Goal: Transaction & Acquisition: Purchase product/service

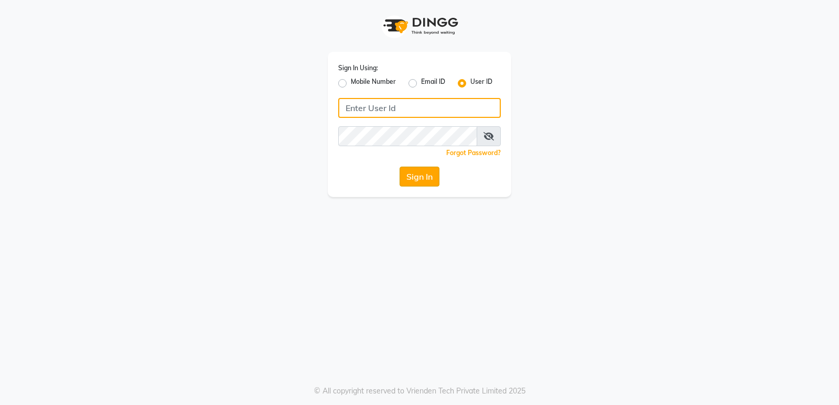
type input "Thebfs01"
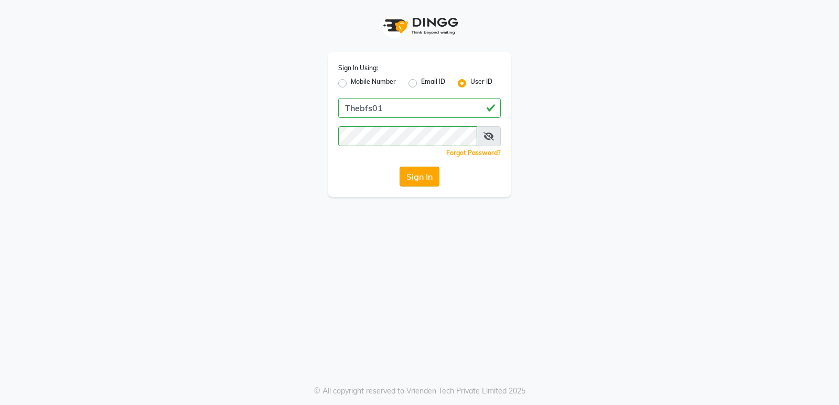
click at [413, 180] on button "Sign In" at bounding box center [419, 177] width 40 height 20
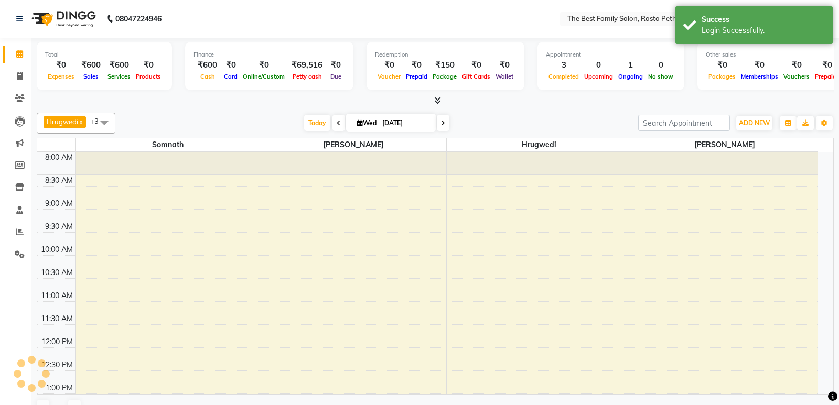
select select "en"
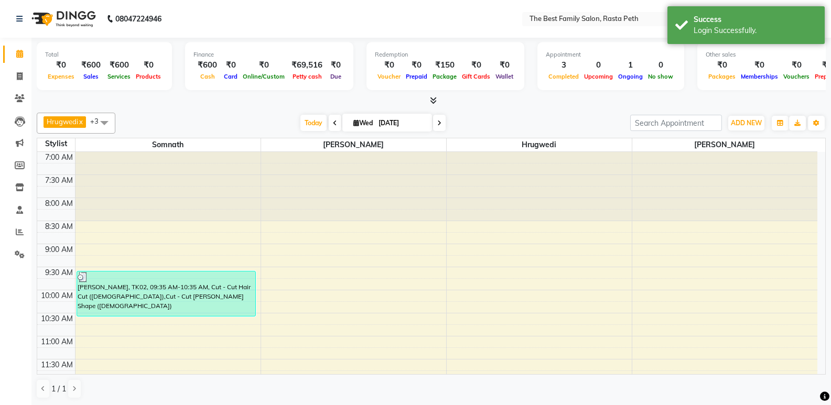
drag, startPoint x: 511, startPoint y: 244, endPoint x: 526, endPoint y: -40, distance: 284.5
click at [526, 0] on html "08047224946 Select Location × The Best Family Salon, Rasta Peth English ENGLISH…" at bounding box center [415, 202] width 831 height 405
click at [17, 103] on span at bounding box center [19, 99] width 18 height 12
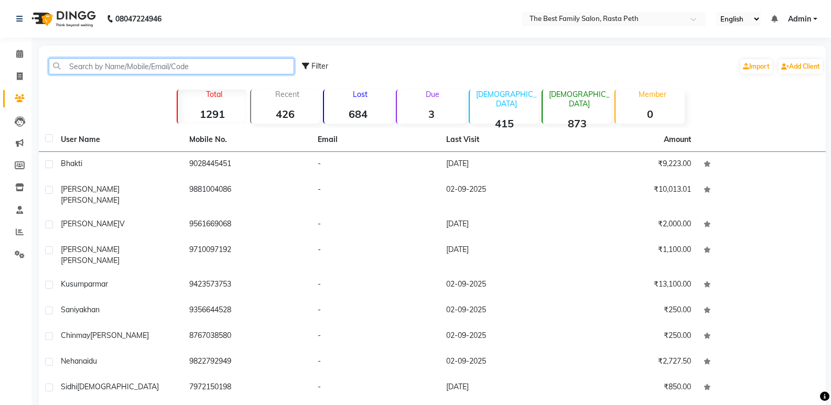
click at [168, 72] on input "text" at bounding box center [171, 66] width 245 height 16
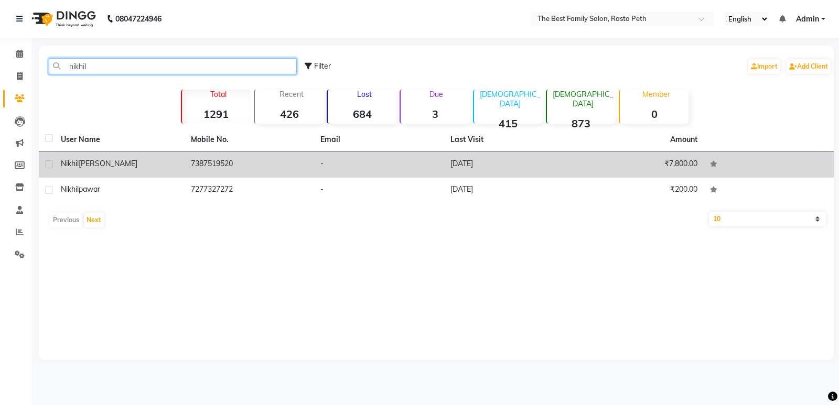
type input "nikhil"
click at [99, 167] on span "[PERSON_NAME]" at bounding box center [108, 163] width 59 height 9
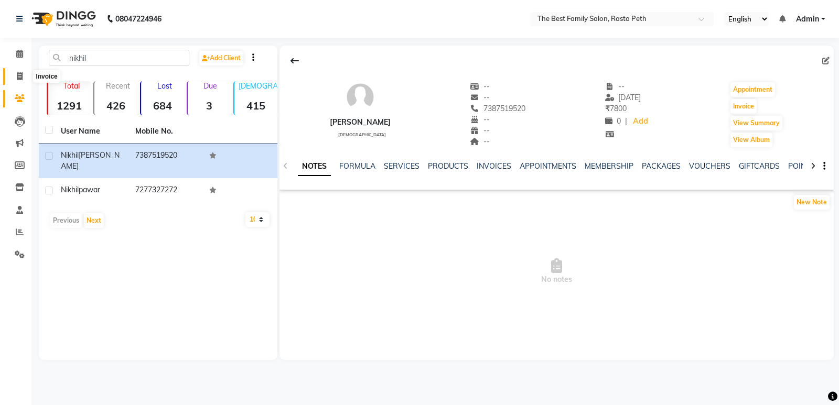
click at [18, 73] on icon at bounding box center [20, 76] width 6 height 8
select select "service"
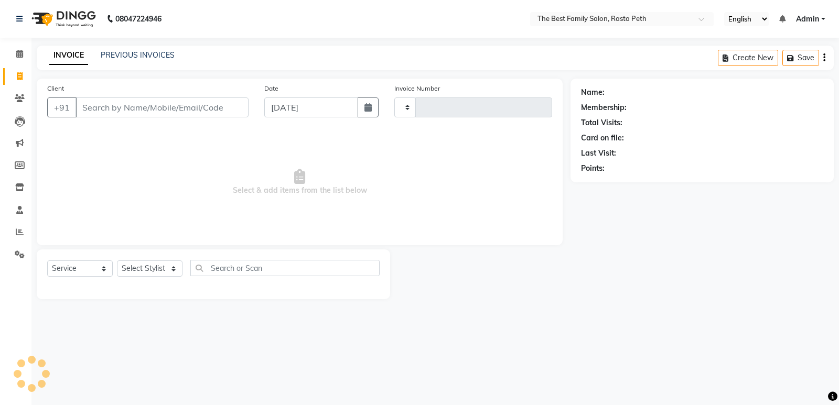
type input "1559"
select select "6744"
click at [89, 111] on input "Client" at bounding box center [161, 107] width 173 height 20
type input "[PERSON_NAME]"
click at [89, 105] on input "[PERSON_NAME]" at bounding box center [134, 107] width 119 height 20
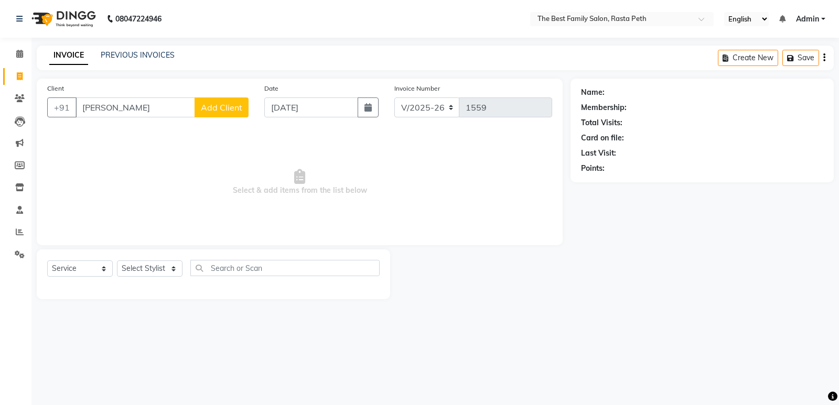
click at [89, 105] on input "[PERSON_NAME]" at bounding box center [134, 107] width 119 height 20
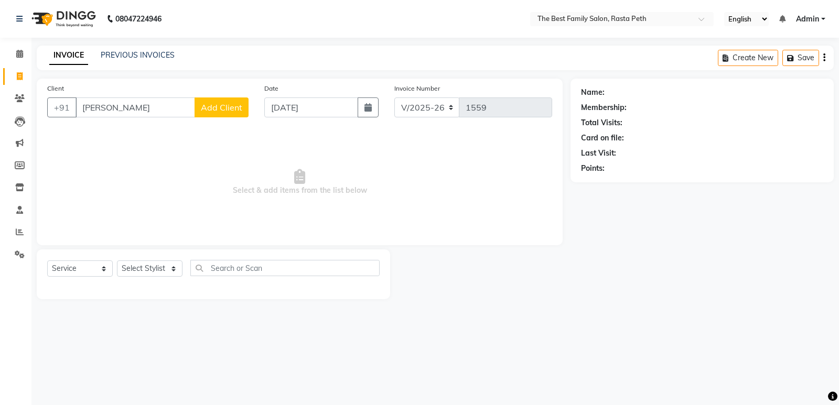
click at [89, 105] on input "[PERSON_NAME]" at bounding box center [134, 107] width 119 height 20
click at [157, 107] on input "[PERSON_NAME]" at bounding box center [134, 107] width 119 height 20
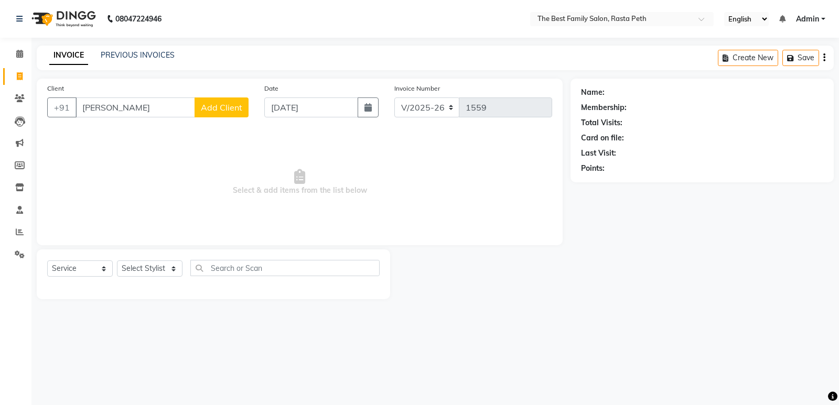
click at [157, 107] on input "[PERSON_NAME]" at bounding box center [134, 107] width 119 height 20
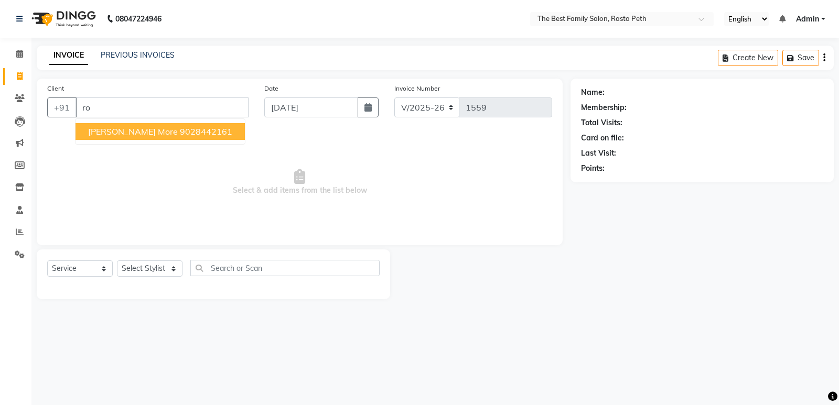
type input "r"
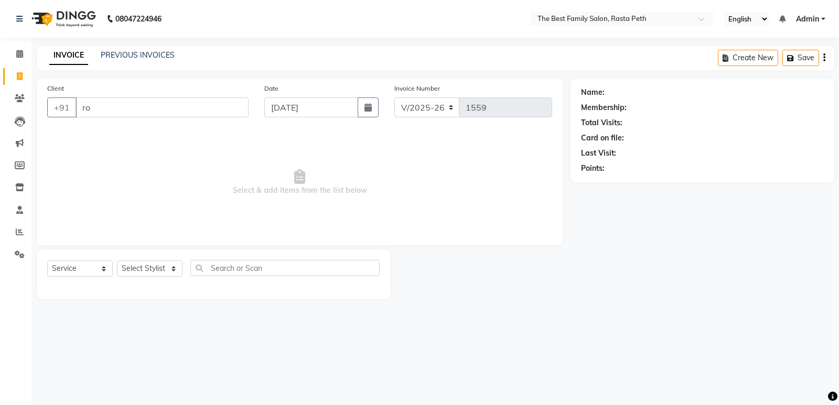
type input "r"
type input "7"
click at [158, 86] on div "Client +91" at bounding box center [147, 104] width 217 height 43
click at [90, 106] on input "Client" at bounding box center [161, 107] width 173 height 20
type input "R"
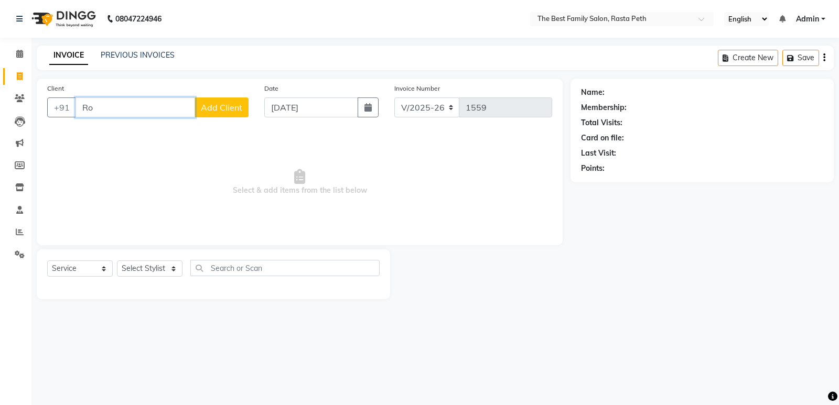
type input "R"
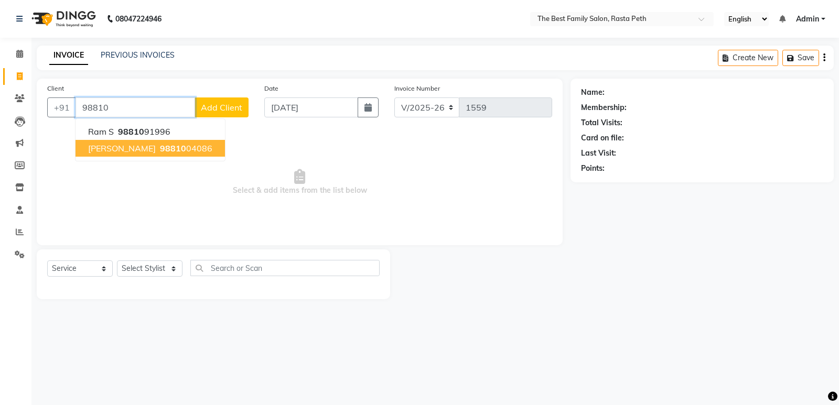
click at [149, 146] on span "[PERSON_NAME]" at bounding box center [122, 148] width 68 height 10
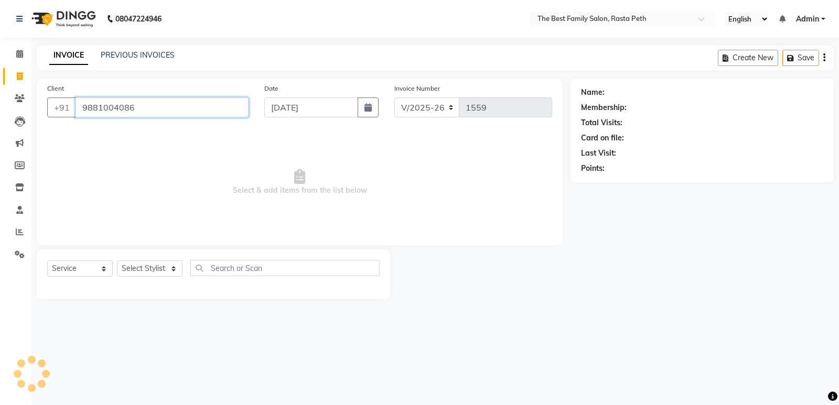
type input "9881004086"
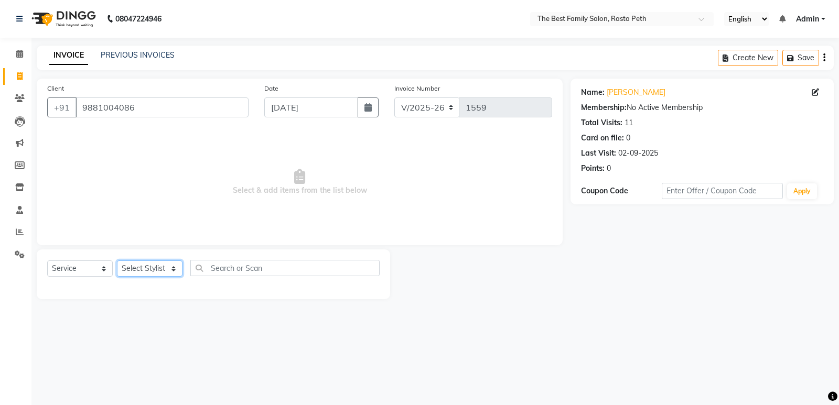
click at [172, 268] on select "Select Stylist Hrugwedi [PERSON_NAME] [PERSON_NAME] Om Other Pooja Somnath [PER…" at bounding box center [150, 268] width 66 height 16
select select "59861"
click at [117, 260] on select "Select Stylist Hrugwedi [PERSON_NAME] [PERSON_NAME] Om Other Pooja Somnath [PER…" at bounding box center [150, 268] width 66 height 16
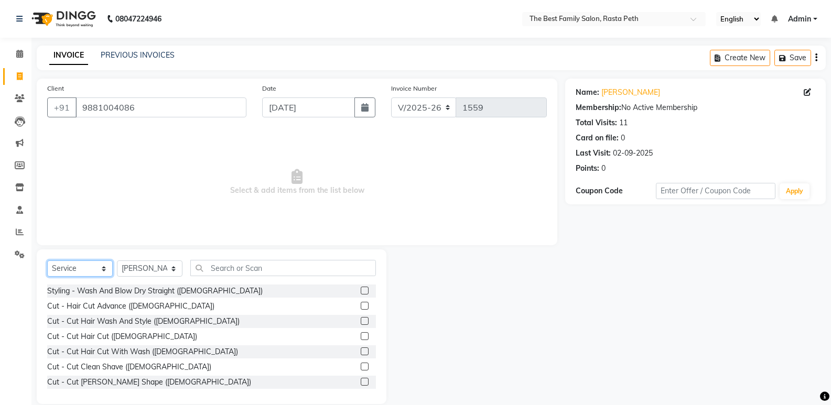
click at [77, 264] on select "Select Service Product Membership Package Voucher Prepaid Gift Card" at bounding box center [80, 268] width 66 height 16
select select "package"
click at [47, 260] on select "Select Service Product Membership Package Voucher Prepaid Gift Card" at bounding box center [80, 268] width 66 height 16
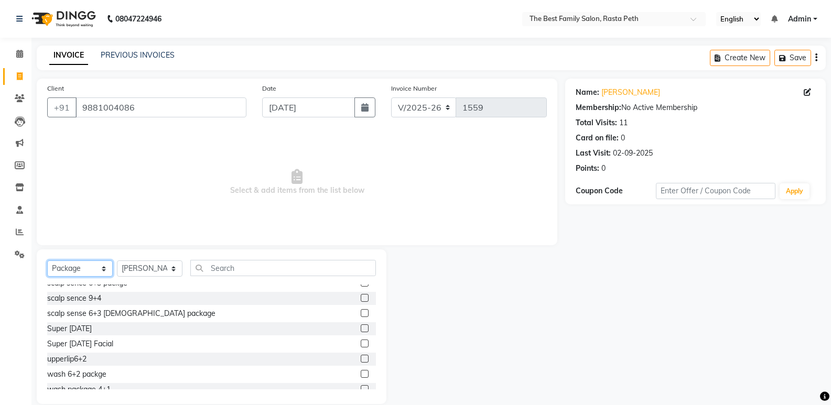
scroll to position [206, 0]
click at [88, 340] on div "Super [DATE] Facial" at bounding box center [80, 343] width 66 height 11
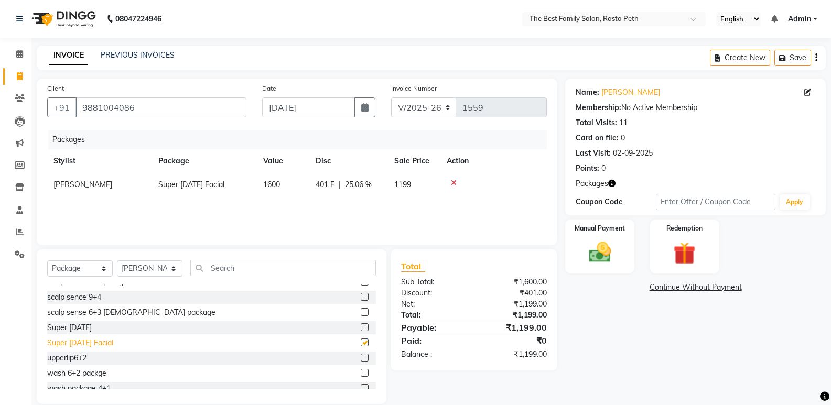
checkbox input "false"
click at [614, 262] on img at bounding box center [599, 252] width 37 height 27
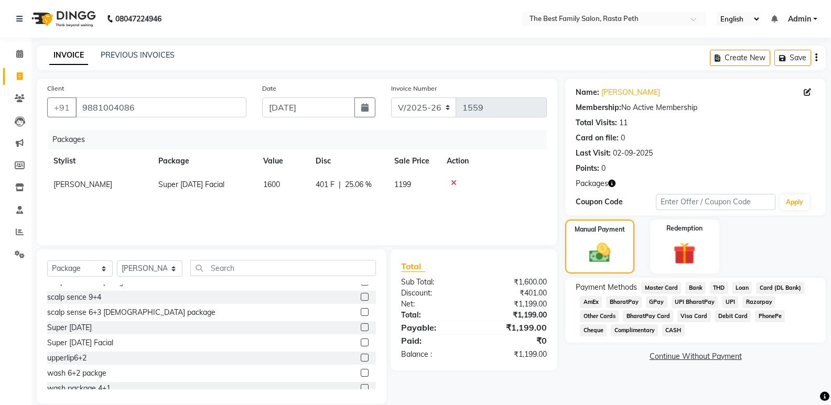
click at [730, 305] on span "UPI" at bounding box center [730, 302] width 16 height 12
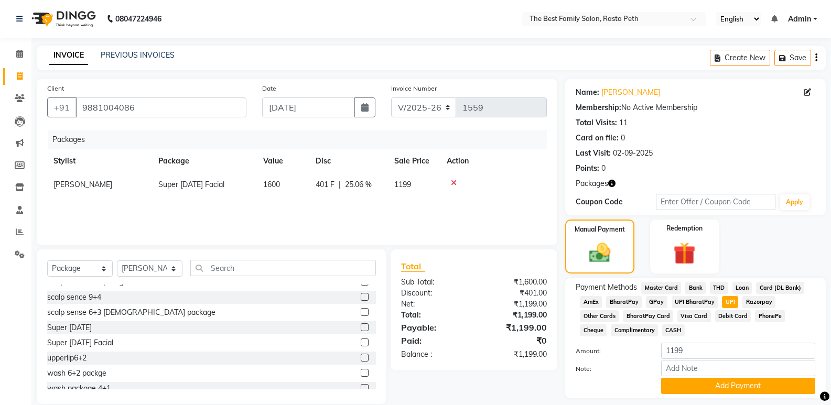
click at [725, 302] on span "UPI" at bounding box center [730, 302] width 16 height 12
click at [736, 384] on button "Add Payment" at bounding box center [738, 386] width 154 height 16
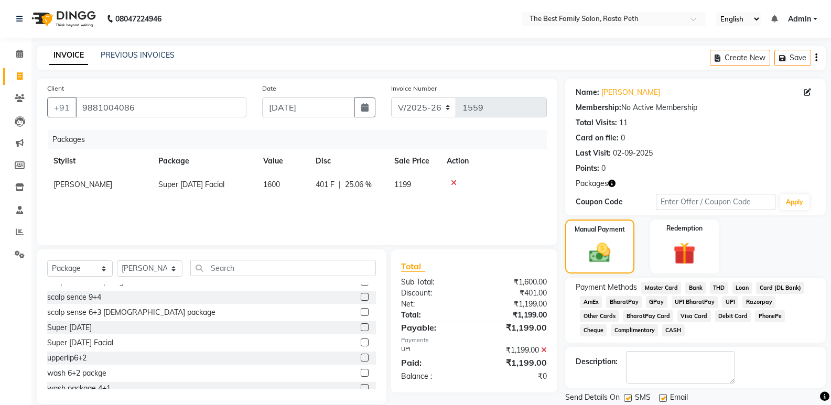
scroll to position [34, 0]
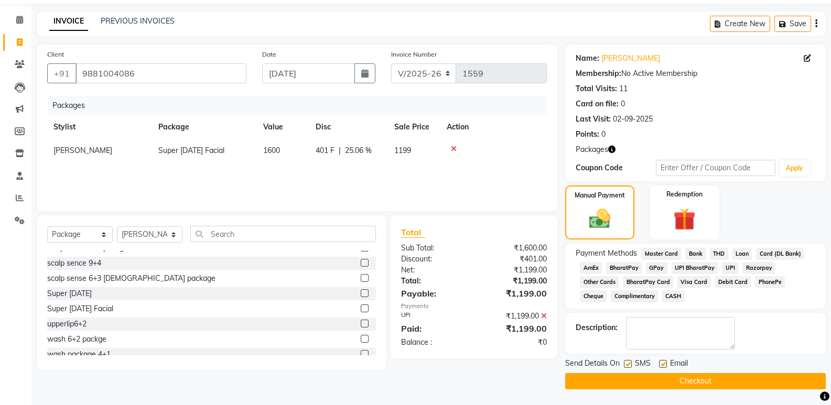
click at [704, 374] on button "Checkout" at bounding box center [695, 381] width 260 height 16
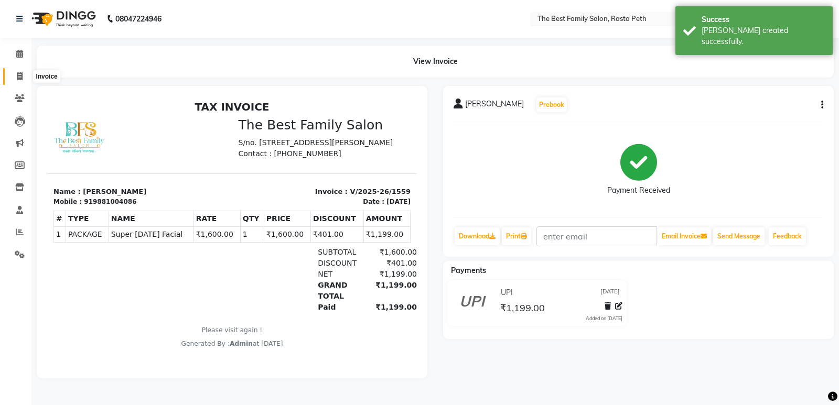
click at [18, 81] on span at bounding box center [19, 77] width 18 height 12
select select "6744"
select select "service"
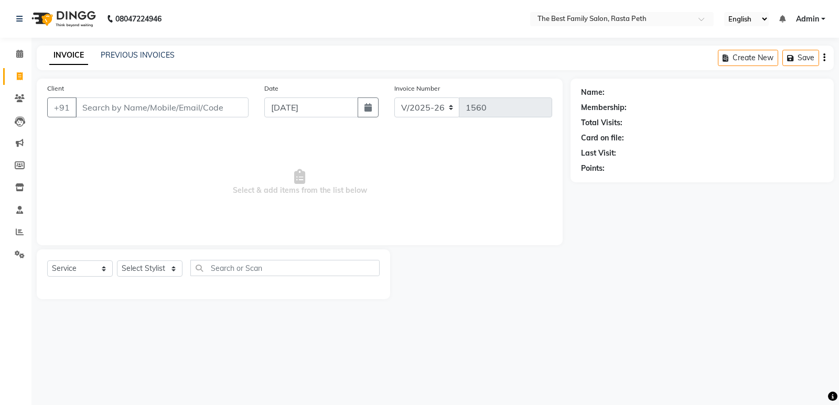
click at [86, 119] on div "Client +91" at bounding box center [147, 104] width 217 height 43
click at [88, 106] on input "Client" at bounding box center [161, 107] width 173 height 20
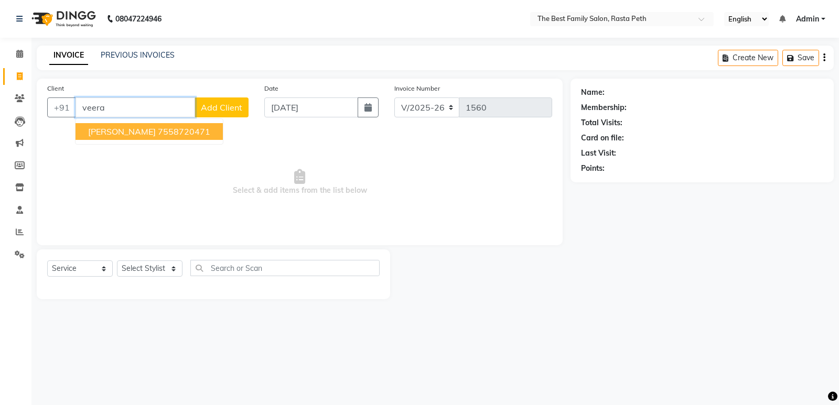
click at [154, 124] on button "[PERSON_NAME] 7558720471" at bounding box center [148, 131] width 147 height 17
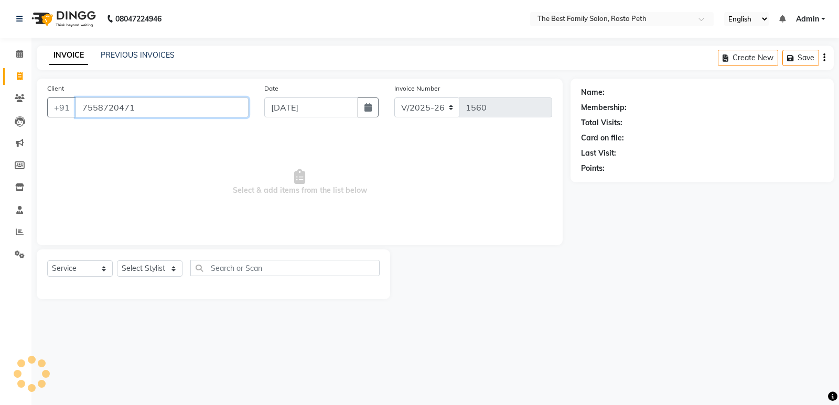
type input "7558720471"
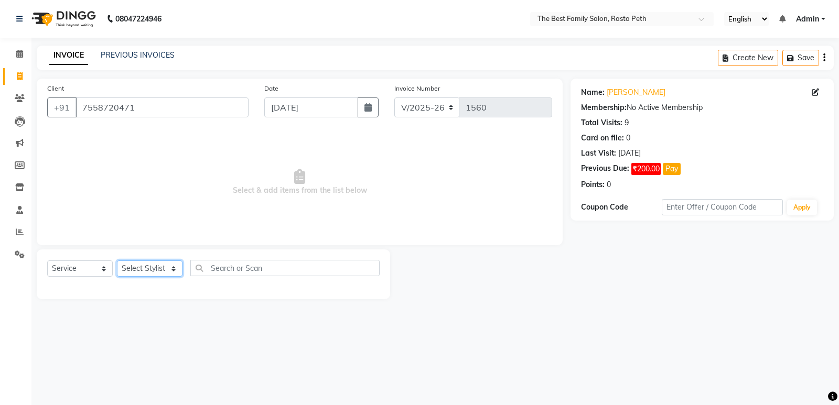
click at [146, 265] on select "Select Stylist Hrugwedi [PERSON_NAME] [PERSON_NAME] Om Other Pooja Somnath [PER…" at bounding box center [150, 268] width 66 height 16
select select "59861"
click at [117, 260] on select "Select Stylist Hrugwedi [PERSON_NAME] [PERSON_NAME] Om Other Pooja Somnath [PER…" at bounding box center [150, 268] width 66 height 16
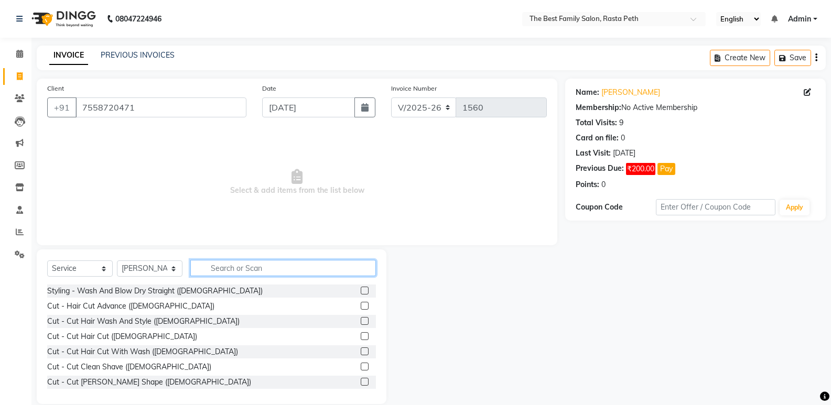
click at [221, 267] on input "text" at bounding box center [283, 268] width 186 height 16
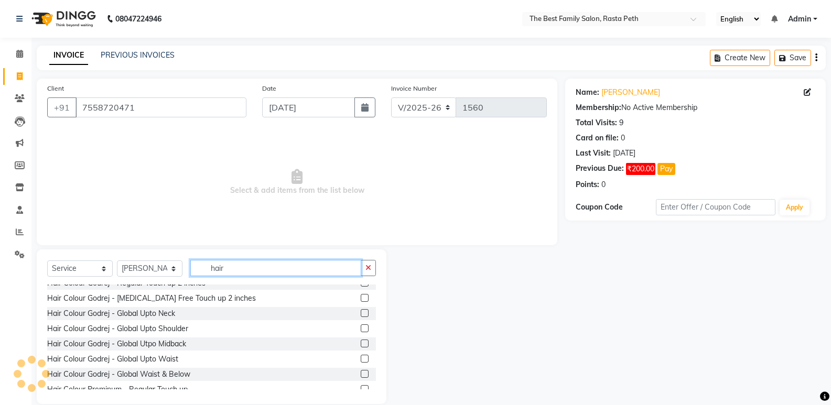
scroll to position [191, 0]
type input "h"
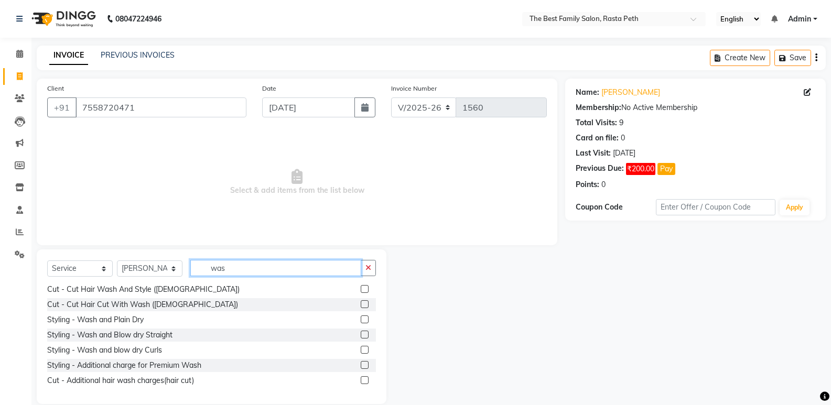
scroll to position [17, 0]
type input "wash"
click at [361, 349] on label at bounding box center [365, 350] width 8 height 8
click at [361, 349] on input "checkbox" at bounding box center [364, 350] width 7 height 7
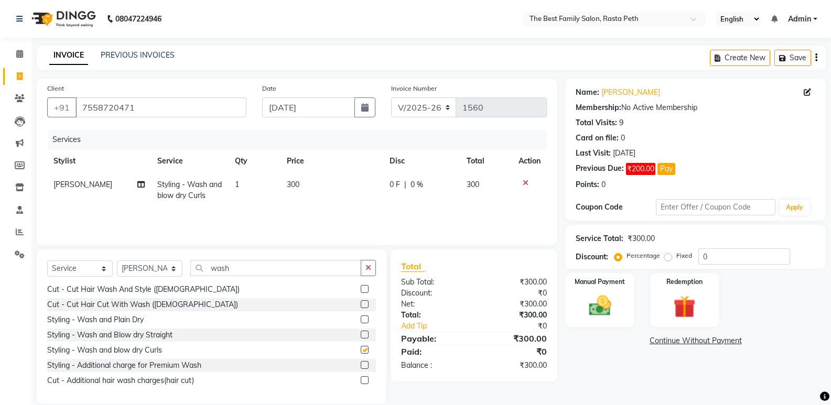
checkbox input "false"
click at [415, 183] on span "0 %" at bounding box center [416, 184] width 13 height 11
select select "59861"
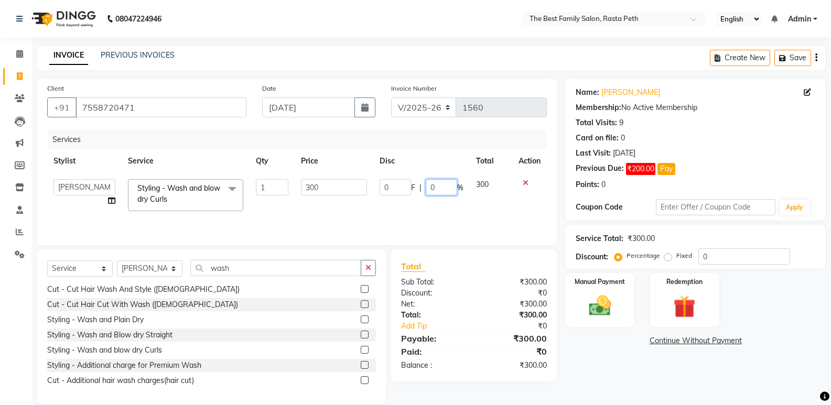
click at [442, 183] on input "0" at bounding box center [441, 187] width 31 height 16
type input "15"
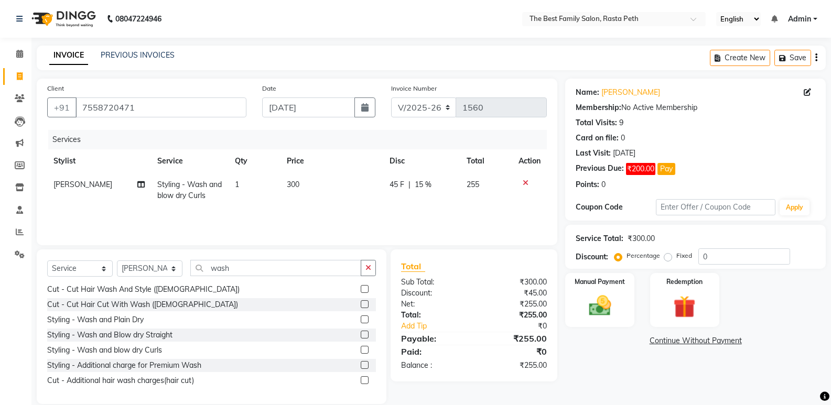
click at [431, 213] on div "Services Stylist Service Qty Price Disc Total Action [PERSON_NAME] Styling - Wa…" at bounding box center [296, 182] width 499 height 105
click at [245, 273] on input "wash" at bounding box center [275, 268] width 171 height 16
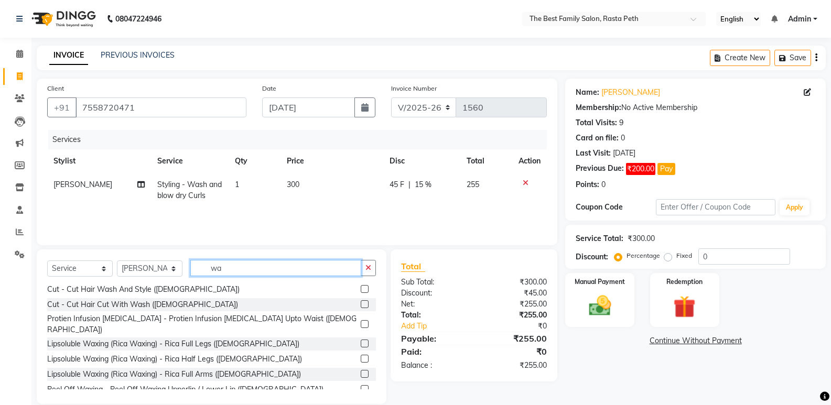
type input "w"
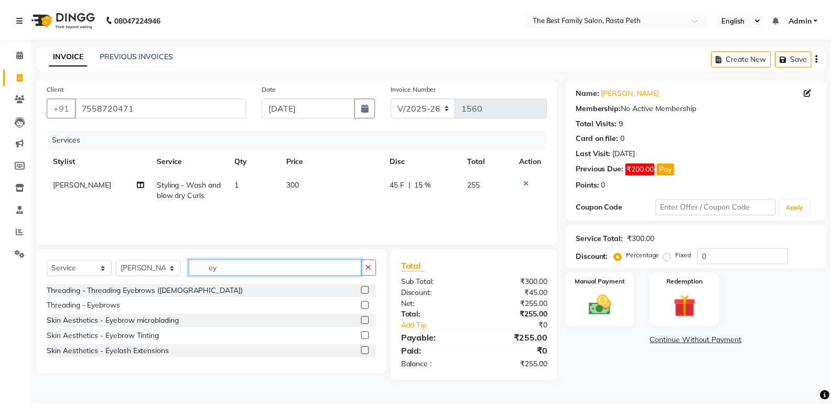
scroll to position [0, 0]
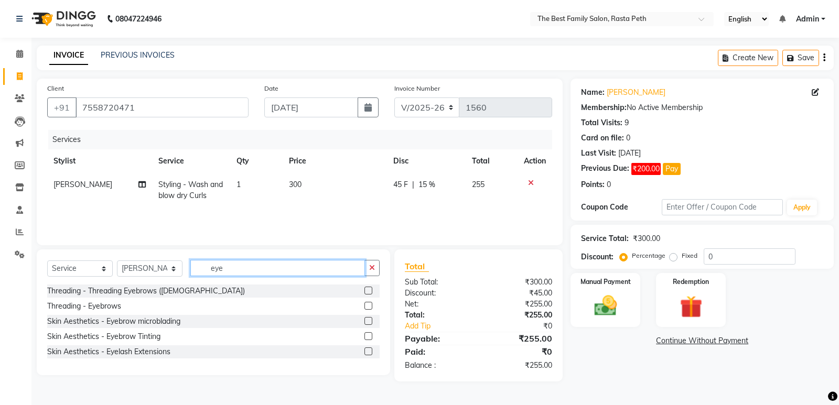
type input "eye"
click at [367, 304] on label at bounding box center [368, 306] width 8 height 8
click at [367, 304] on input "checkbox" at bounding box center [367, 306] width 7 height 7
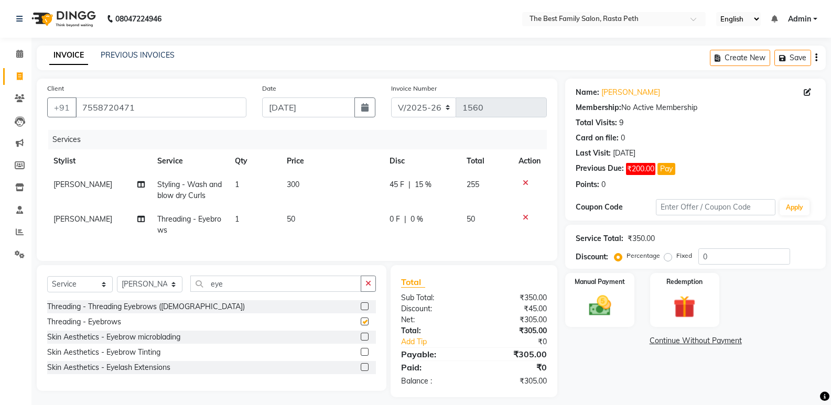
checkbox input "false"
click at [418, 220] on span "0 %" at bounding box center [416, 219] width 13 height 11
select select "59861"
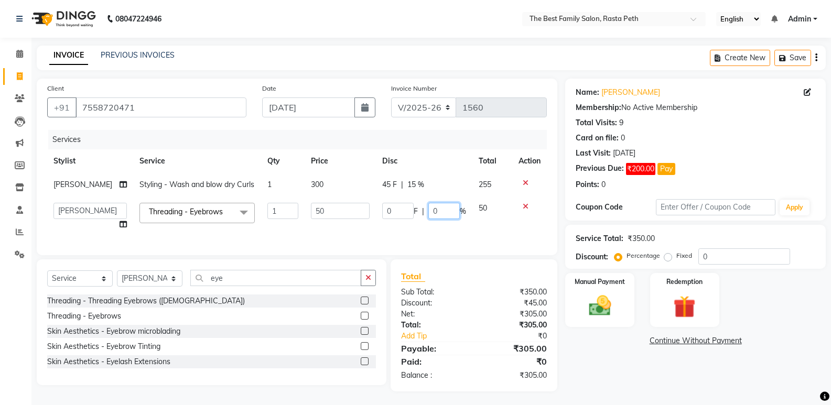
click at [441, 217] on input "0" at bounding box center [443, 211] width 31 height 16
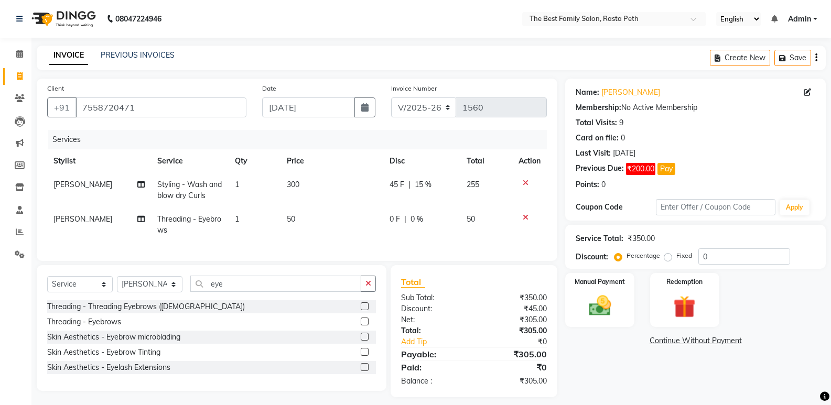
click at [363, 325] on label at bounding box center [365, 322] width 8 height 8
click at [363, 325] on input "checkbox" at bounding box center [364, 322] width 7 height 7
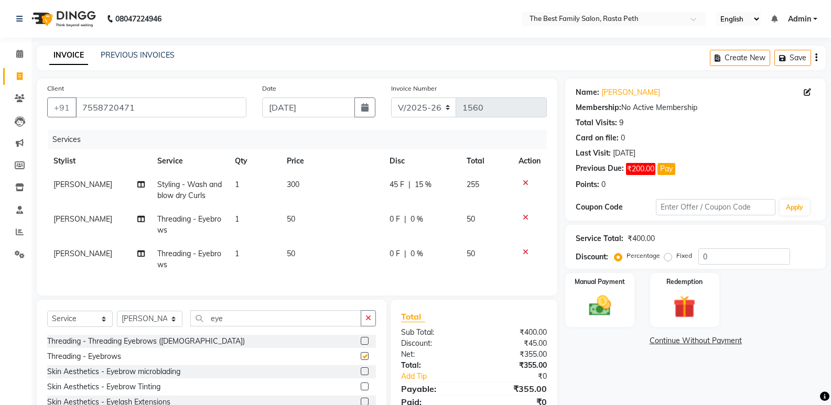
checkbox input "false"
click at [525, 252] on icon at bounding box center [526, 251] width 6 height 7
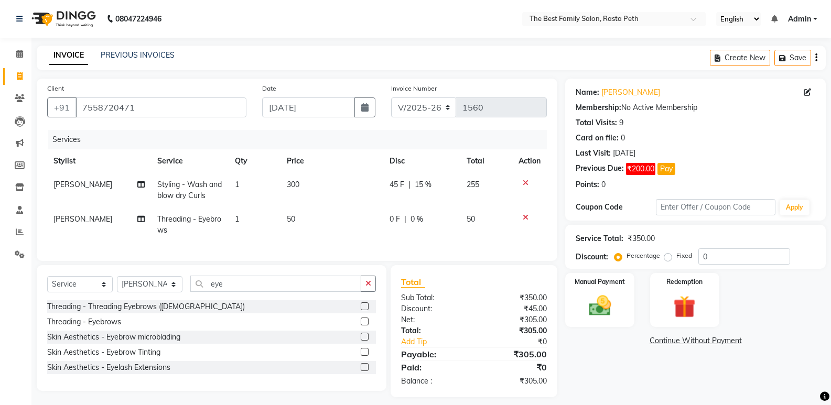
click at [412, 215] on span "0 %" at bounding box center [416, 219] width 13 height 11
select select "59861"
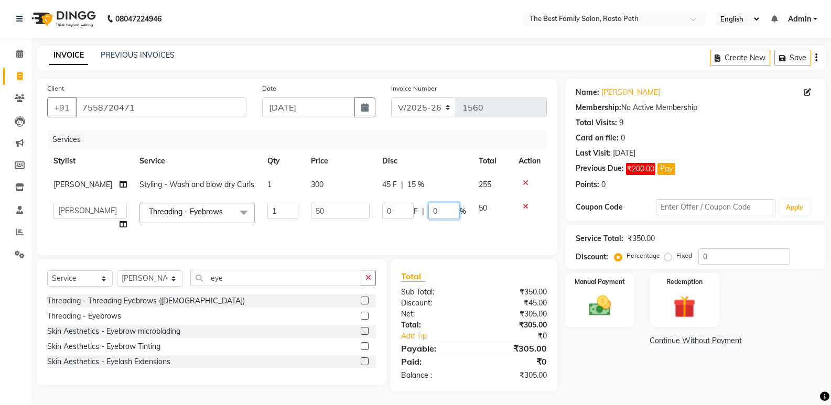
click at [443, 219] on input "0" at bounding box center [443, 211] width 31 height 16
type input "15"
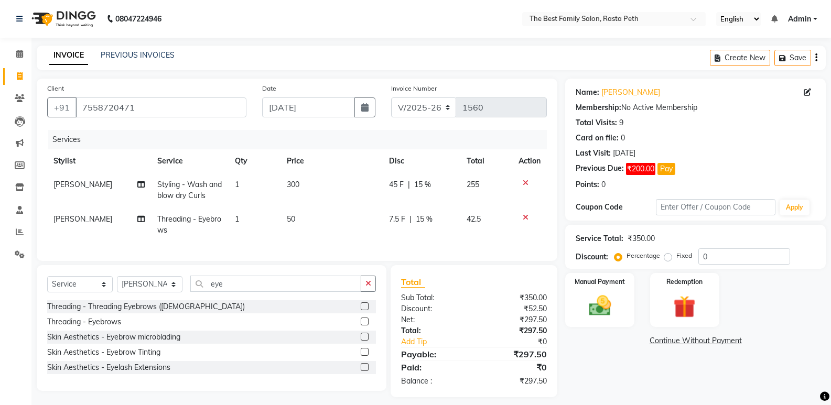
click at [455, 236] on td "7.5 F | 15 %" at bounding box center [422, 225] width 78 height 35
select select "59861"
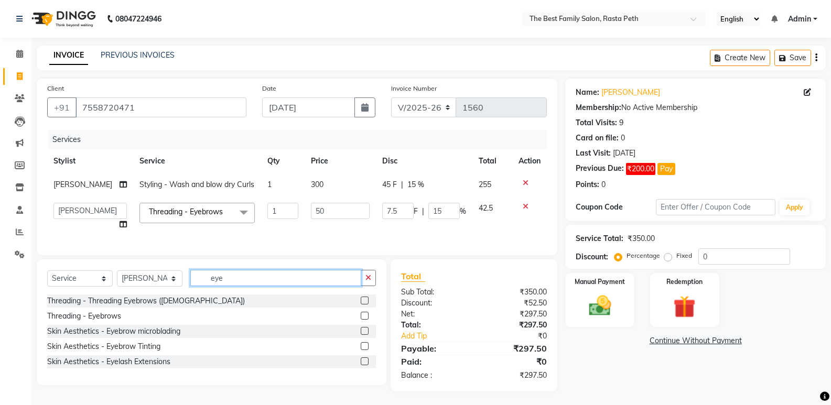
click at [252, 286] on input "eye" at bounding box center [275, 278] width 171 height 16
type input "e"
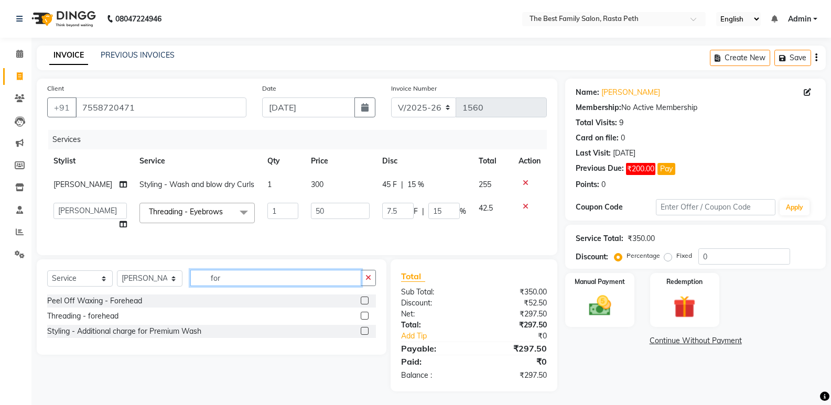
type input "for"
click at [362, 320] on label at bounding box center [365, 316] width 8 height 8
click at [362, 320] on input "checkbox" at bounding box center [364, 316] width 7 height 7
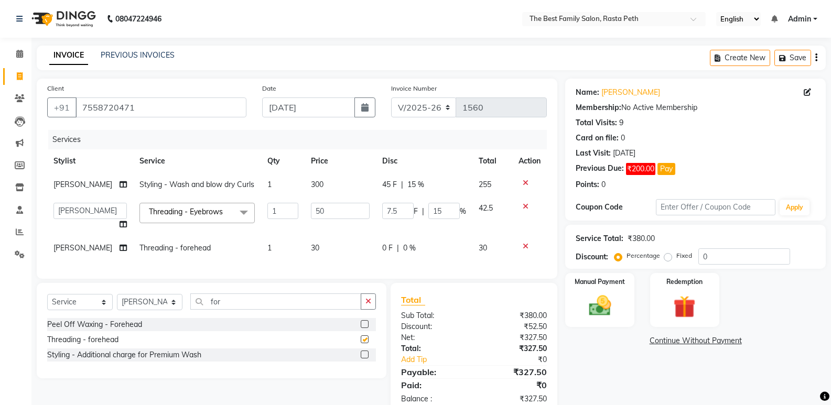
checkbox input "false"
click at [406, 254] on span "0 %" at bounding box center [409, 248] width 13 height 11
select select "59861"
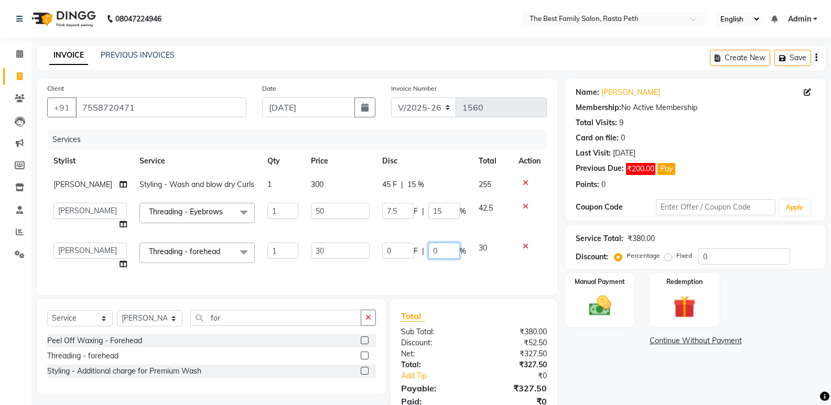
click at [442, 259] on input "0" at bounding box center [443, 251] width 31 height 16
type input "15"
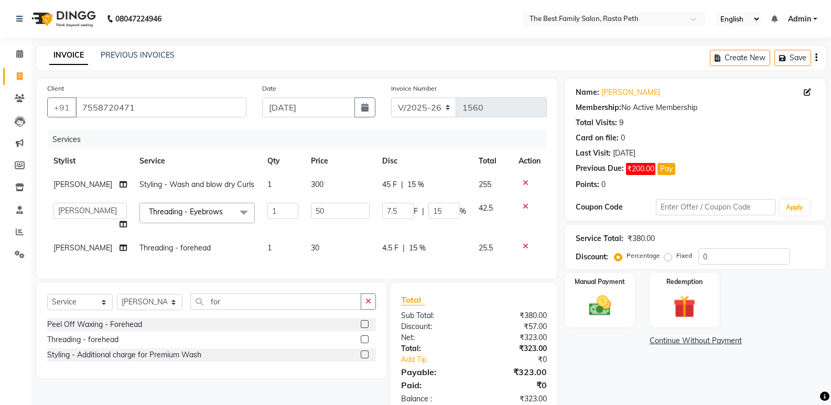
click at [453, 268] on div "Services Stylist Service Qty Price Disc Total Action [PERSON_NAME] Styling - Wa…" at bounding box center [296, 199] width 499 height 138
click at [600, 301] on img at bounding box center [599, 305] width 37 height 27
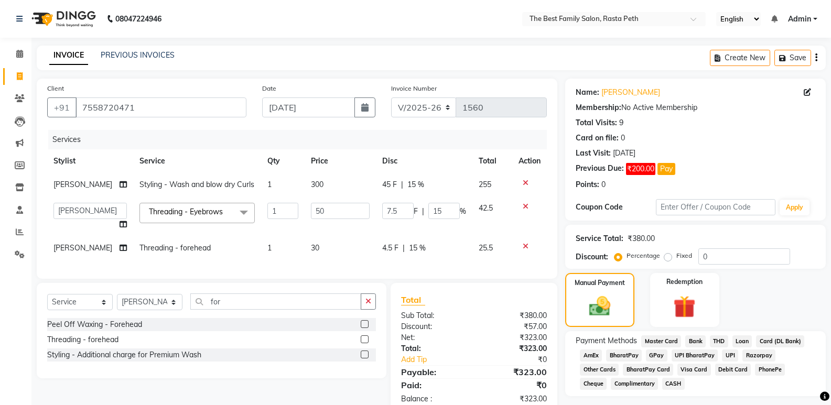
click at [722, 356] on span "UPI" at bounding box center [730, 356] width 16 height 12
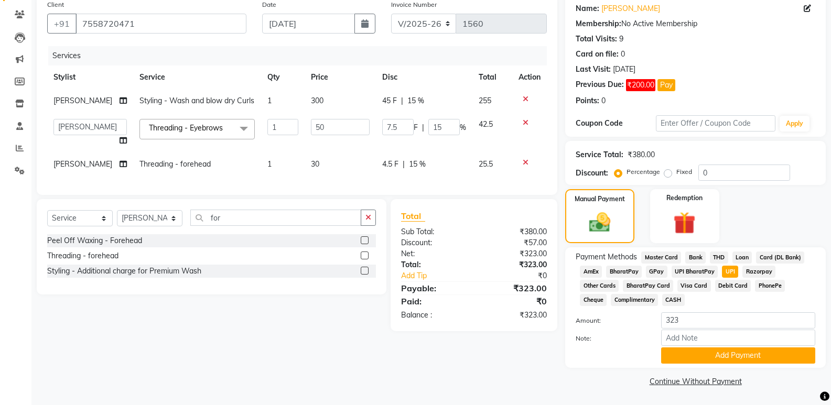
click at [722, 356] on button "Add Payment" at bounding box center [738, 355] width 154 height 16
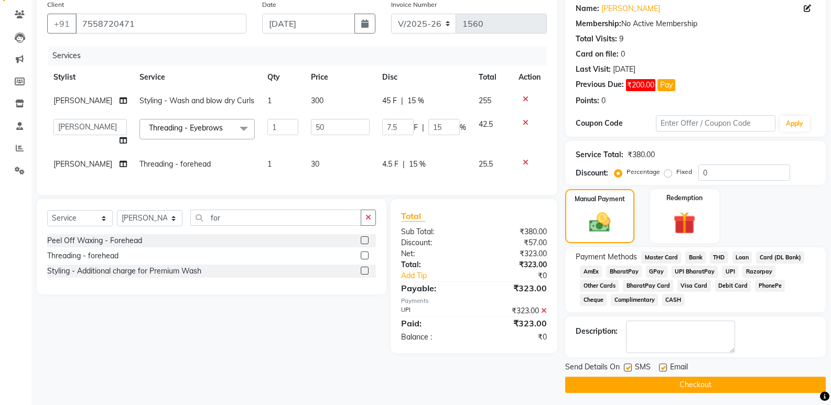
click at [665, 366] on label at bounding box center [663, 368] width 8 height 8
click at [665, 366] on input "checkbox" at bounding box center [662, 368] width 7 height 7
checkbox input "false"
click at [629, 369] on label at bounding box center [628, 368] width 8 height 8
click at [629, 369] on input "checkbox" at bounding box center [627, 368] width 7 height 7
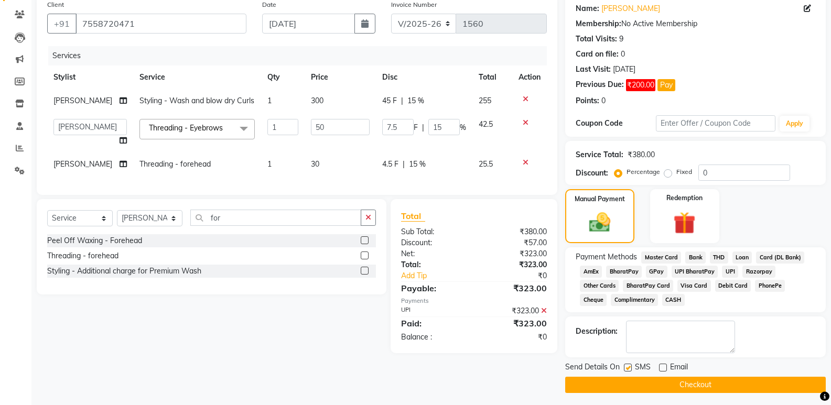
checkbox input "false"
click at [670, 379] on button "Checkout" at bounding box center [695, 385] width 260 height 16
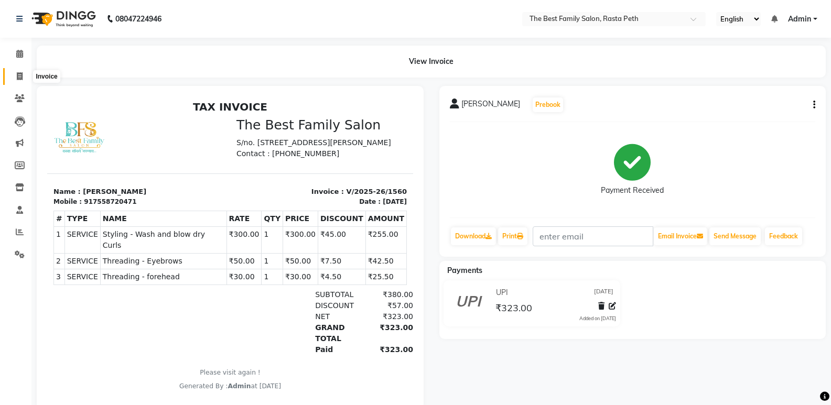
click at [20, 77] on icon at bounding box center [20, 76] width 6 height 8
select select "service"
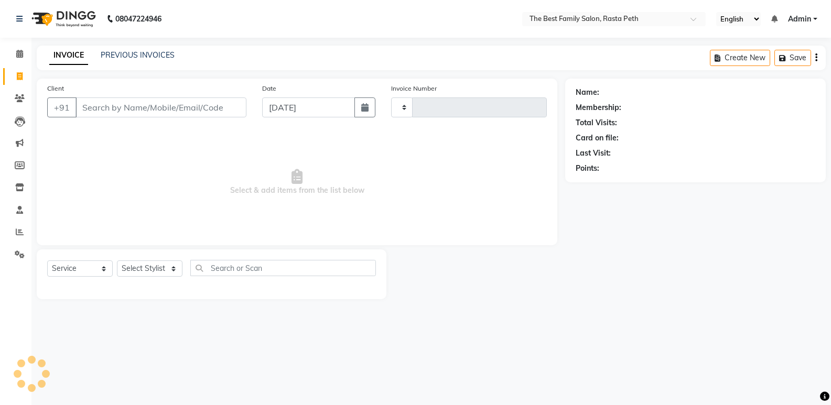
type input "1561"
select select "6744"
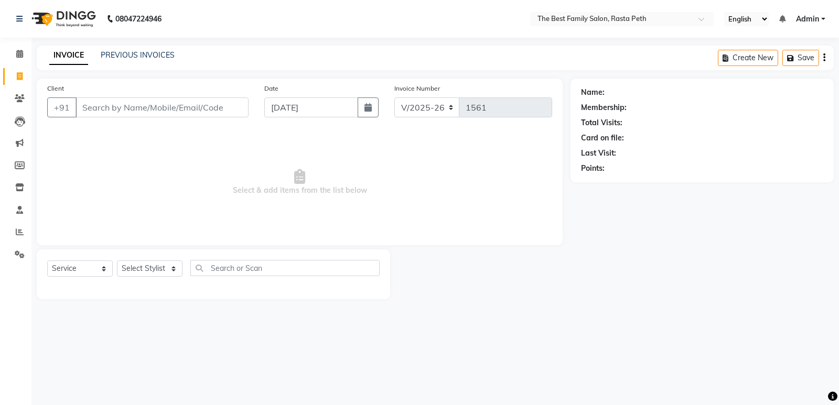
click at [90, 105] on input "Client" at bounding box center [161, 107] width 173 height 20
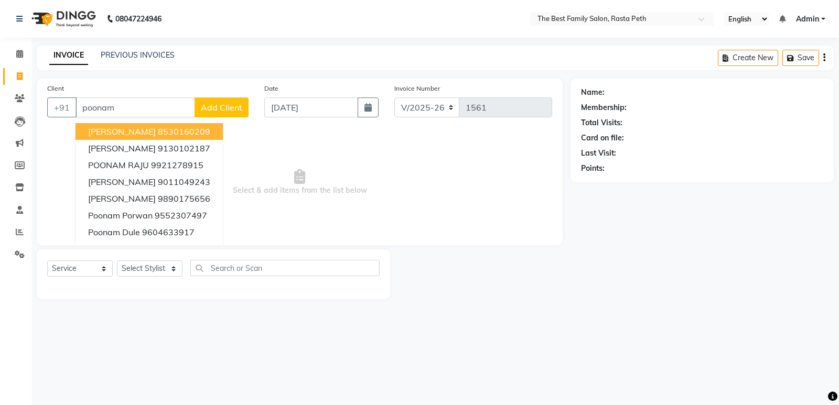
type input "poonam"
click at [225, 106] on span "Add Client" at bounding box center [221, 107] width 41 height 10
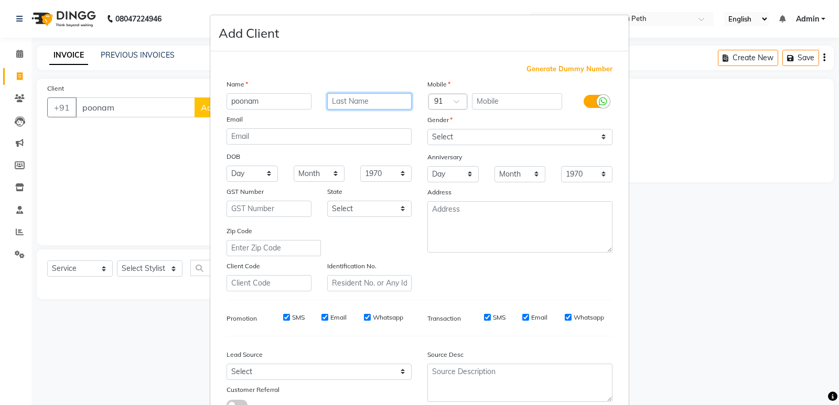
click at [335, 103] on input "text" at bounding box center [369, 101] width 85 height 16
type input "yadav"
click at [524, 102] on input "text" at bounding box center [517, 101] width 91 height 16
type input "8600372420"
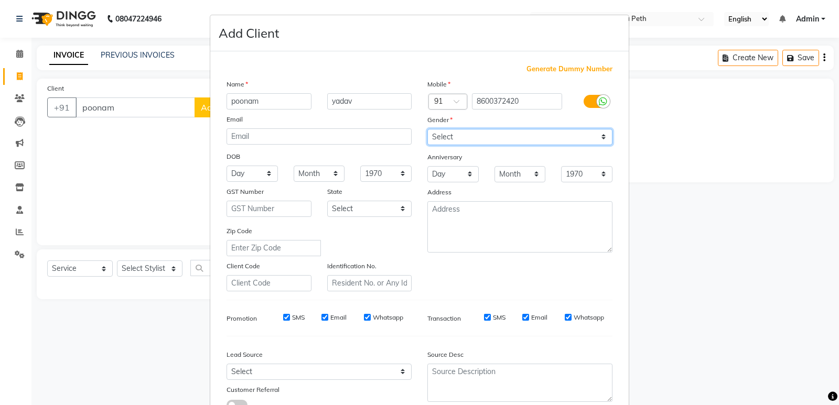
click at [533, 132] on select "Select [DEMOGRAPHIC_DATA] [DEMOGRAPHIC_DATA] Other Prefer Not To Say" at bounding box center [519, 137] width 185 height 16
select select "[DEMOGRAPHIC_DATA]"
click at [427, 129] on select "Select [DEMOGRAPHIC_DATA] [DEMOGRAPHIC_DATA] Other Prefer Not To Say" at bounding box center [519, 137] width 185 height 16
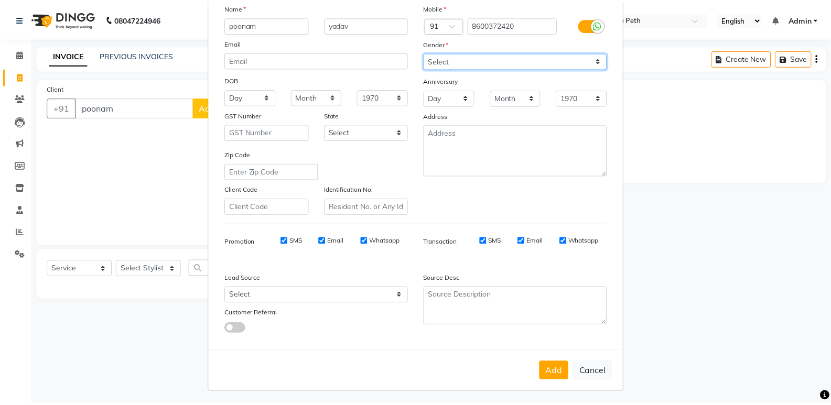
scroll to position [79, 0]
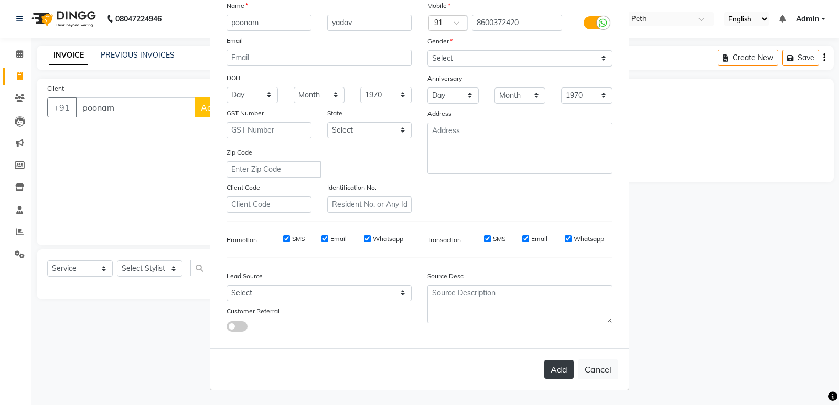
click at [555, 369] on button "Add" at bounding box center [558, 369] width 29 height 19
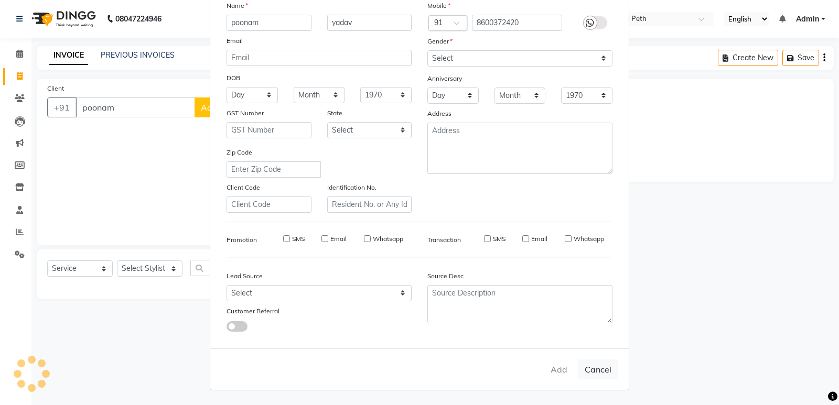
type input "8600372420"
select select
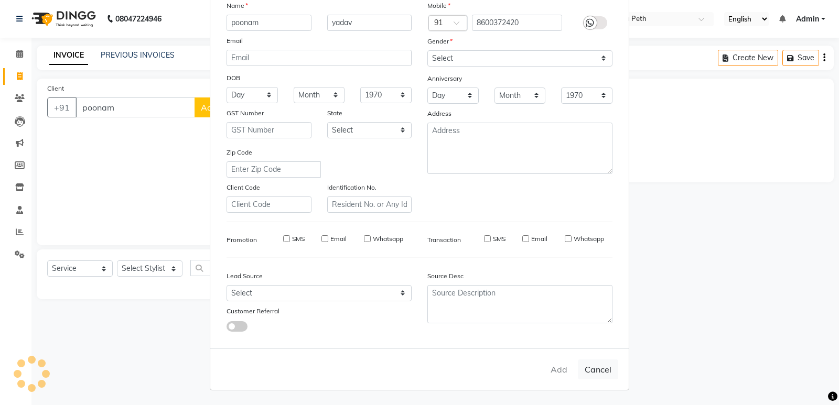
select select
checkbox input "false"
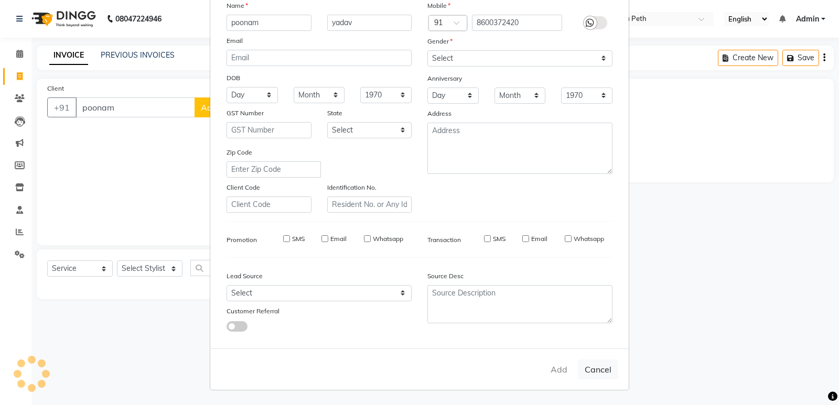
checkbox input "false"
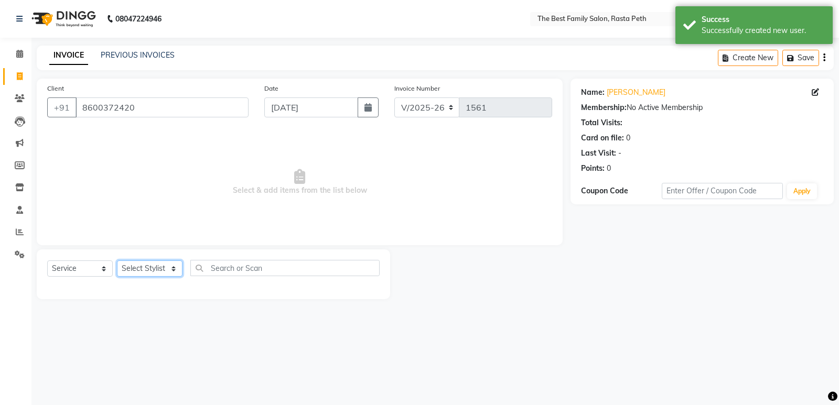
click at [158, 273] on select "Select Stylist Hrugwedi [PERSON_NAME] [PERSON_NAME] Om Other Pooja Somnath [PER…" at bounding box center [150, 268] width 66 height 16
select select "59861"
click at [117, 260] on select "Select Stylist Hrugwedi [PERSON_NAME] [PERSON_NAME] Om Other Pooja Somnath [PER…" at bounding box center [150, 268] width 66 height 16
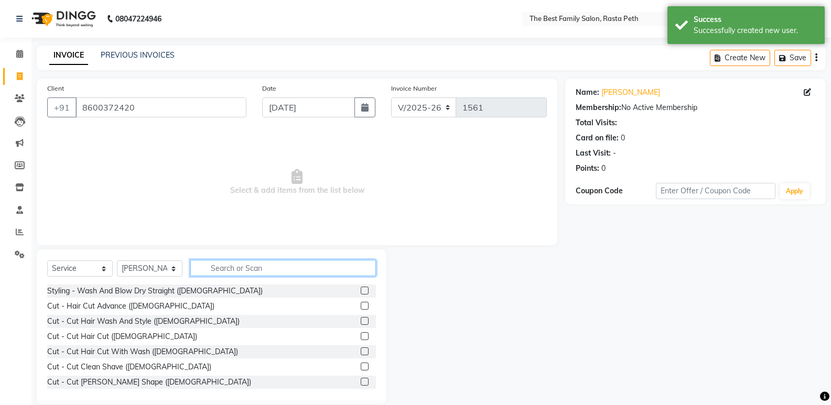
click at [244, 264] on input "text" at bounding box center [283, 268] width 186 height 16
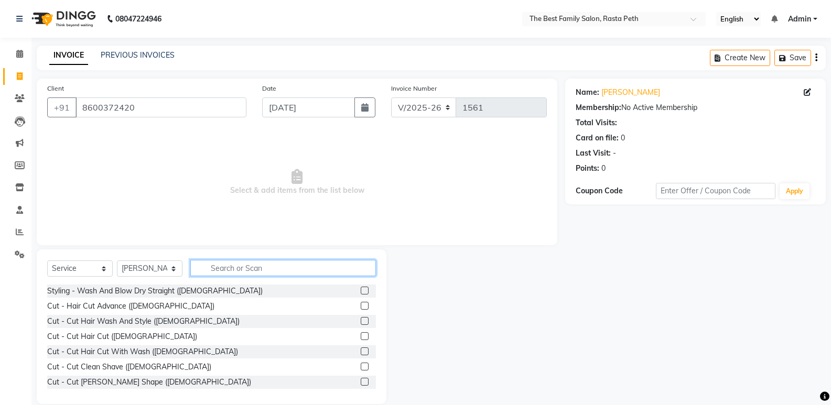
click at [244, 267] on input "text" at bounding box center [283, 268] width 186 height 16
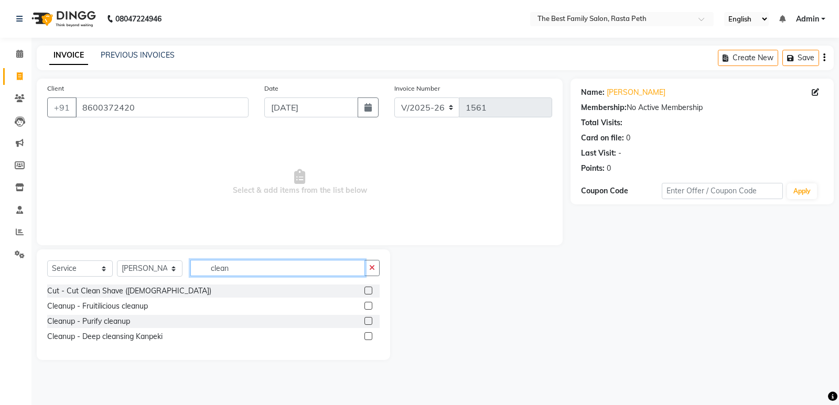
click at [209, 267] on input "clean" at bounding box center [277, 268] width 175 height 16
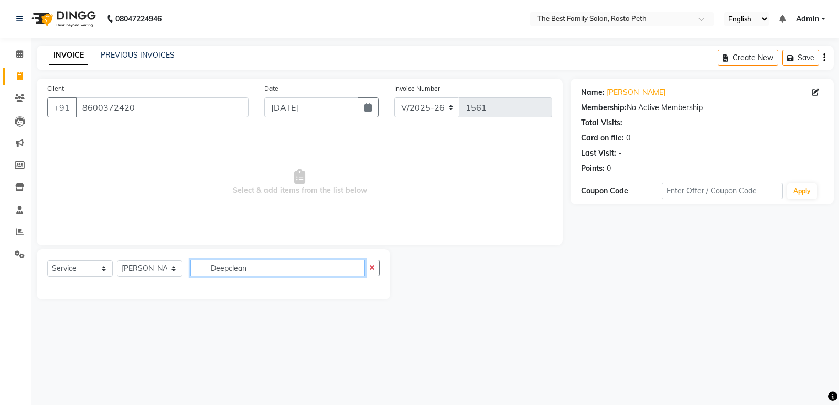
click at [262, 265] on input "Deepclean" at bounding box center [277, 268] width 175 height 16
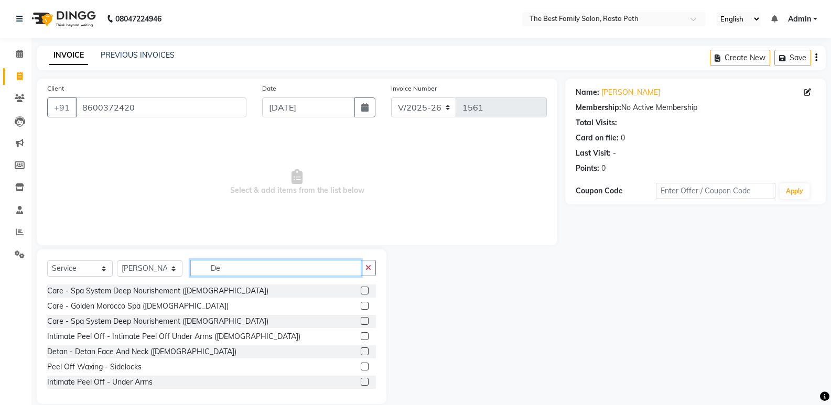
type input "D"
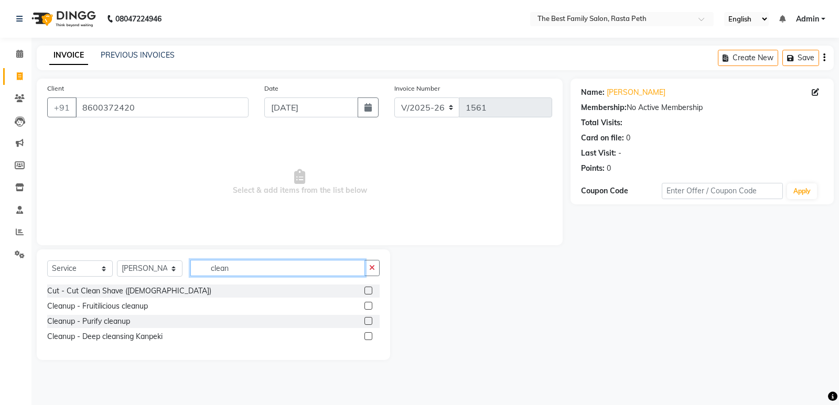
type input "clean"
click at [367, 302] on label at bounding box center [368, 306] width 8 height 8
click at [367, 303] on input "checkbox" at bounding box center [367, 306] width 7 height 7
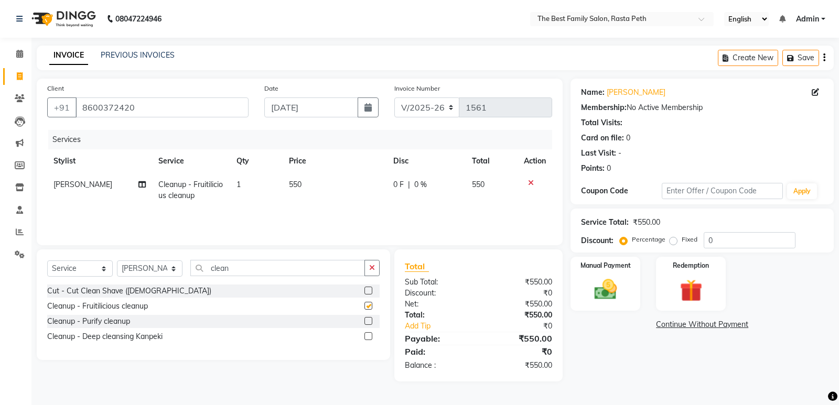
checkbox input "false"
click at [369, 317] on label at bounding box center [368, 321] width 8 height 8
click at [369, 318] on input "checkbox" at bounding box center [367, 321] width 7 height 7
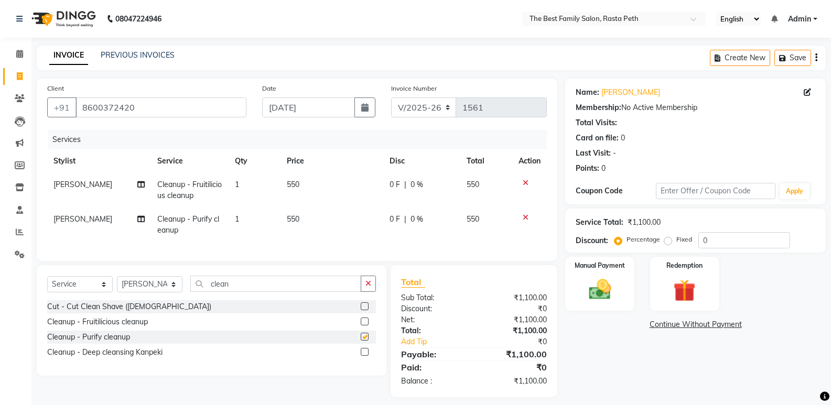
checkbox input "false"
click at [523, 216] on icon at bounding box center [526, 217] width 6 height 7
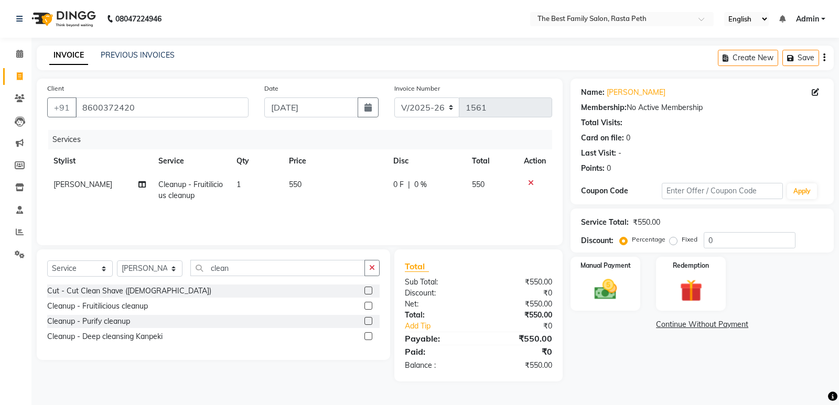
click at [531, 180] on icon at bounding box center [531, 182] width 6 height 7
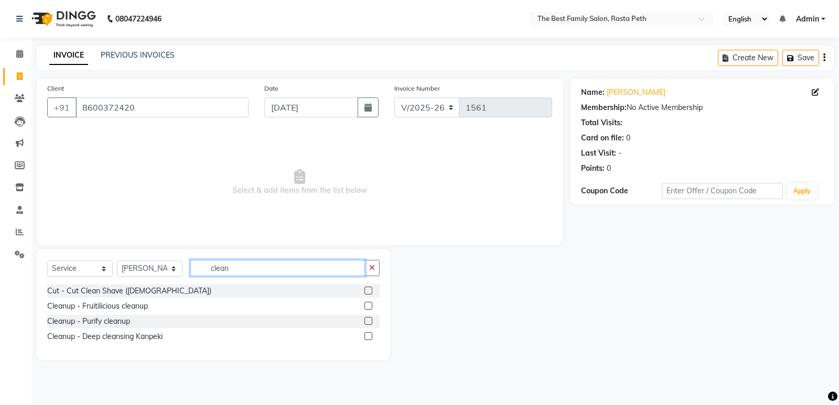
click at [237, 260] on input "clean" at bounding box center [277, 268] width 175 height 16
type input "c"
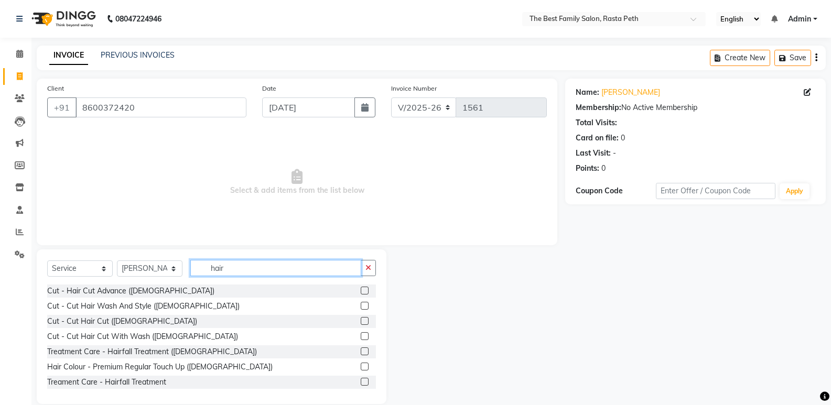
type input "hair"
click at [361, 340] on label at bounding box center [365, 336] width 8 height 8
click at [361, 340] on input "checkbox" at bounding box center [364, 336] width 7 height 7
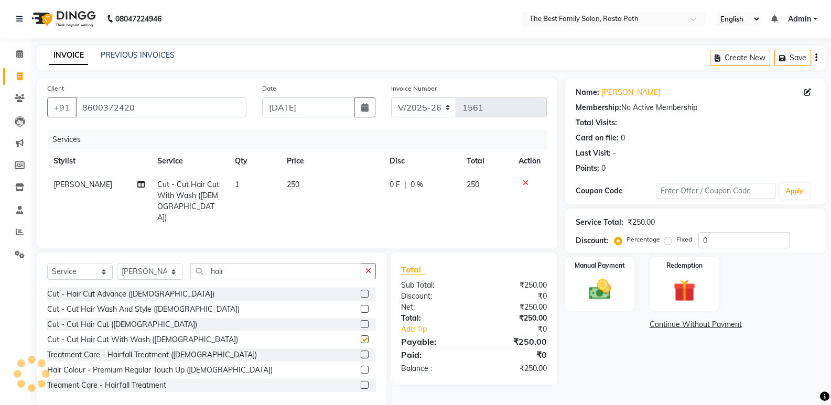
checkbox input "false"
click at [231, 269] on input "hair" at bounding box center [275, 271] width 171 height 16
type input "h"
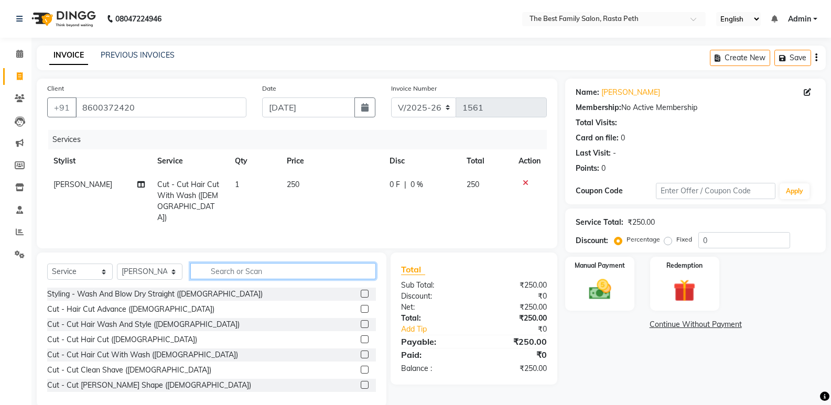
type input "d"
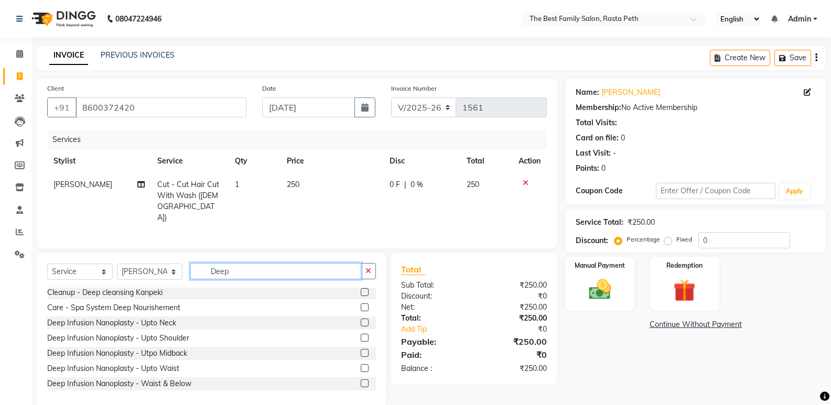
scroll to position [0, 0]
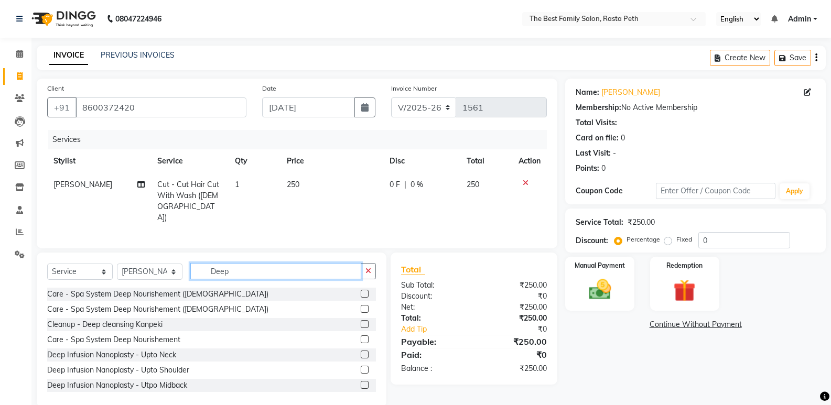
click at [236, 263] on input "Deep" at bounding box center [275, 271] width 171 height 16
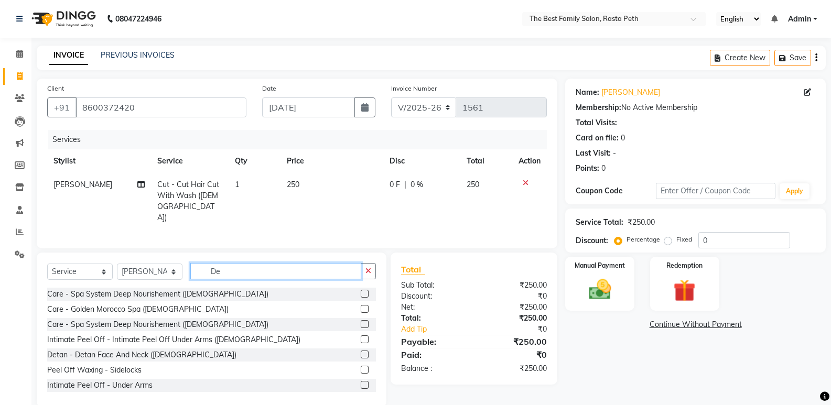
type input "D"
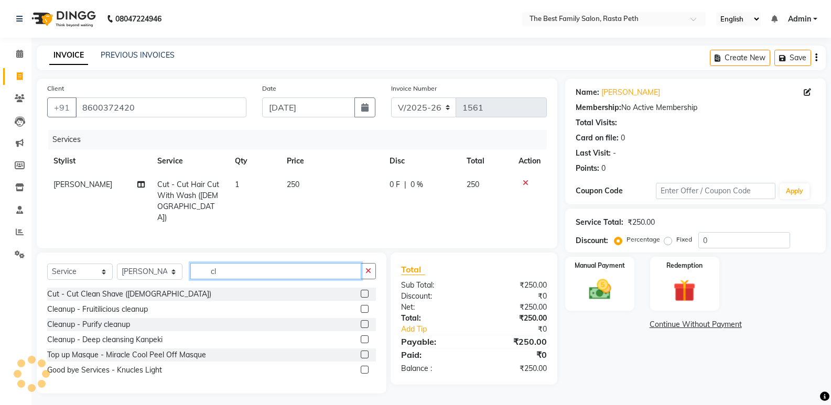
type input "cl"
click at [360, 335] on div "Cleanup - Deep cleansing Kanpeki" at bounding box center [211, 339] width 329 height 13
click at [364, 335] on label at bounding box center [365, 339] width 8 height 8
click at [364, 336] on input "checkbox" at bounding box center [364, 339] width 7 height 7
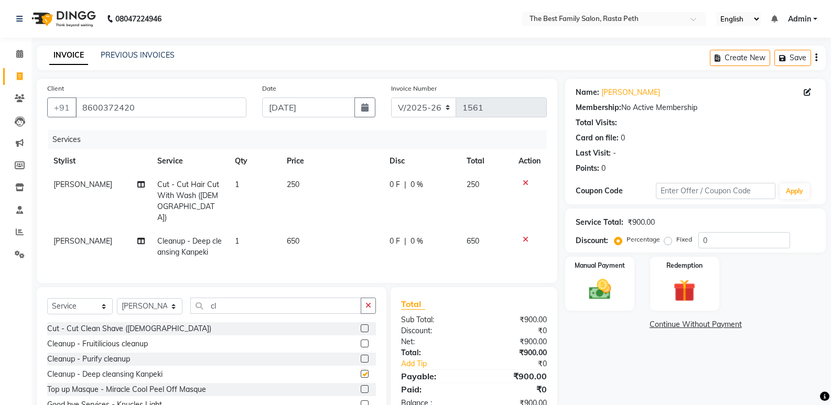
checkbox input "false"
click at [603, 290] on img at bounding box center [599, 289] width 37 height 27
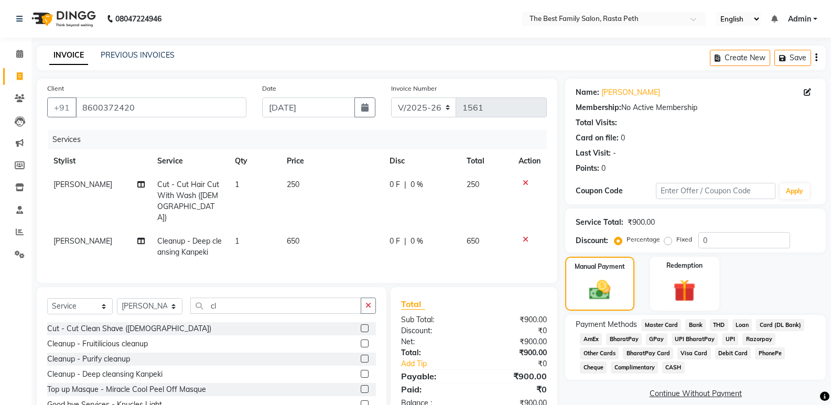
click at [729, 338] on span "UPI" at bounding box center [730, 339] width 16 height 12
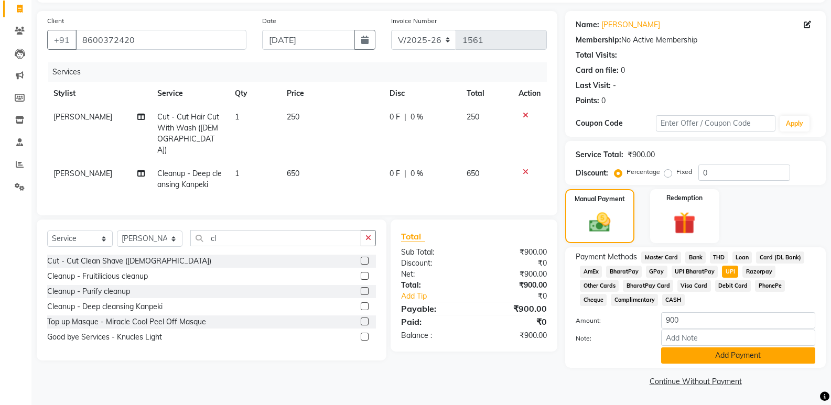
click at [729, 358] on button "Add Payment" at bounding box center [738, 355] width 154 height 16
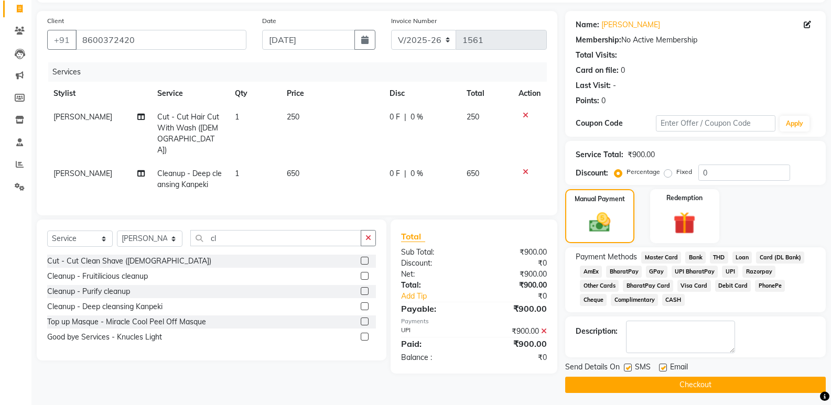
click at [666, 381] on button "Checkout" at bounding box center [695, 385] width 260 height 16
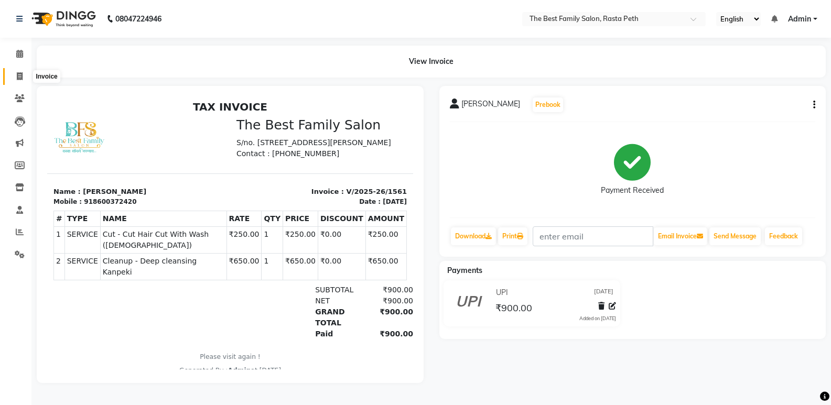
click at [18, 77] on icon at bounding box center [20, 76] width 6 height 8
select select "service"
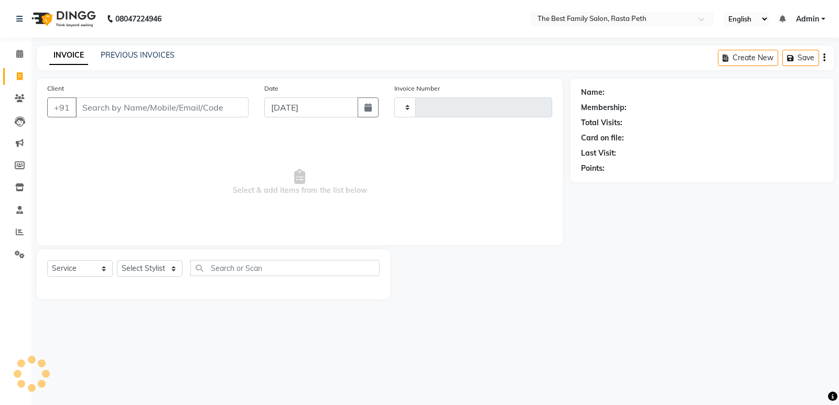
type input "1562"
select select "6744"
type input "8983636635"
click at [226, 99] on button "Add Client" at bounding box center [221, 107] width 54 height 20
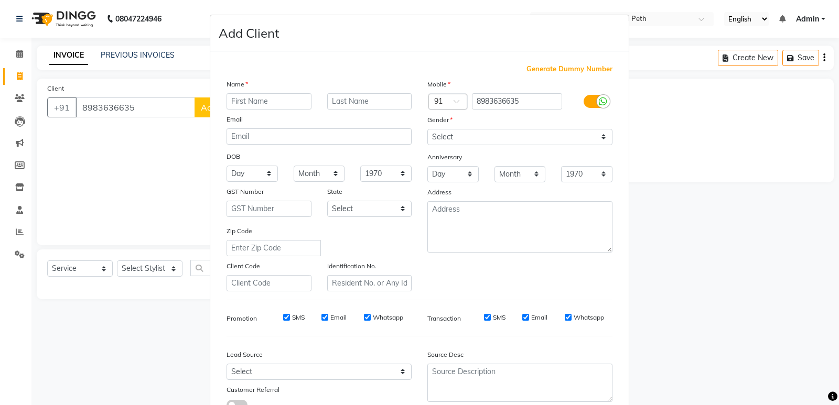
click at [233, 105] on input "text" at bounding box center [268, 101] width 85 height 16
type input "[PERSON_NAME]"
click at [335, 97] on input "text" at bounding box center [369, 101] width 85 height 16
type input "[PERSON_NAME]"
click at [596, 136] on select "Select [DEMOGRAPHIC_DATA] [DEMOGRAPHIC_DATA] Other Prefer Not To Say" at bounding box center [519, 137] width 185 height 16
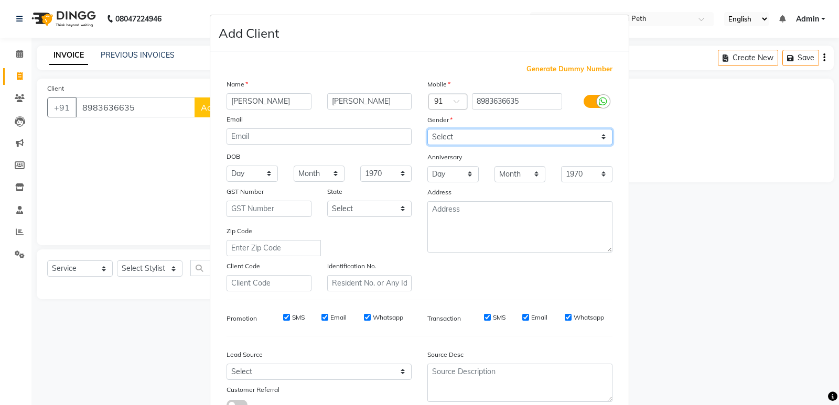
select select "[DEMOGRAPHIC_DATA]"
click at [427, 129] on select "Select [DEMOGRAPHIC_DATA] [DEMOGRAPHIC_DATA] Other Prefer Not To Say" at bounding box center [519, 137] width 185 height 16
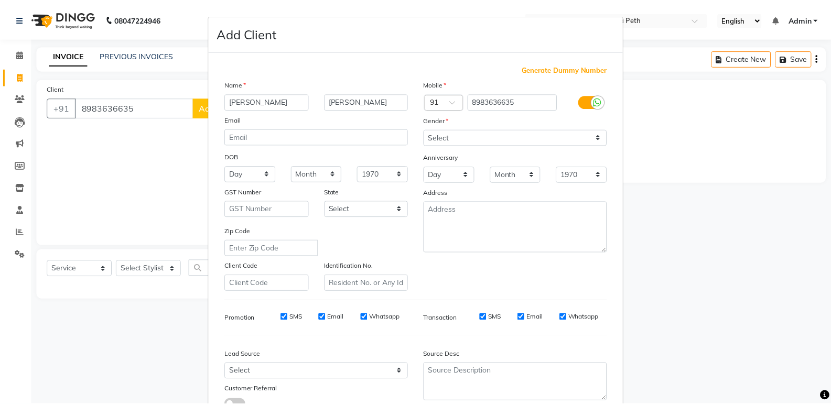
scroll to position [79, 0]
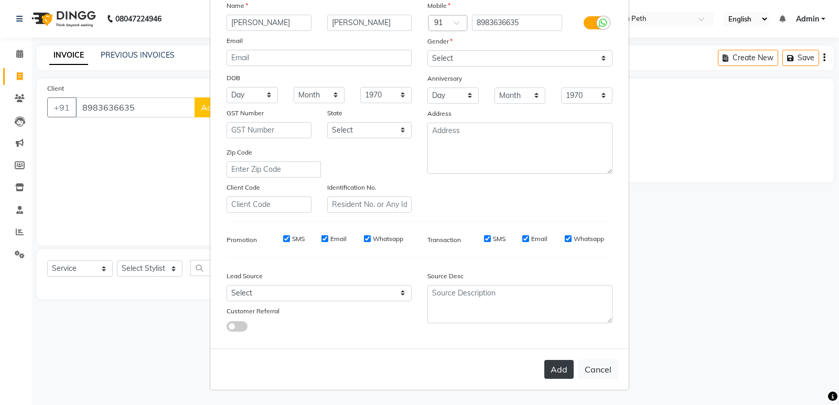
click at [561, 368] on button "Add" at bounding box center [558, 369] width 29 height 19
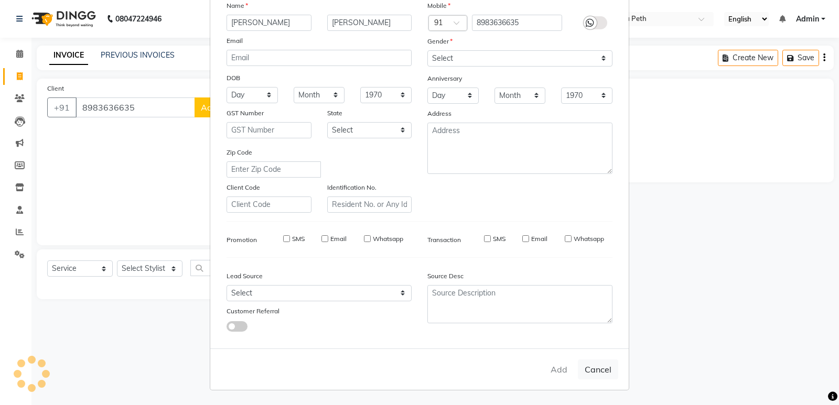
select select
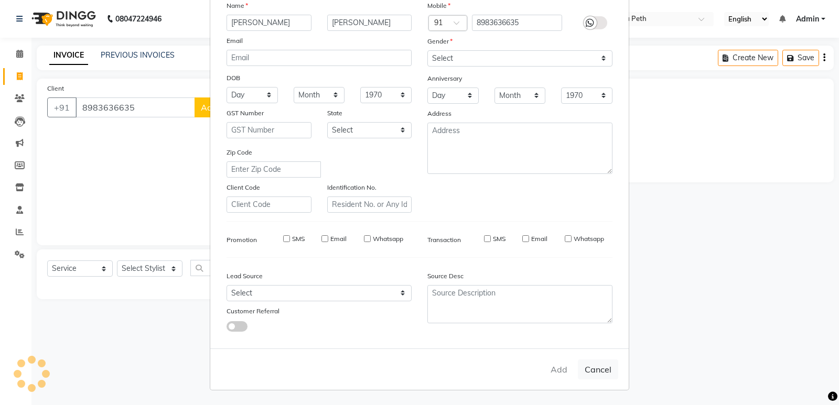
select select
checkbox input "false"
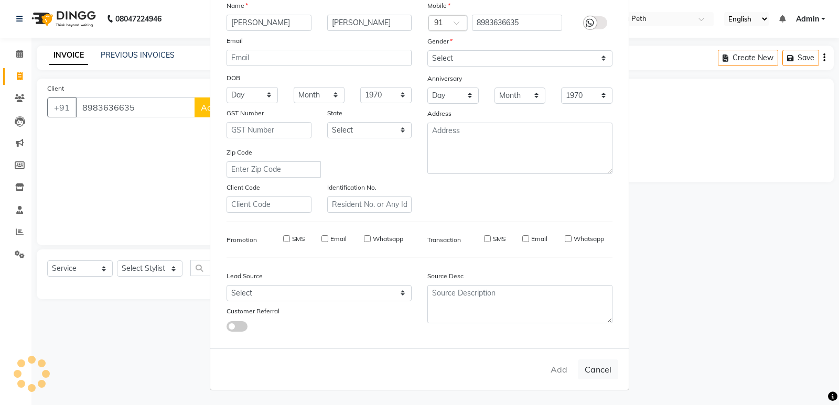
checkbox input "false"
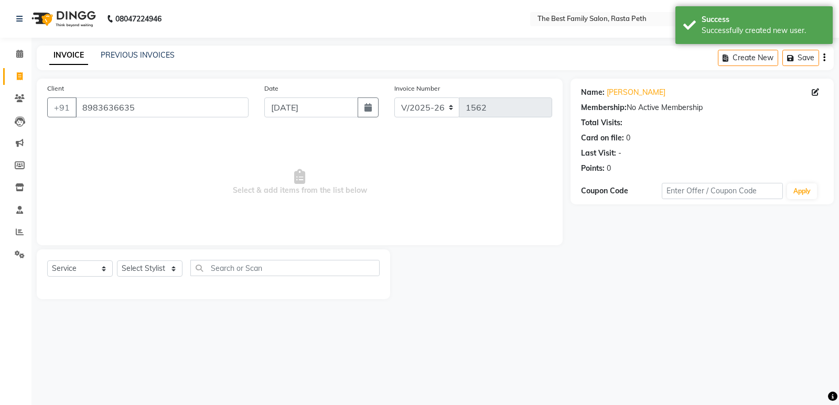
click at [179, 285] on div at bounding box center [213, 287] width 332 height 4
click at [174, 265] on select "Select Stylist Hrugwedi [PERSON_NAME] [PERSON_NAME] Om Other Pooja Somnath [PER…" at bounding box center [150, 268] width 66 height 16
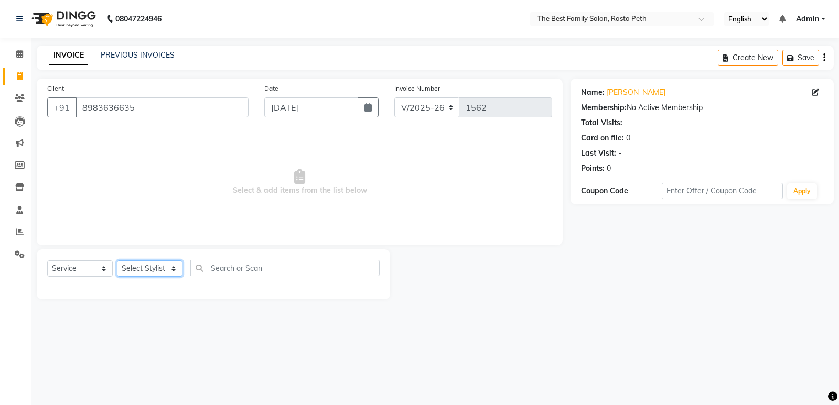
select select "52950"
click at [117, 260] on select "Select Stylist Hrugwedi [PERSON_NAME] [PERSON_NAME] Om Other Pooja Somnath [PER…" at bounding box center [150, 268] width 66 height 16
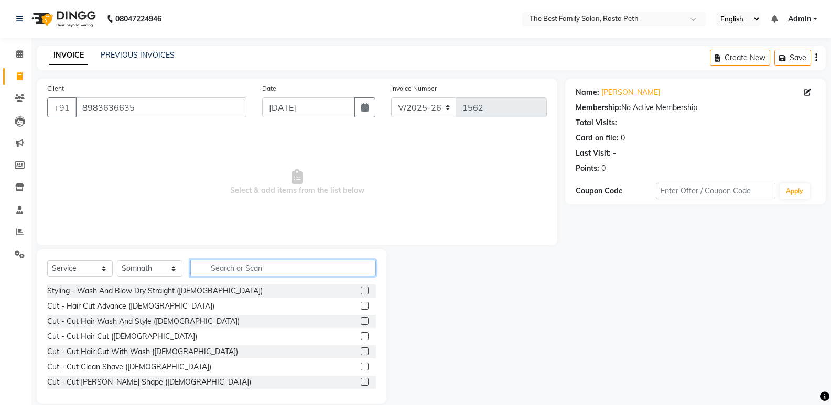
click at [213, 268] on input "text" at bounding box center [283, 268] width 186 height 16
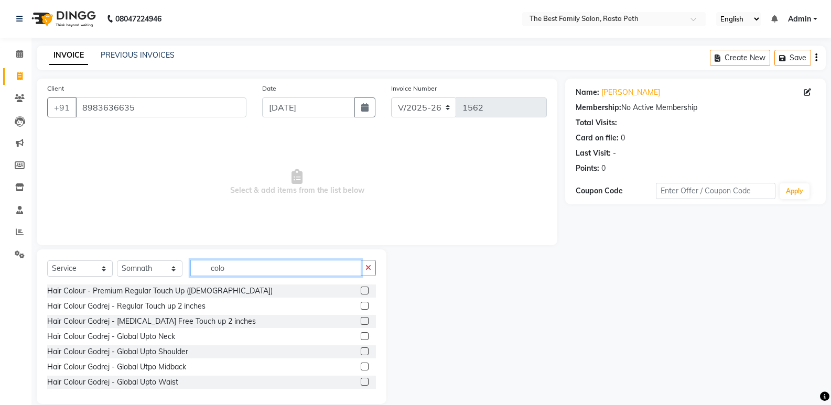
click at [237, 266] on input "colo" at bounding box center [275, 268] width 171 height 16
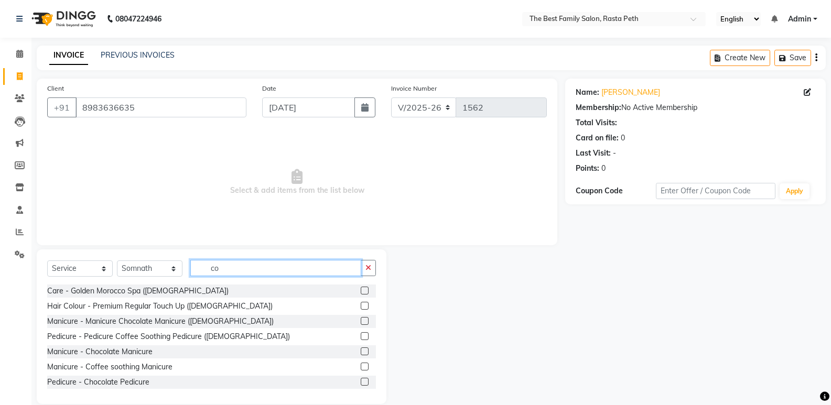
type input "c"
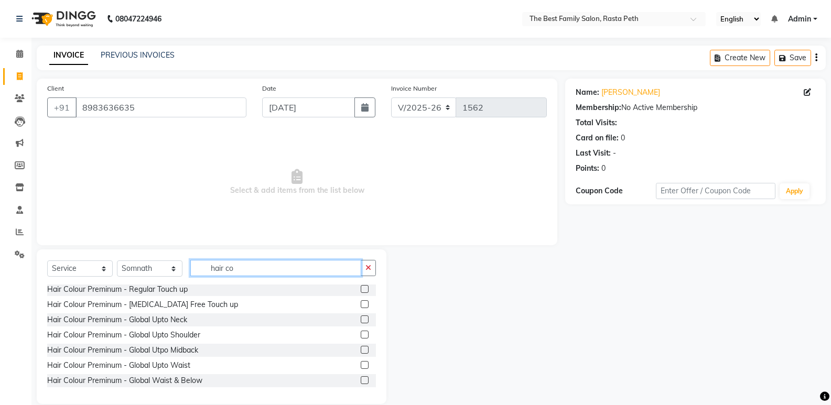
scroll to position [102, 0]
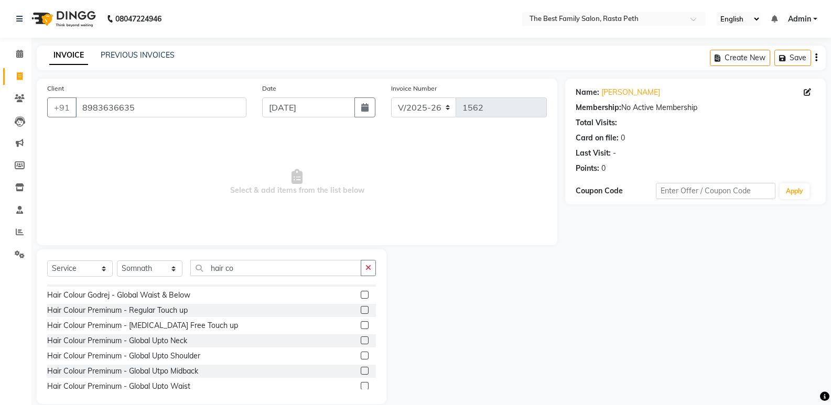
click at [249, 278] on div "Select Service Product Membership Package Voucher Prepaid Gift Card Select Styl…" at bounding box center [211, 272] width 329 height 25
click at [245, 267] on input "hair co" at bounding box center [275, 268] width 171 height 16
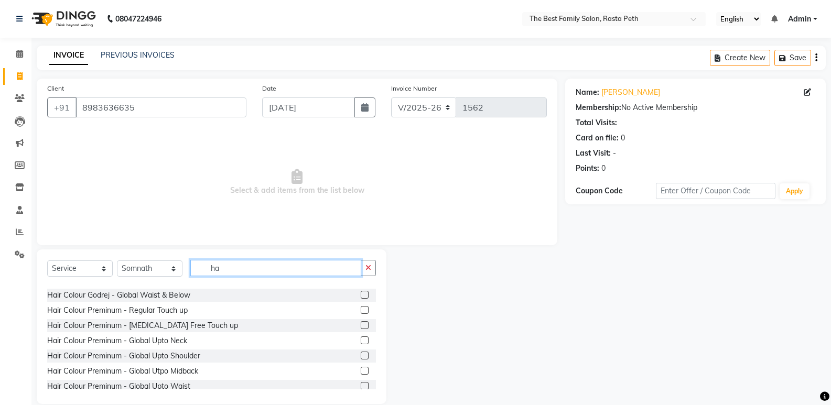
type input "h"
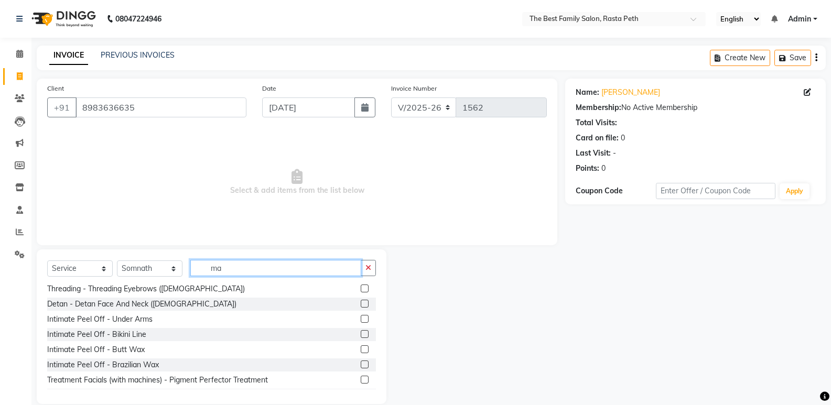
type input "m"
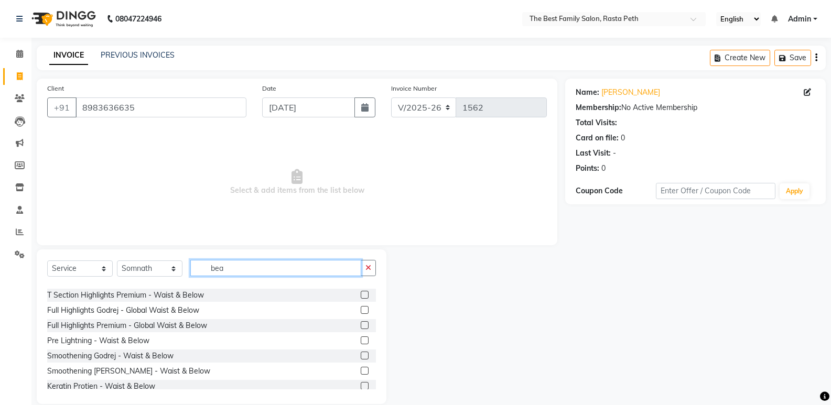
scroll to position [0, 0]
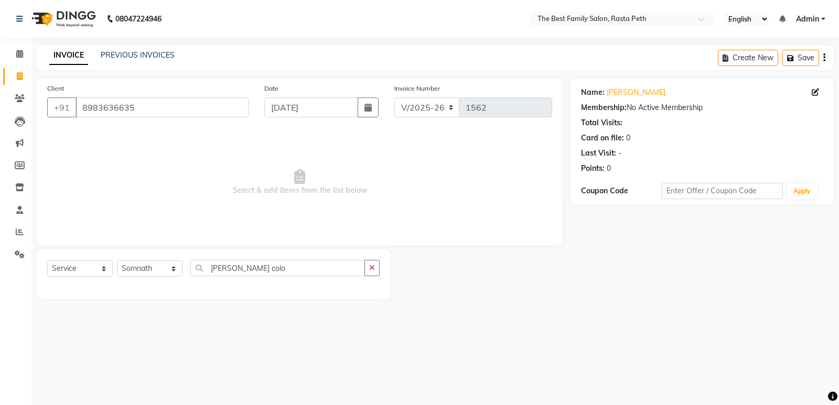
click at [282, 256] on div "Select Service Product Membership Package Voucher Prepaid Gift Card Select Styl…" at bounding box center [213, 274] width 353 height 50
click at [252, 266] on input "[PERSON_NAME] colo" at bounding box center [277, 268] width 175 height 16
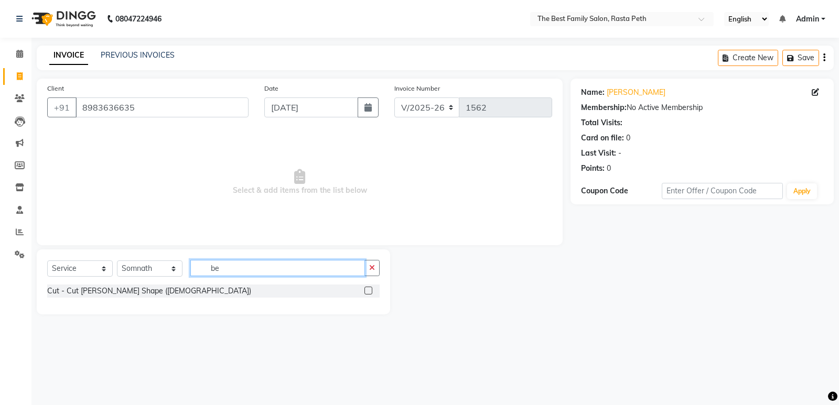
type input "b"
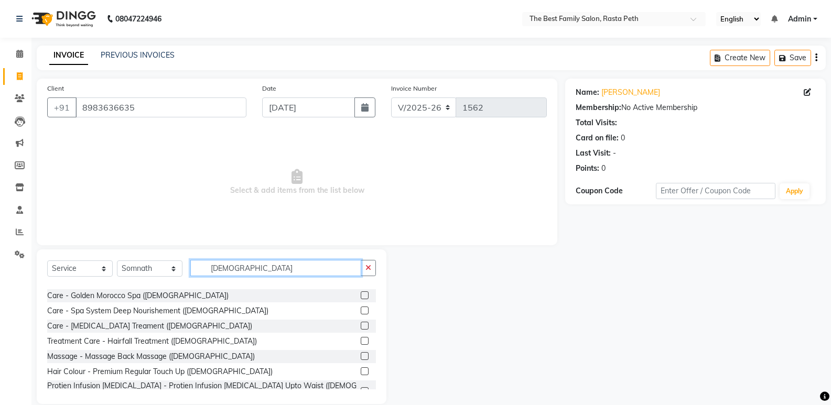
scroll to position [183, 0]
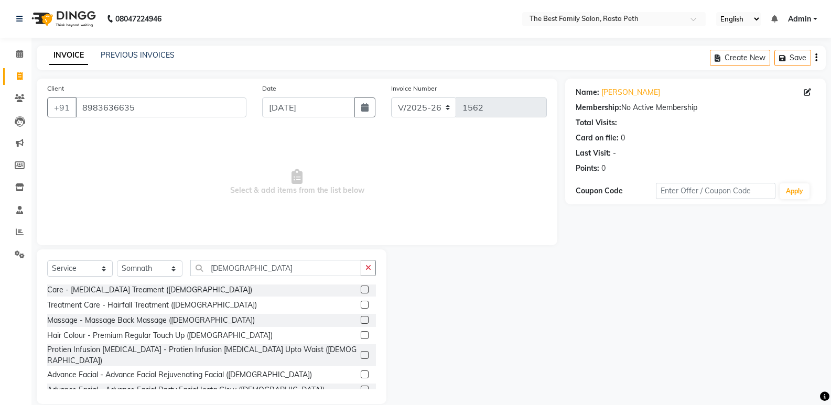
click at [379, 287] on div "Select Service Product Membership Package Voucher Prepaid Gift Card Select Styl…" at bounding box center [212, 326] width 350 height 155
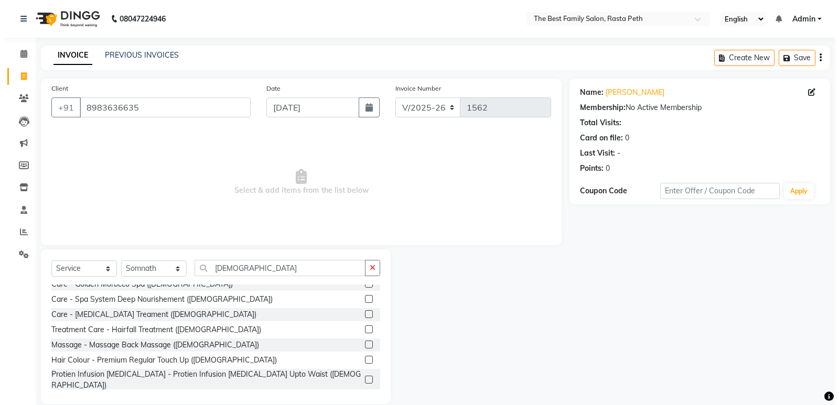
scroll to position [168, 0]
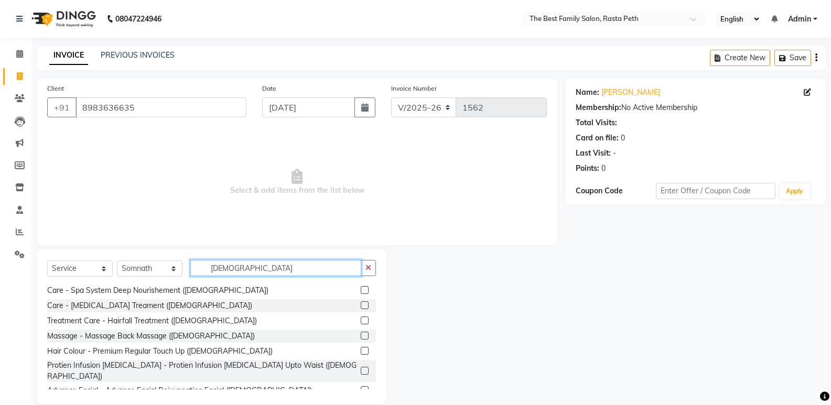
click at [237, 271] on input "[DEMOGRAPHIC_DATA]" at bounding box center [275, 268] width 171 height 16
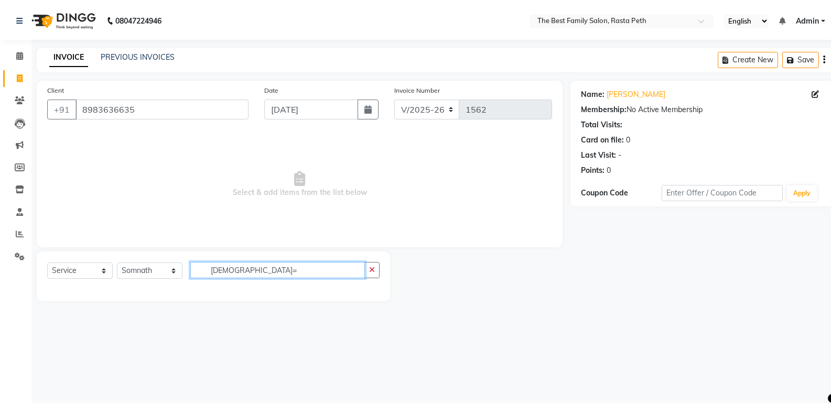
scroll to position [0, 0]
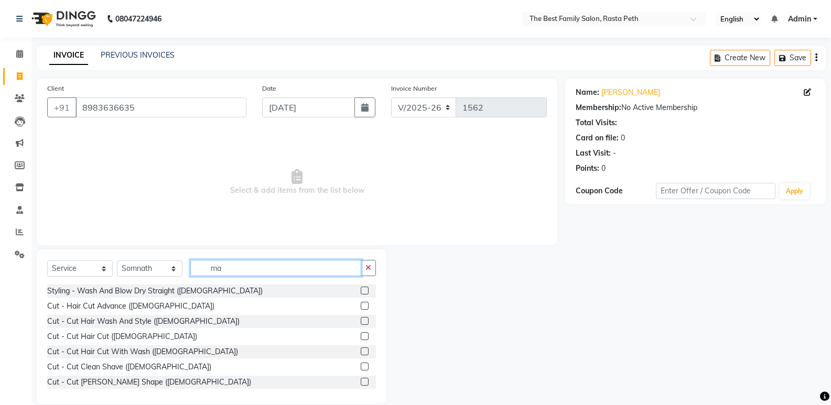
type input "m"
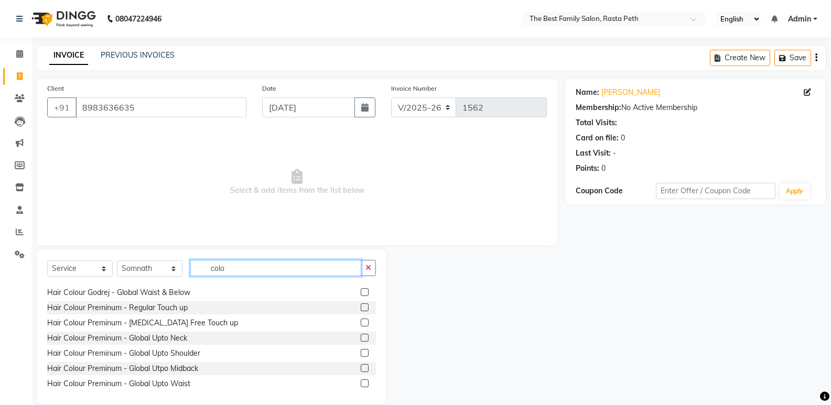
scroll to position [123, 0]
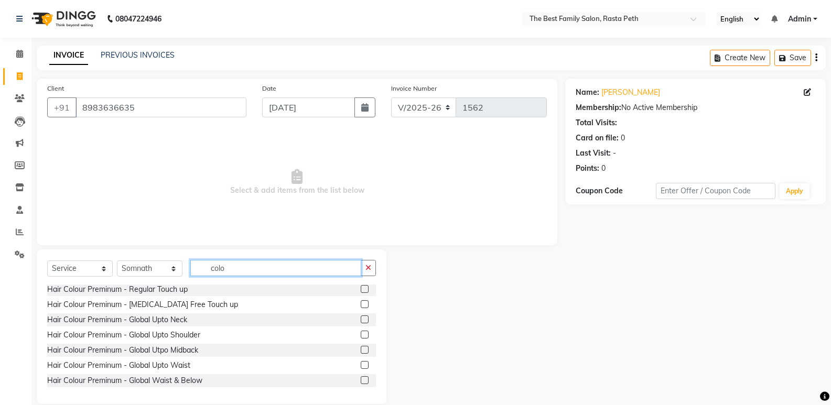
click at [235, 265] on input "colo" at bounding box center [275, 268] width 171 height 16
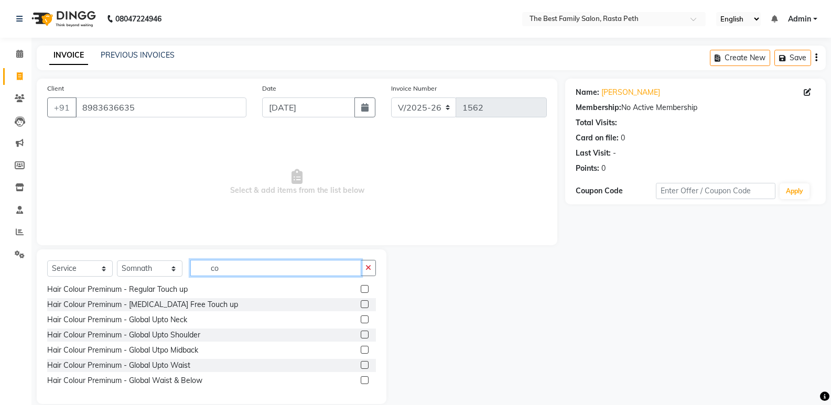
type input "c"
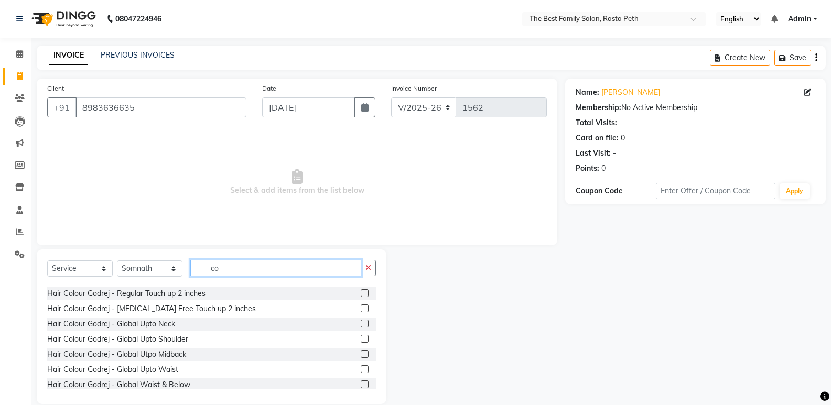
scroll to position [170, 0]
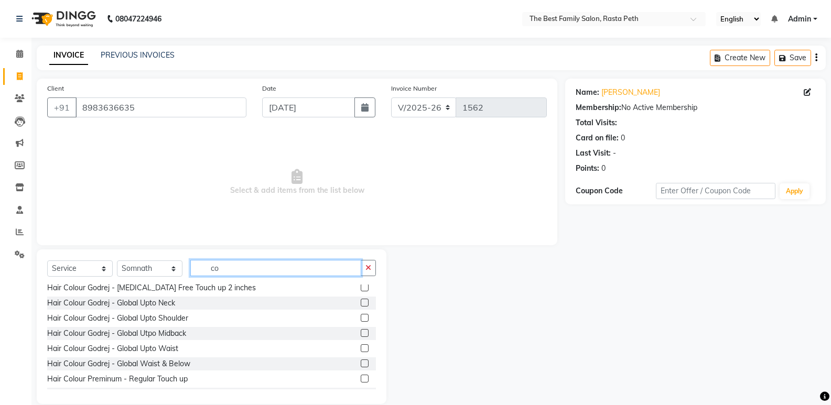
click at [230, 268] on input "co" at bounding box center [275, 268] width 171 height 16
type input "c"
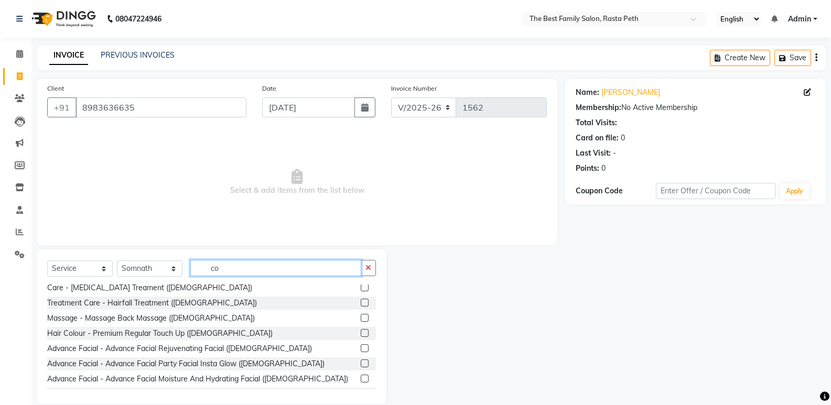
scroll to position [0, 0]
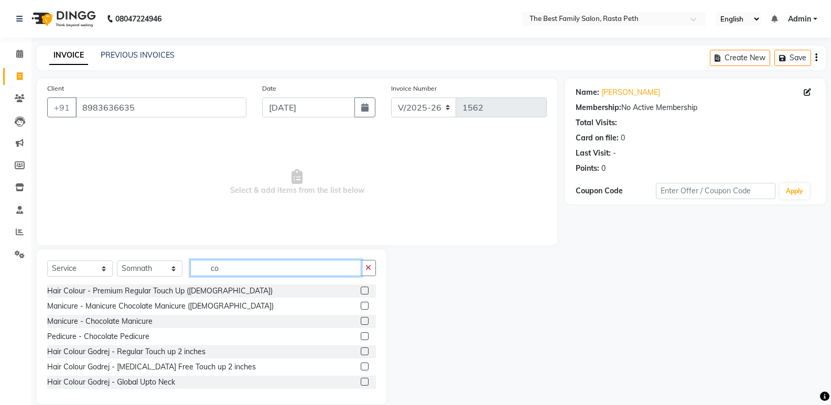
type input "c"
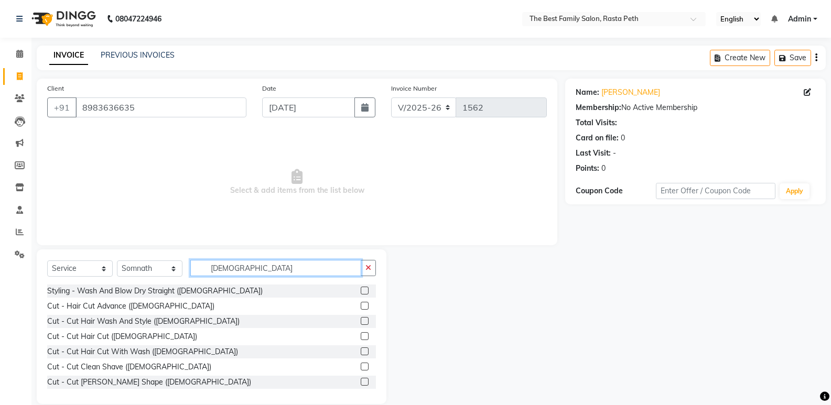
click at [238, 268] on input "[DEMOGRAPHIC_DATA]" at bounding box center [275, 268] width 171 height 16
type input "m"
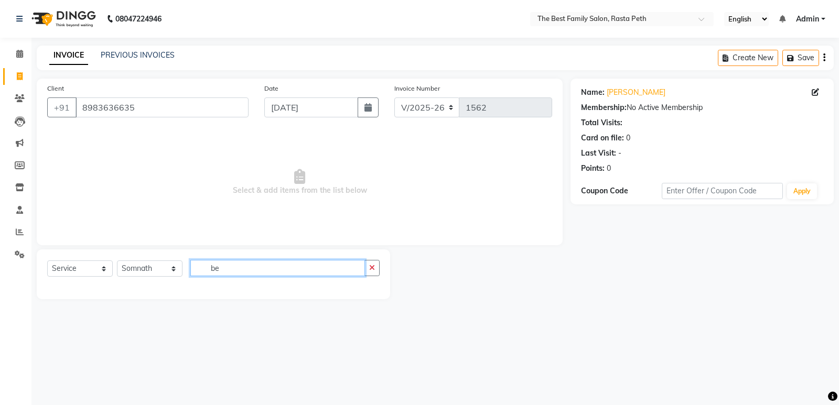
type input "b"
type input "m"
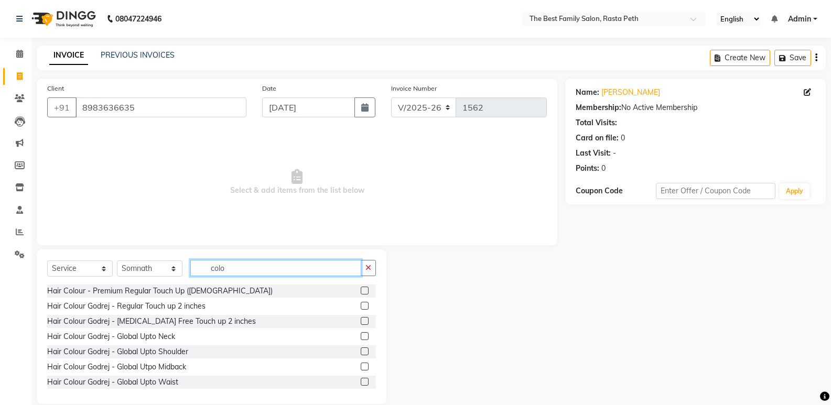
click at [234, 272] on input "colo" at bounding box center [275, 268] width 171 height 16
type input "c"
type input "premium"
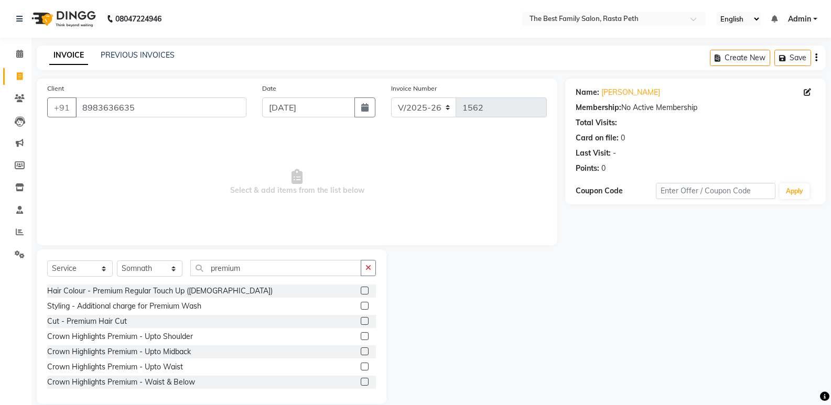
drag, startPoint x: 371, startPoint y: 287, endPoint x: 663, endPoint y: 352, distance: 299.1
click at [663, 352] on div "Name: [PERSON_NAME] Membership: No Active Membership Total Visits: Card on file…" at bounding box center [699, 241] width 268 height 325
click at [153, 110] on input "8983636635" at bounding box center [160, 107] width 171 height 20
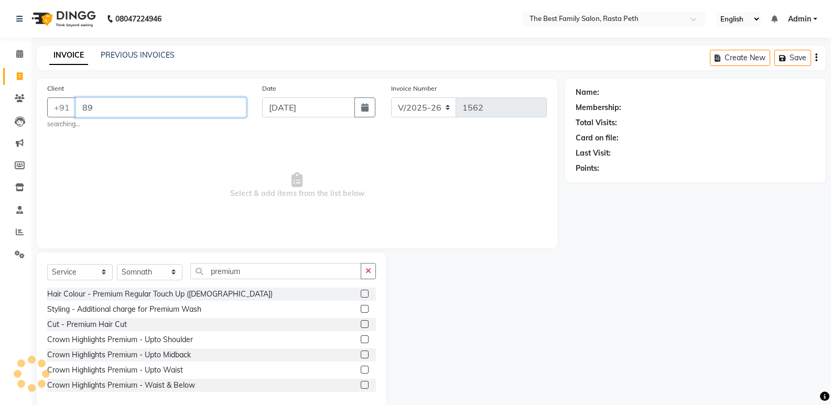
type input "8"
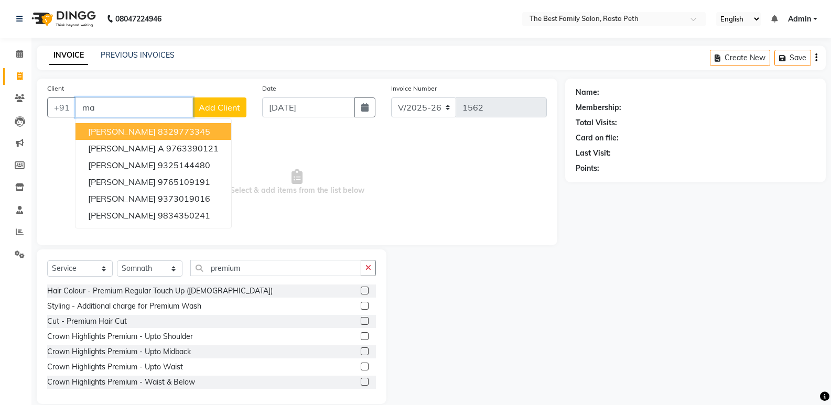
type input "m"
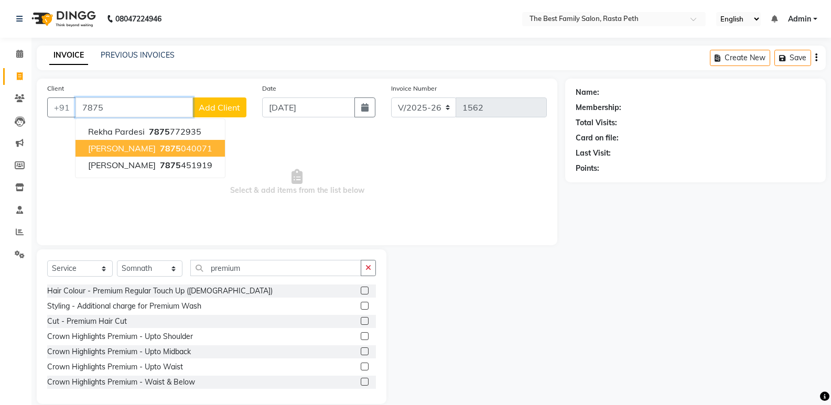
click at [176, 150] on ngb-highlight "7875 040071" at bounding box center [185, 148] width 55 height 10
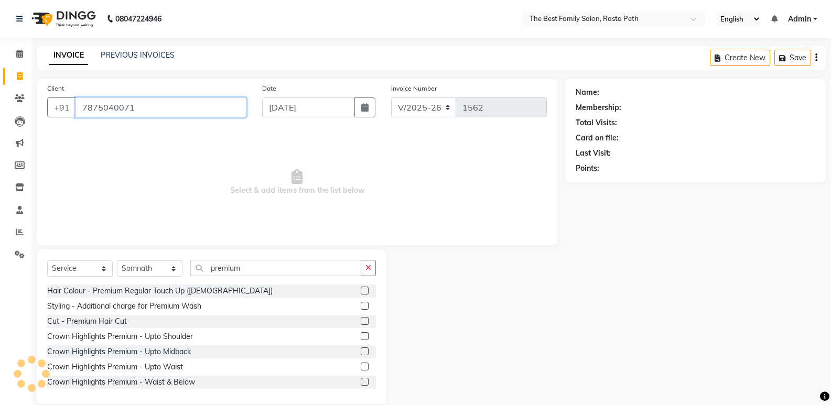
type input "7875040071"
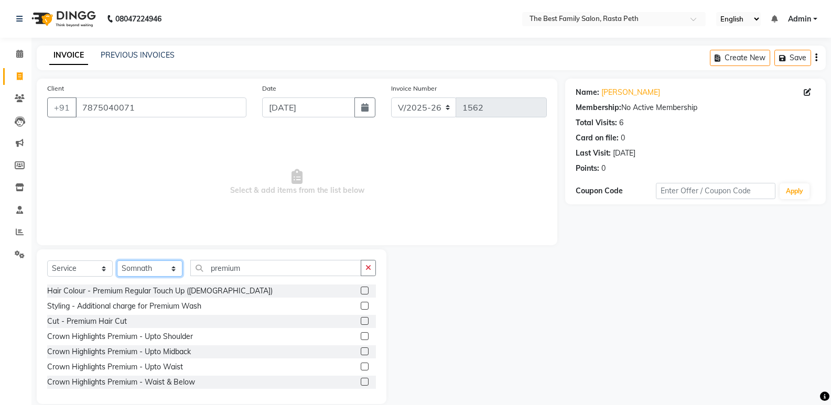
click at [143, 268] on select "Select Stylist Hrugwedi [PERSON_NAME] [PERSON_NAME] Om Other Pooja Somnath [PER…" at bounding box center [150, 268] width 66 height 16
select select "59861"
click at [117, 260] on select "Select Stylist Hrugwedi [PERSON_NAME] [PERSON_NAME] Om Other Pooja Somnath [PER…" at bounding box center [150, 268] width 66 height 16
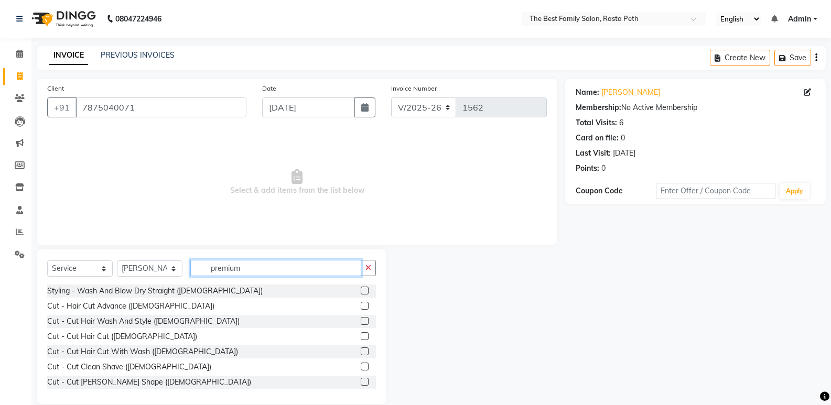
click at [211, 267] on input "premium" at bounding box center [275, 268] width 171 height 16
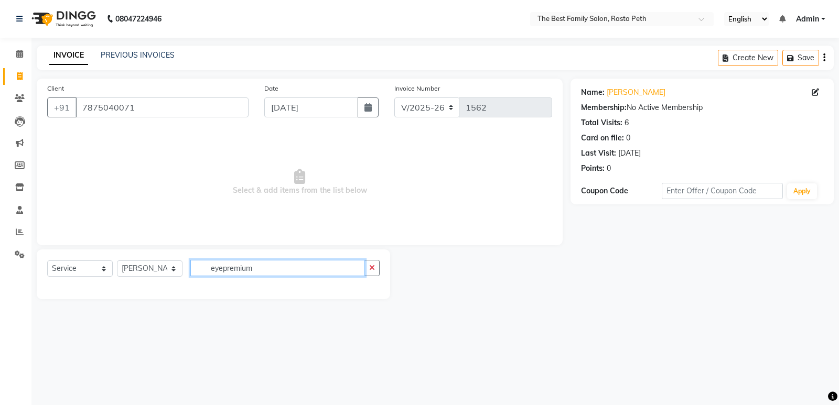
click at [269, 267] on input "eyepremium" at bounding box center [277, 268] width 175 height 16
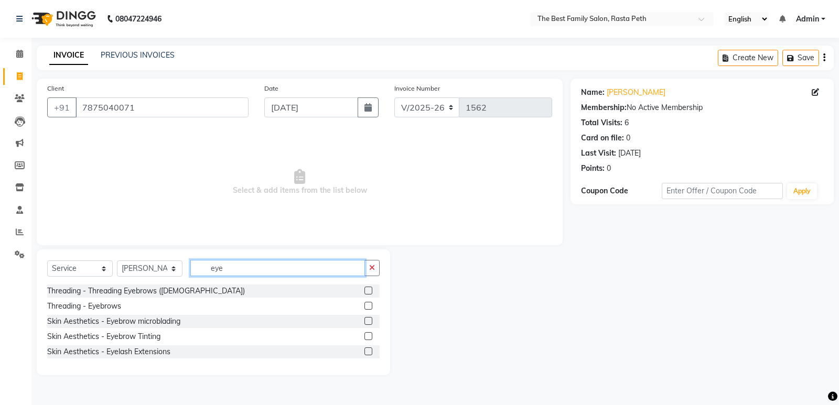
type input "eye"
click at [369, 306] on label at bounding box center [368, 306] width 8 height 8
click at [369, 306] on input "checkbox" at bounding box center [367, 306] width 7 height 7
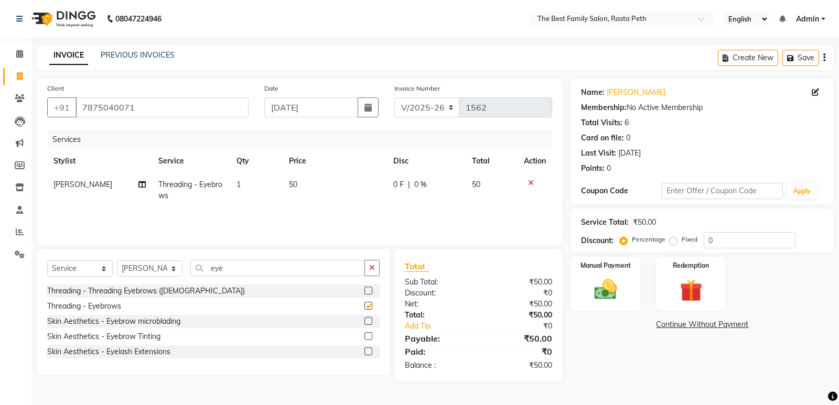
checkbox input "false"
click at [248, 269] on input "eye" at bounding box center [277, 268] width 175 height 16
type input "e"
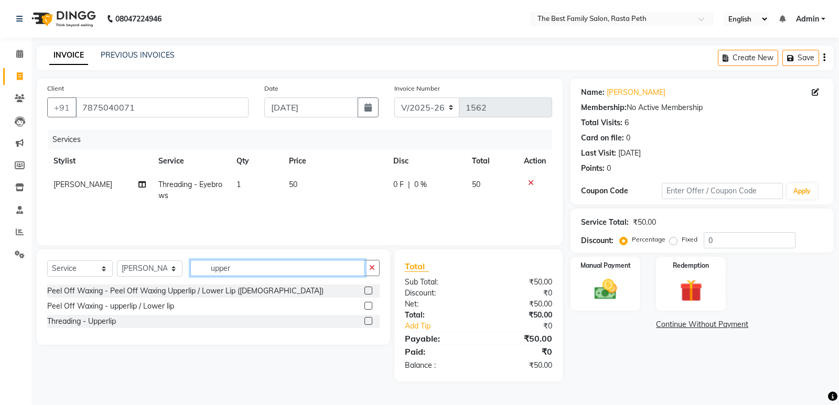
type input "upper"
click at [369, 307] on label at bounding box center [368, 306] width 8 height 8
click at [369, 307] on input "checkbox" at bounding box center [367, 306] width 7 height 7
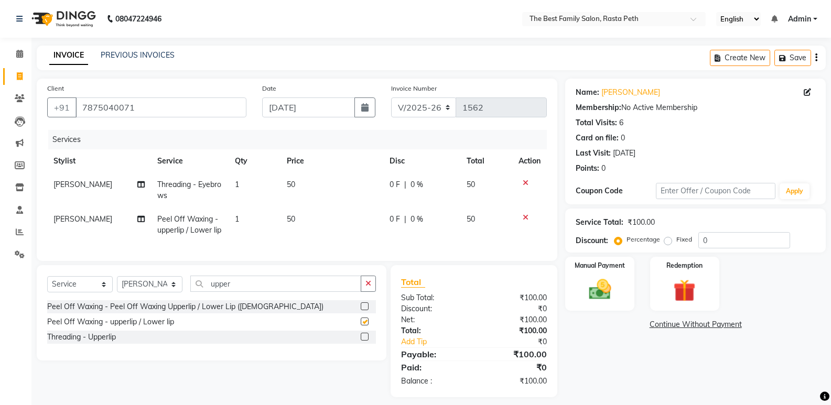
checkbox input "false"
click at [244, 288] on input "upper" at bounding box center [275, 284] width 171 height 16
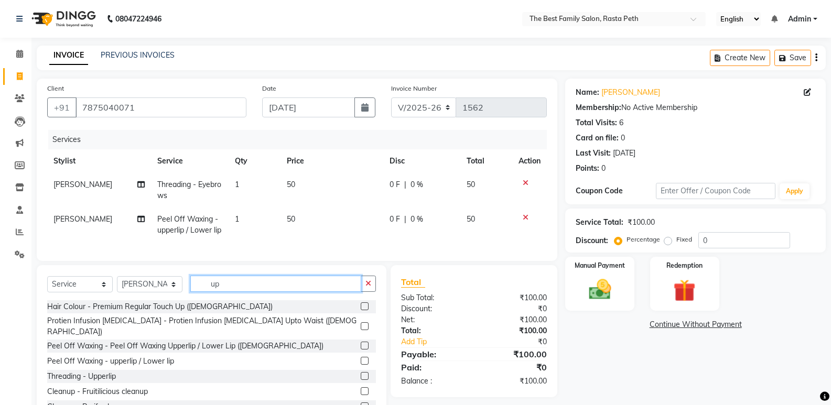
type input "u"
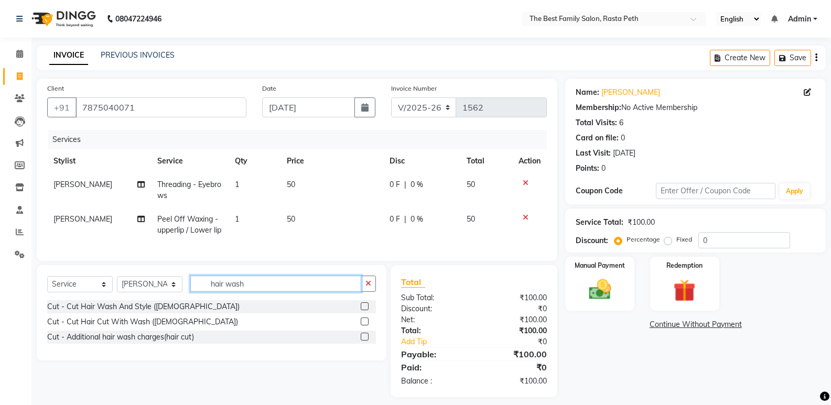
type input "hair wash"
click at [369, 329] on div at bounding box center [368, 322] width 15 height 13
click at [364, 325] on label at bounding box center [365, 322] width 8 height 8
click at [364, 325] on input "checkbox" at bounding box center [364, 322] width 7 height 7
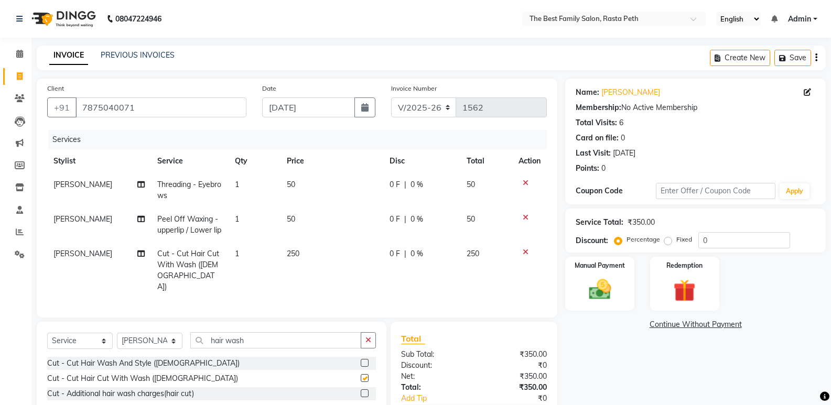
checkbox input "false"
click at [606, 282] on img at bounding box center [599, 289] width 37 height 27
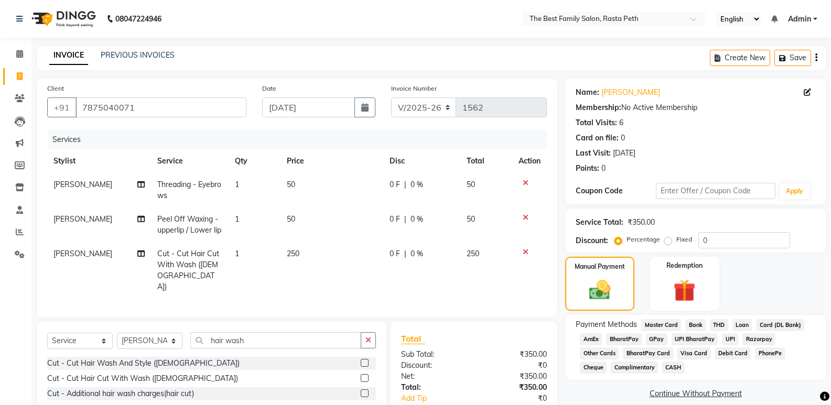
click at [724, 340] on span "UPI" at bounding box center [730, 339] width 16 height 12
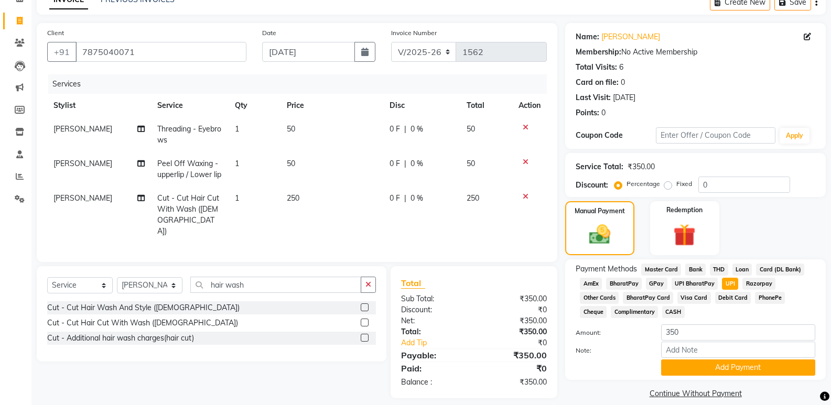
scroll to position [68, 0]
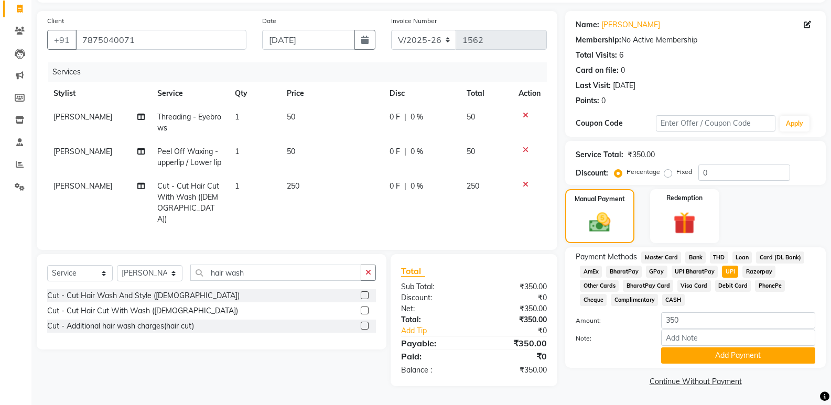
click at [748, 353] on button "Add Payment" at bounding box center [738, 355] width 154 height 16
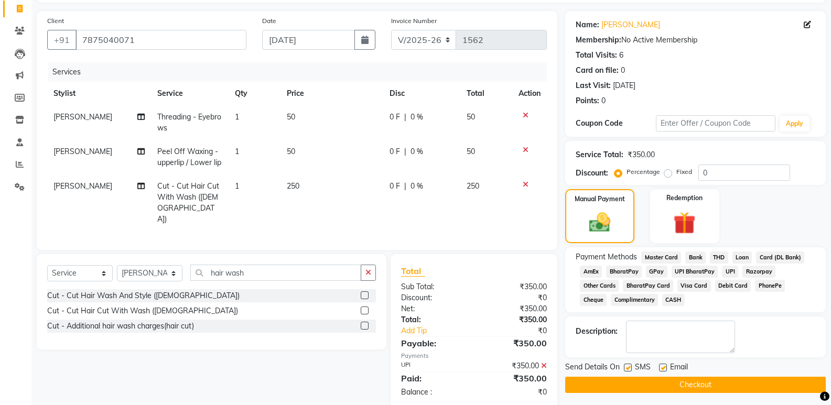
click at [722, 384] on button "Checkout" at bounding box center [695, 385] width 260 height 16
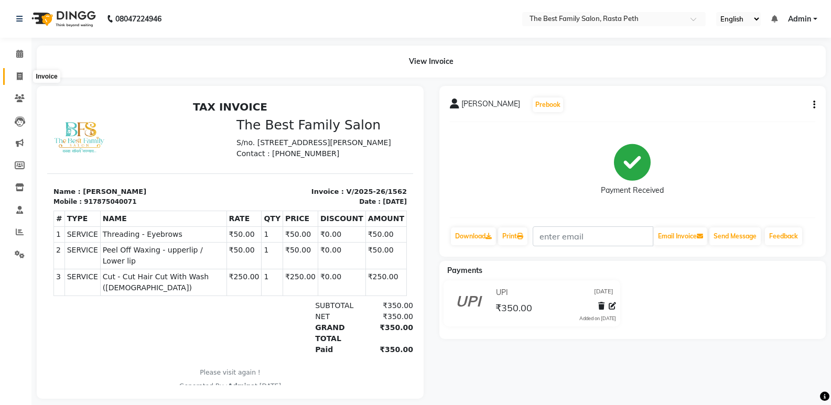
click at [20, 81] on span at bounding box center [19, 77] width 18 height 12
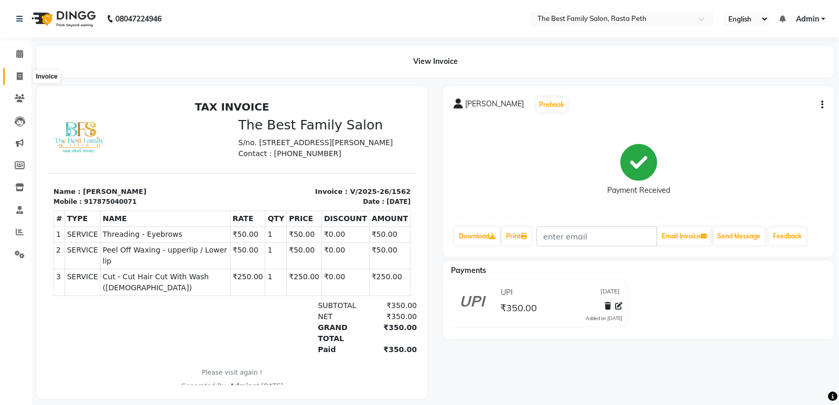
select select "6744"
select select "service"
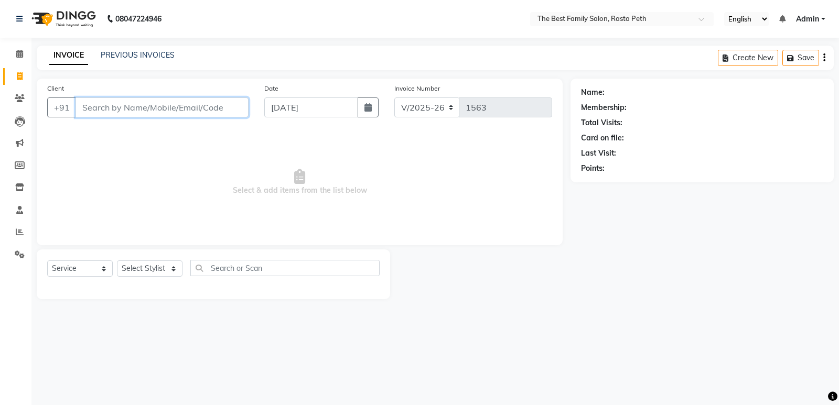
click at [107, 105] on input "Client" at bounding box center [161, 107] width 173 height 20
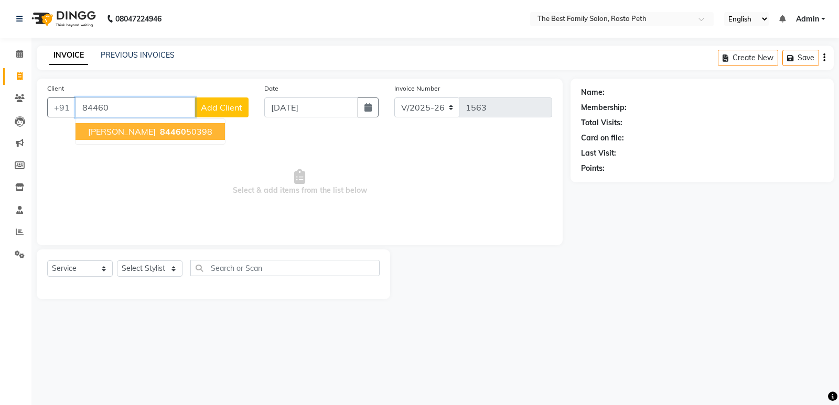
click at [149, 132] on span "[PERSON_NAME]" at bounding box center [122, 131] width 68 height 10
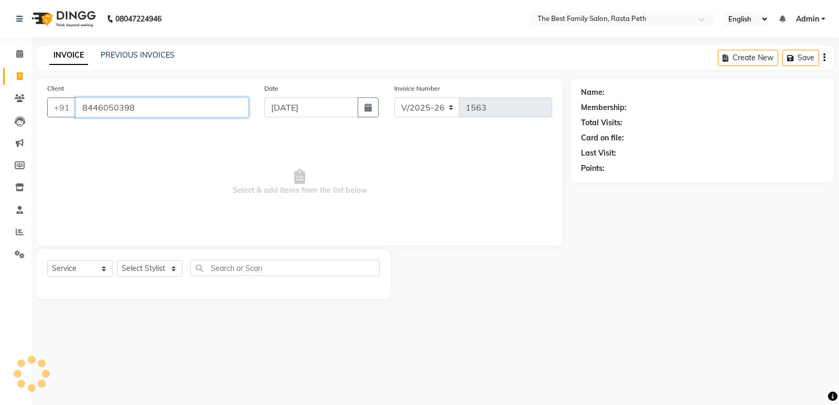
type input "8446050398"
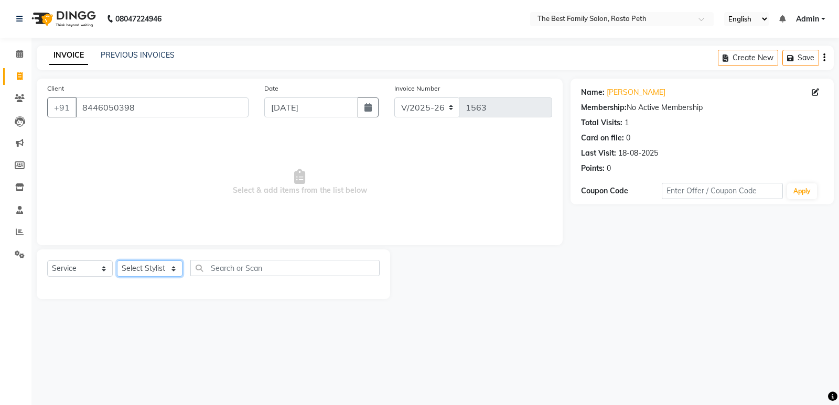
click at [169, 268] on select "Select Stylist Hrugwedi [PERSON_NAME] [PERSON_NAME] Om Other Pooja Somnath [PER…" at bounding box center [150, 268] width 66 height 16
select select "59861"
click at [117, 260] on select "Select Stylist Hrugwedi [PERSON_NAME] [PERSON_NAME] Om Other Pooja Somnath [PER…" at bounding box center [150, 268] width 66 height 16
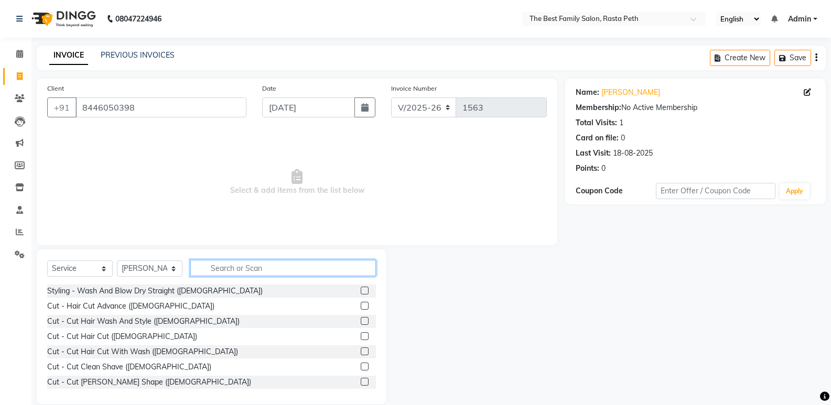
click at [221, 263] on input "text" at bounding box center [283, 268] width 186 height 16
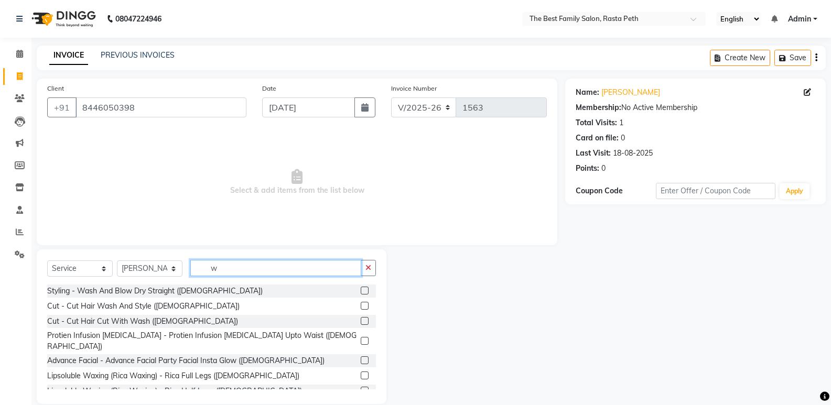
type input "w"
click at [361, 289] on label at bounding box center [365, 291] width 8 height 8
click at [361, 289] on input "checkbox" at bounding box center [364, 291] width 7 height 7
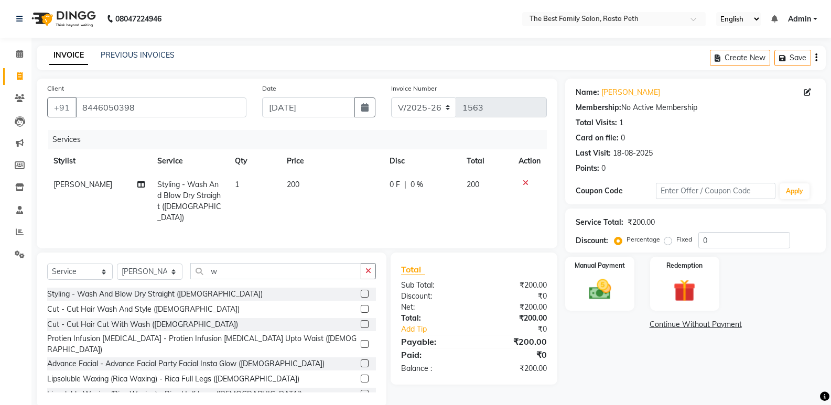
click at [361, 290] on label at bounding box center [365, 294] width 8 height 8
click at [361, 291] on input "checkbox" at bounding box center [364, 294] width 7 height 7
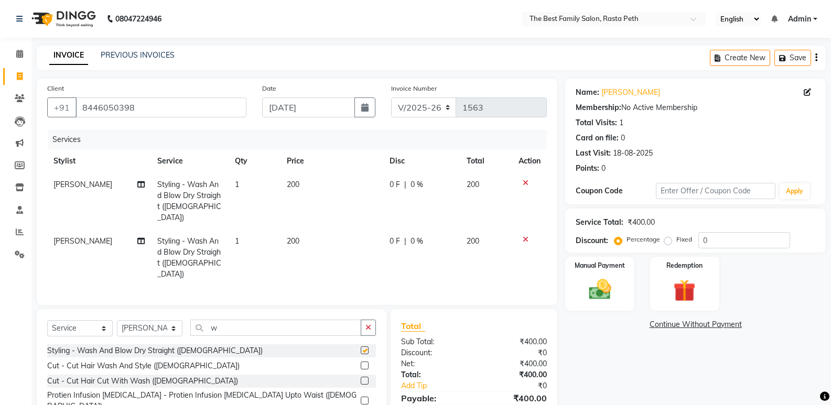
checkbox input "false"
click at [299, 111] on input "[DATE]" at bounding box center [308, 107] width 93 height 20
select select "9"
select select "2025"
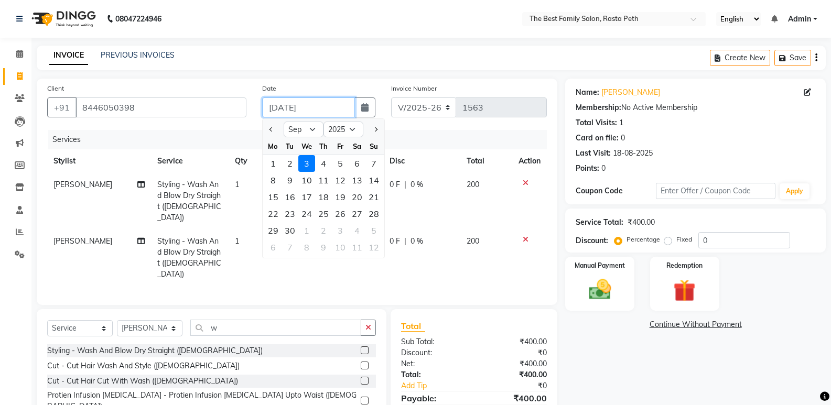
click at [278, 104] on input "[DATE]" at bounding box center [308, 107] width 93 height 20
type input "02-09-2025"
click at [425, 271] on div "Services Stylist Service Qty Price Disc Total Action [PERSON_NAME] Styling - Wa…" at bounding box center [296, 212] width 499 height 165
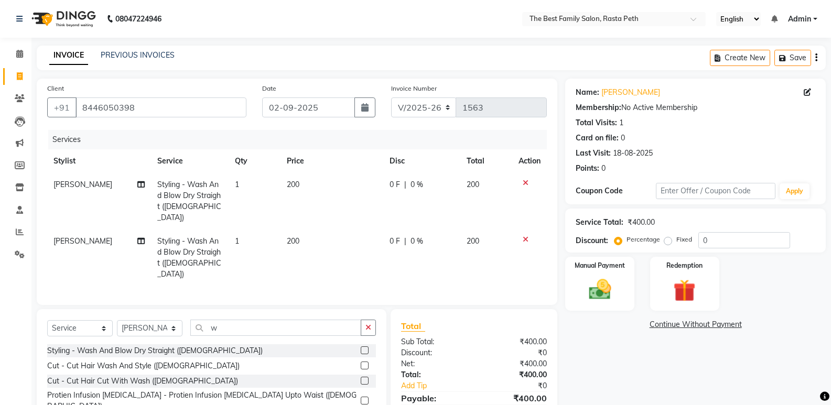
click at [525, 236] on icon at bounding box center [526, 239] width 6 height 7
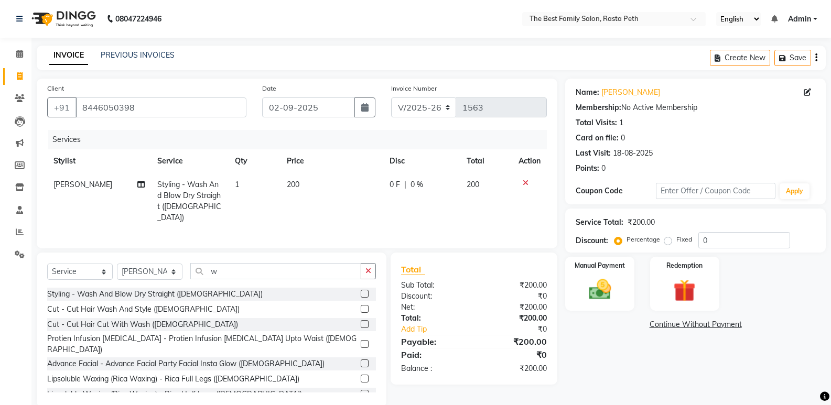
click at [415, 185] on span "0 %" at bounding box center [416, 184] width 13 height 11
select select "59861"
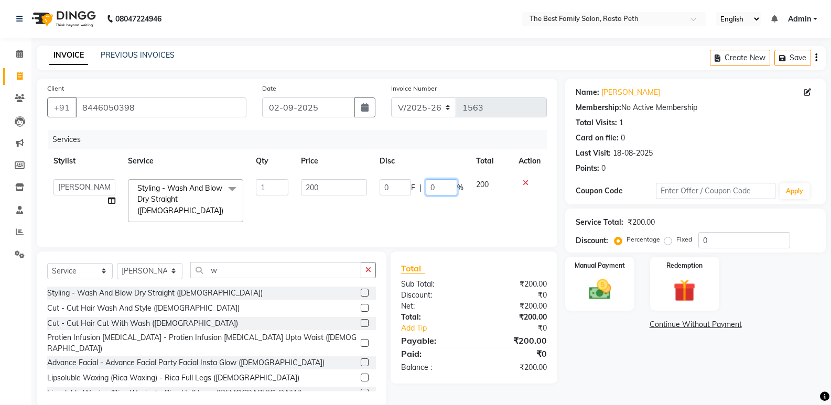
click at [436, 185] on input "0" at bounding box center [441, 187] width 31 height 16
type input "2"
type input "15"
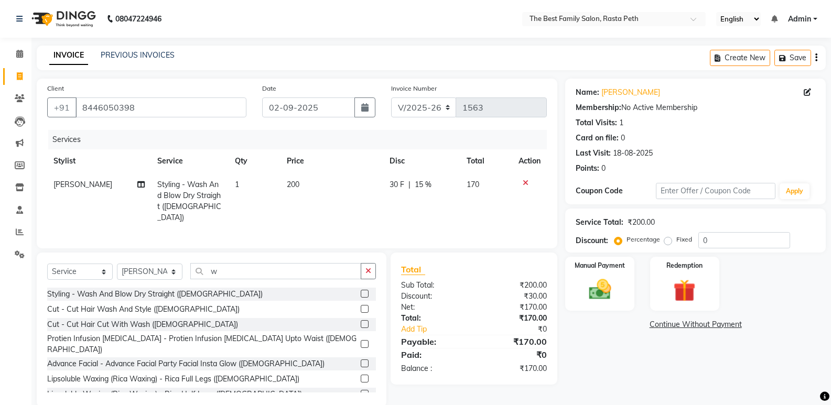
click at [468, 203] on tr "[PERSON_NAME] Styling - Wash And Blow Dry Straight ([DEMOGRAPHIC_DATA]) 1 200 3…" at bounding box center [296, 201] width 499 height 57
drag, startPoint x: 683, startPoint y: 261, endPoint x: 609, endPoint y: 286, distance: 77.9
click at [609, 286] on div "Manual Payment Redemption" at bounding box center [695, 284] width 276 height 54
click at [609, 286] on img at bounding box center [599, 289] width 37 height 27
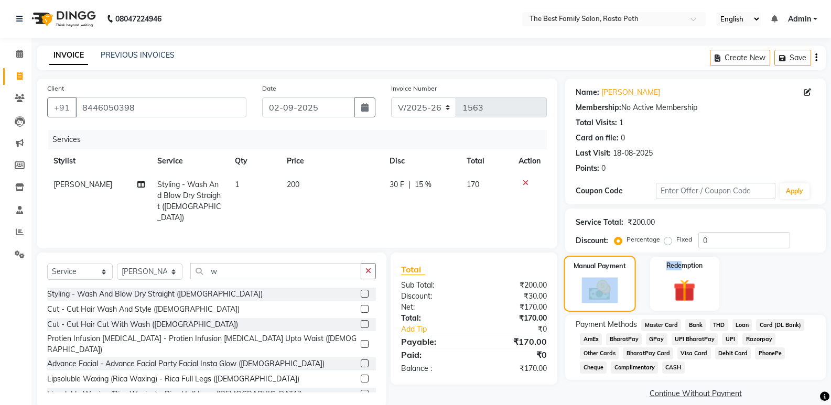
scroll to position [15, 0]
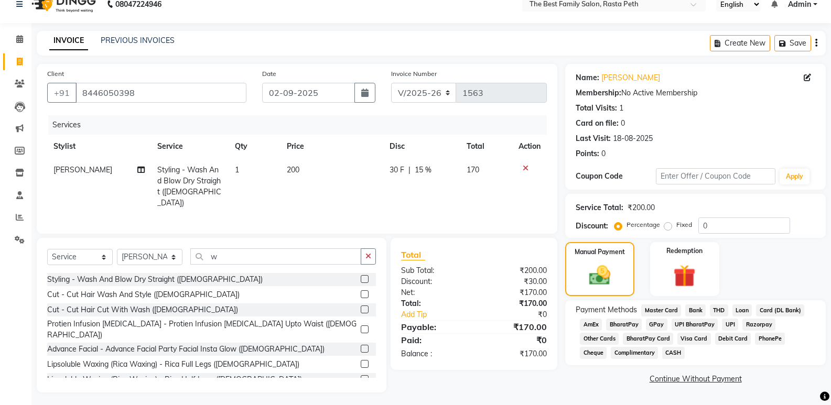
click at [725, 325] on span "UPI" at bounding box center [730, 325] width 16 height 12
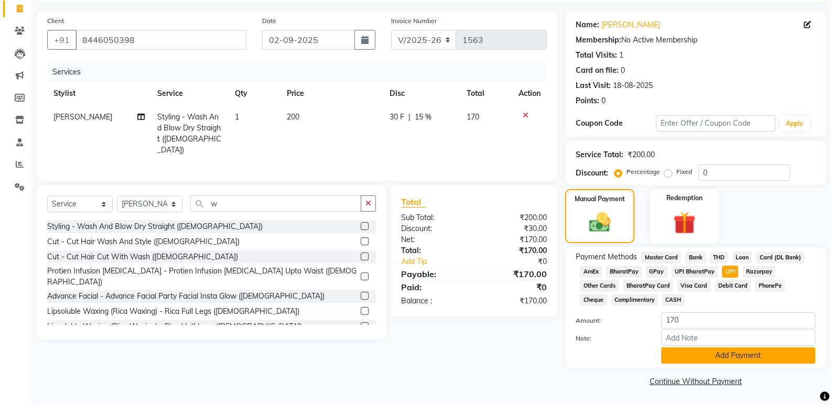
click at [729, 359] on button "Add Payment" at bounding box center [738, 355] width 154 height 16
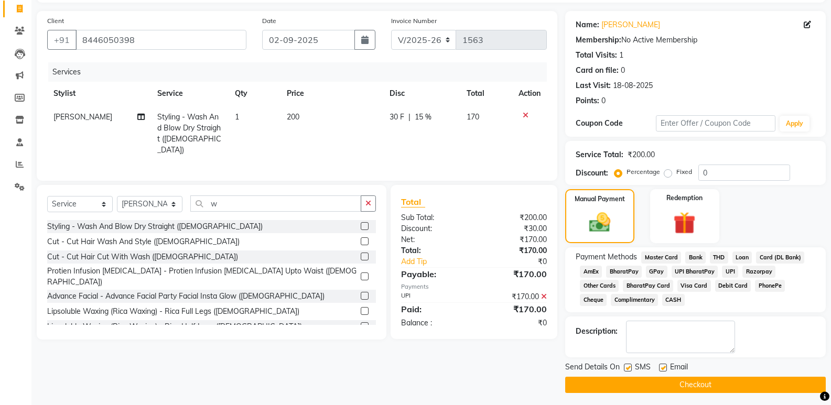
scroll to position [71, 0]
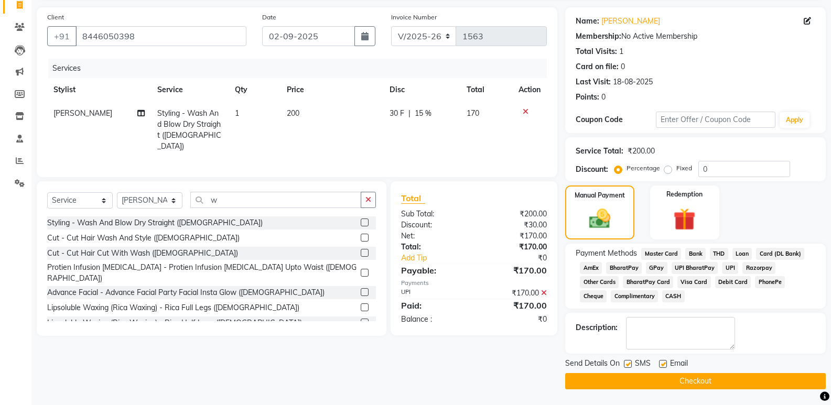
click at [660, 364] on label at bounding box center [663, 364] width 8 height 8
click at [660, 364] on input "checkbox" at bounding box center [662, 364] width 7 height 7
checkbox input "false"
click at [628, 361] on label at bounding box center [628, 364] width 8 height 8
click at [628, 361] on input "checkbox" at bounding box center [627, 364] width 7 height 7
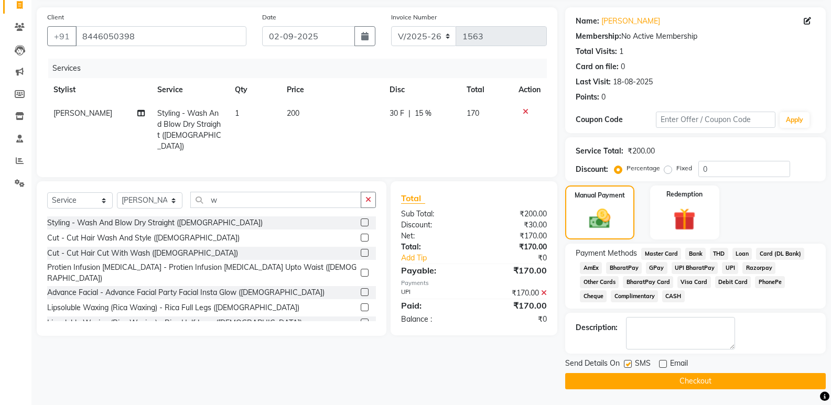
checkbox input "false"
click at [653, 383] on button "Checkout" at bounding box center [695, 381] width 260 height 16
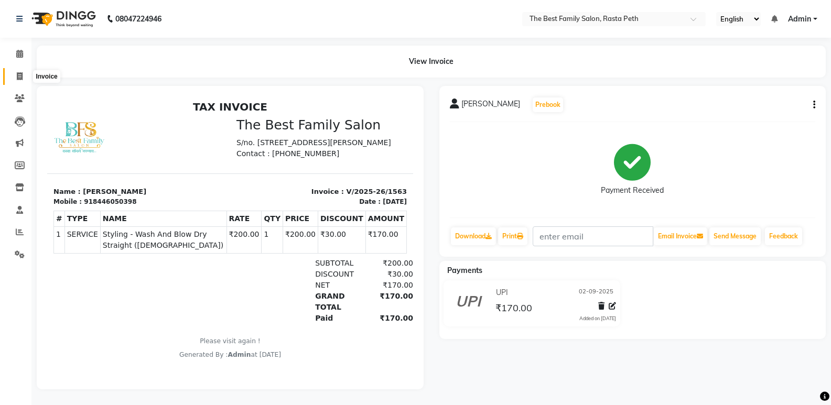
click at [19, 77] on icon at bounding box center [20, 76] width 6 height 8
select select "6744"
select select "service"
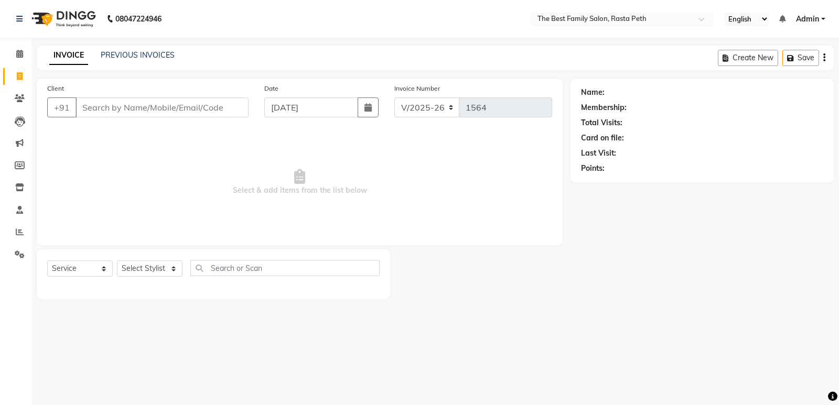
type input "a"
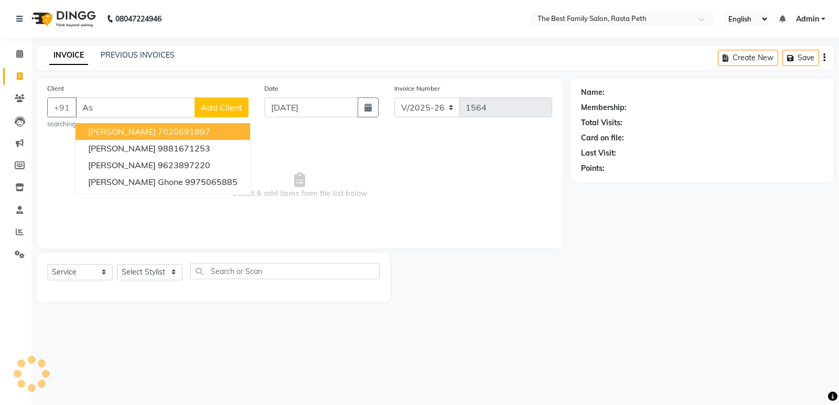
type input "A"
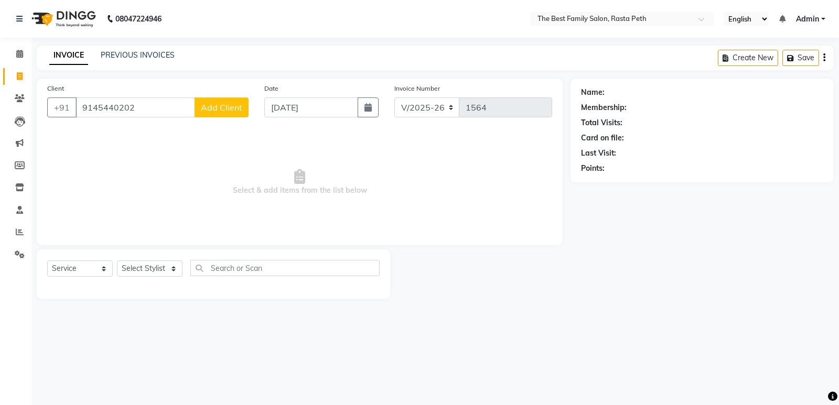
type input "9145440202"
click at [234, 104] on span "Add Client" at bounding box center [221, 107] width 41 height 10
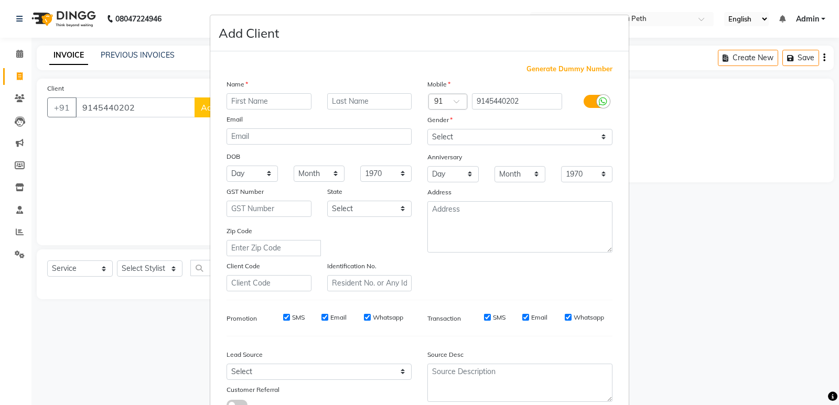
click at [255, 99] on input "text" at bounding box center [268, 101] width 85 height 16
type input "[PERSON_NAME]"
click at [335, 103] on input "text" at bounding box center [369, 101] width 85 height 16
type input "pangarre"
click at [480, 129] on select "Select [DEMOGRAPHIC_DATA] [DEMOGRAPHIC_DATA] Other Prefer Not To Say" at bounding box center [519, 137] width 185 height 16
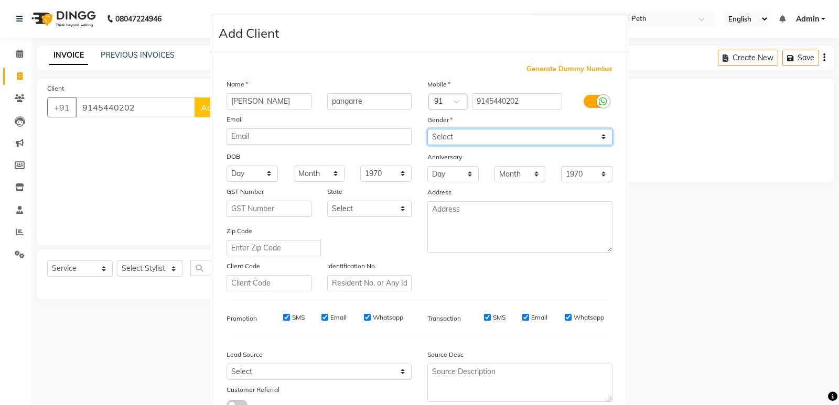
select select "[DEMOGRAPHIC_DATA]"
click at [427, 129] on select "Select [DEMOGRAPHIC_DATA] [DEMOGRAPHIC_DATA] Other Prefer Not To Say" at bounding box center [519, 137] width 185 height 16
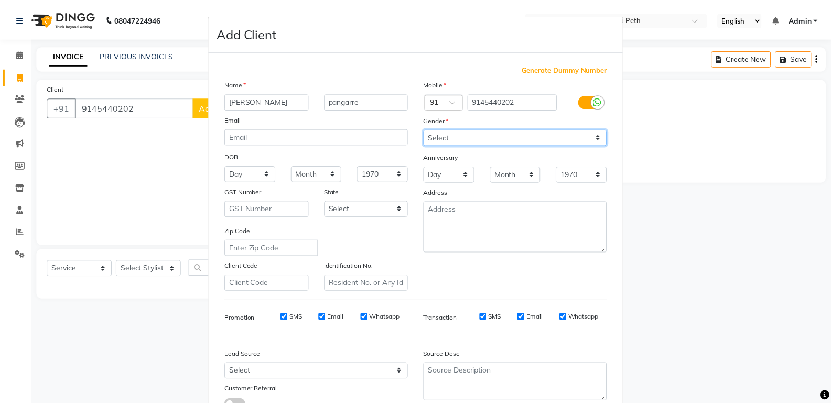
scroll to position [59, 0]
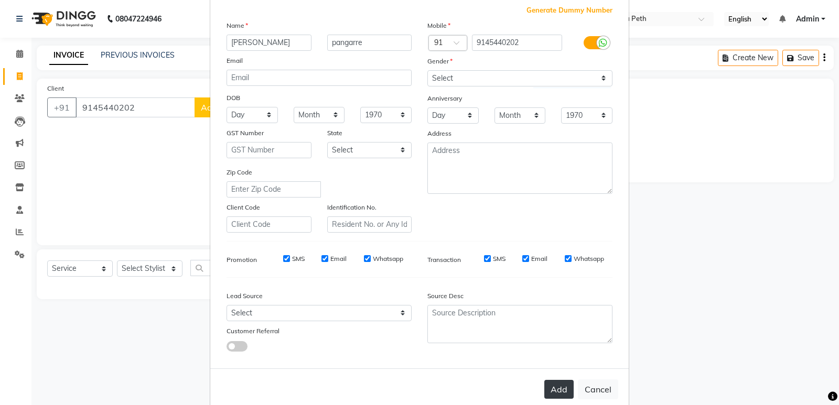
click at [560, 391] on button "Add" at bounding box center [558, 389] width 29 height 19
select select
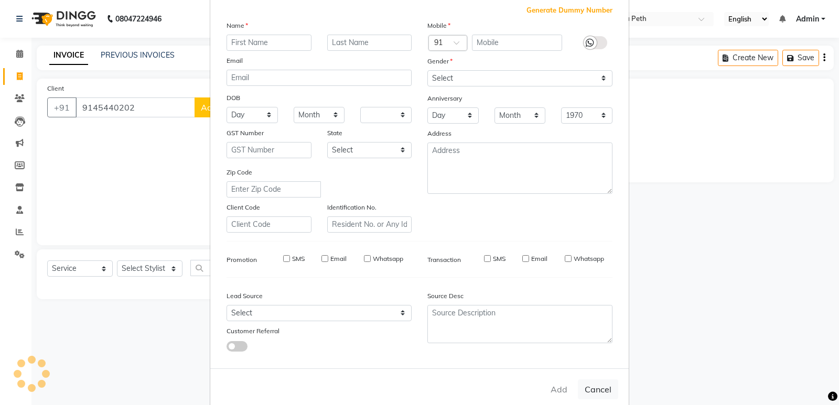
select select
checkbox input "false"
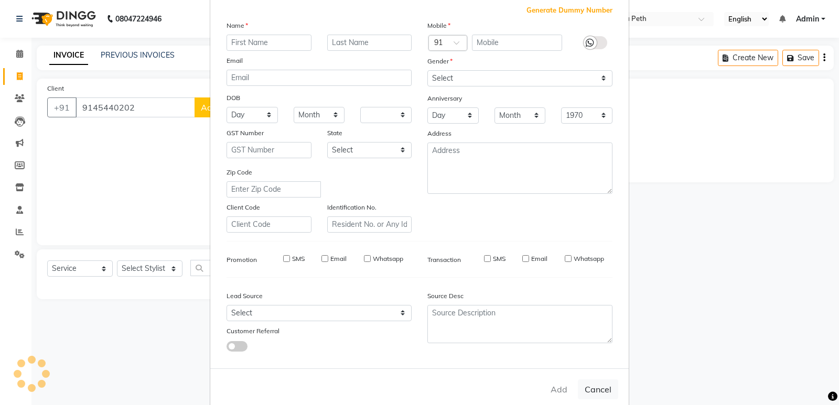
checkbox input "false"
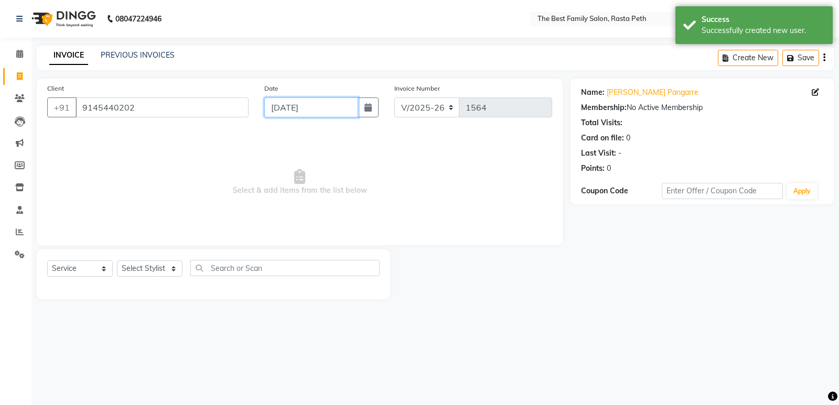
click at [280, 106] on input "[DATE]" at bounding box center [311, 107] width 94 height 20
select select "9"
select select "2025"
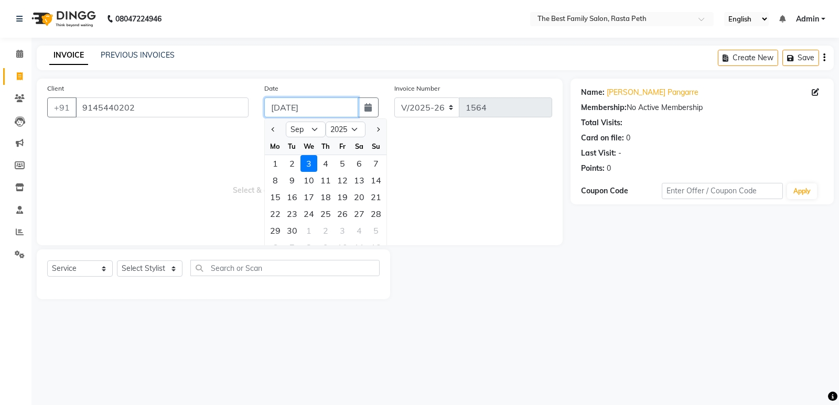
click at [281, 108] on input "[DATE]" at bounding box center [311, 107] width 94 height 20
type input "[DATE]"
click at [473, 146] on span "Select & add items from the list below" at bounding box center [299, 182] width 505 height 105
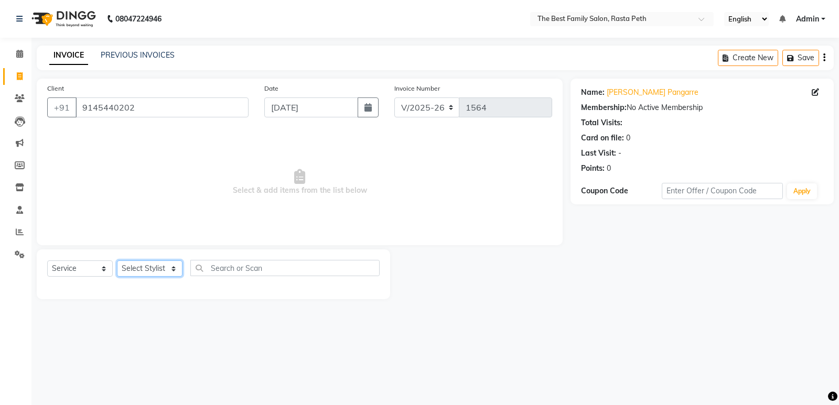
click at [146, 265] on select "Select Stylist Hrugwedi [PERSON_NAME] [PERSON_NAME] Om Other Pooja Somnath [PER…" at bounding box center [150, 268] width 66 height 16
select select "59861"
click at [117, 260] on select "Select Stylist Hrugwedi [PERSON_NAME] [PERSON_NAME] Om Other Pooja Somnath [PER…" at bounding box center [150, 268] width 66 height 16
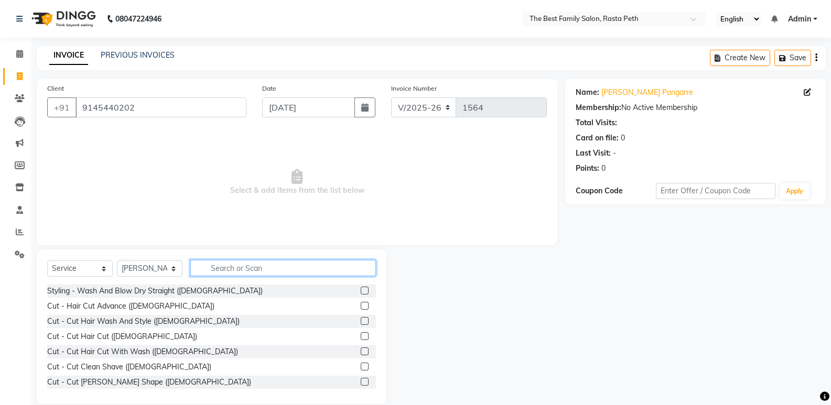
click at [211, 266] on input "text" at bounding box center [283, 268] width 186 height 16
click at [218, 274] on input "text" at bounding box center [283, 268] width 186 height 16
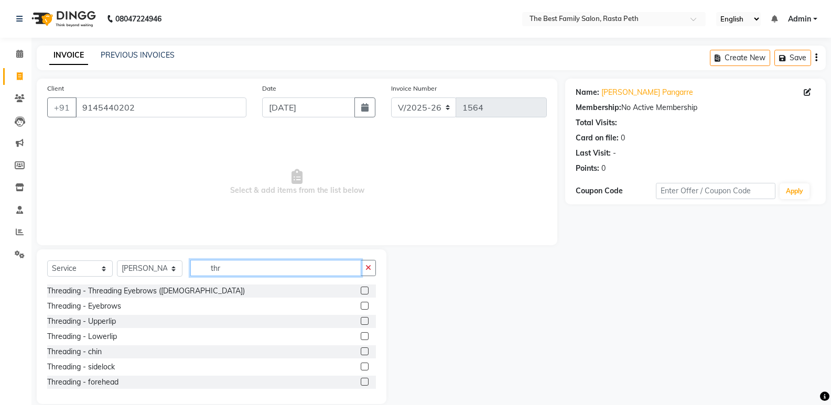
type input "thr"
click at [361, 307] on label at bounding box center [365, 306] width 8 height 8
click at [361, 307] on input "checkbox" at bounding box center [364, 306] width 7 height 7
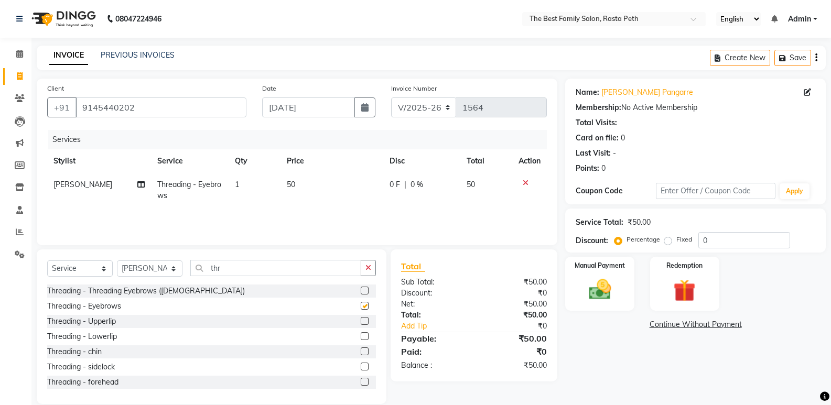
checkbox input "false"
click at [598, 283] on img at bounding box center [599, 289] width 37 height 27
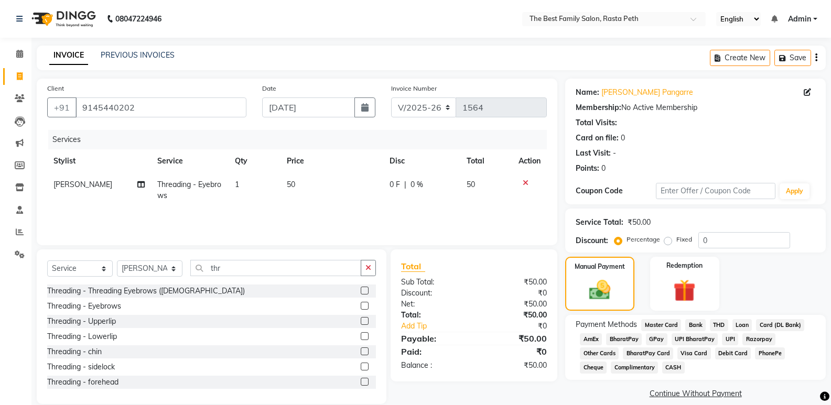
click at [728, 337] on span "UPI" at bounding box center [730, 339] width 16 height 12
click at [722, 343] on span "UPI" at bounding box center [730, 339] width 16 height 12
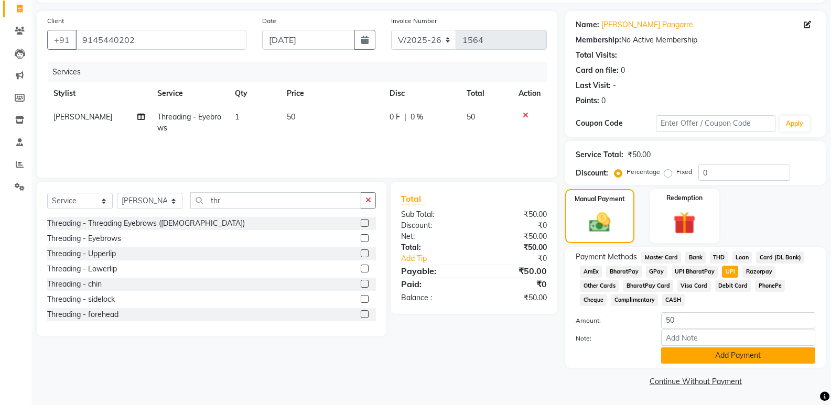
click at [735, 357] on button "Add Payment" at bounding box center [738, 355] width 154 height 16
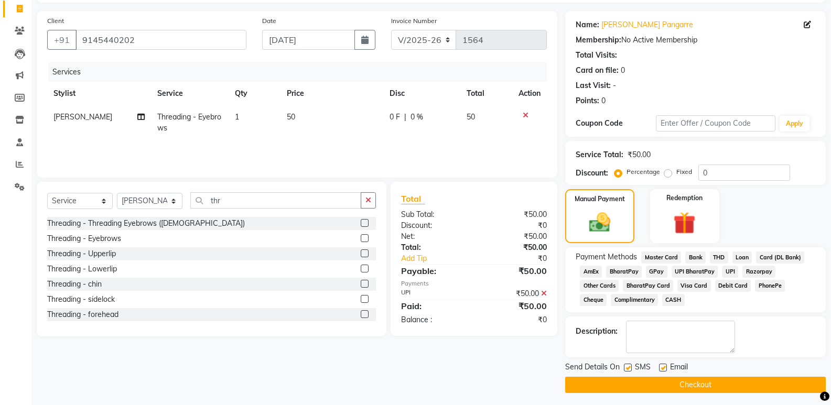
click at [687, 387] on button "Checkout" at bounding box center [695, 385] width 260 height 16
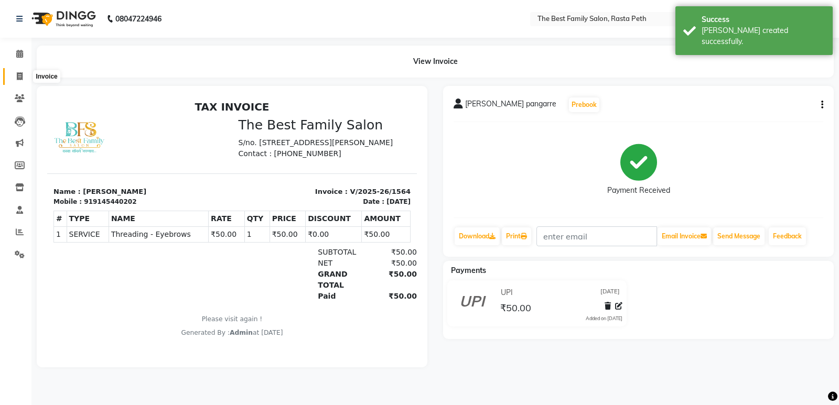
click at [23, 77] on span at bounding box center [19, 77] width 18 height 12
select select "6744"
select select "service"
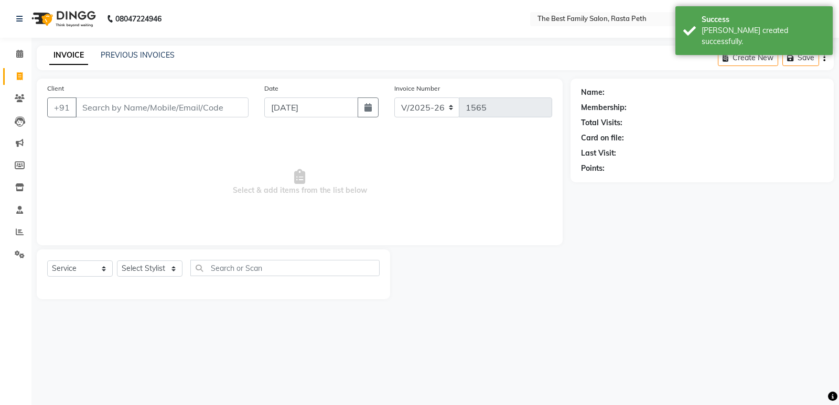
click at [103, 107] on input "Client" at bounding box center [161, 107] width 173 height 20
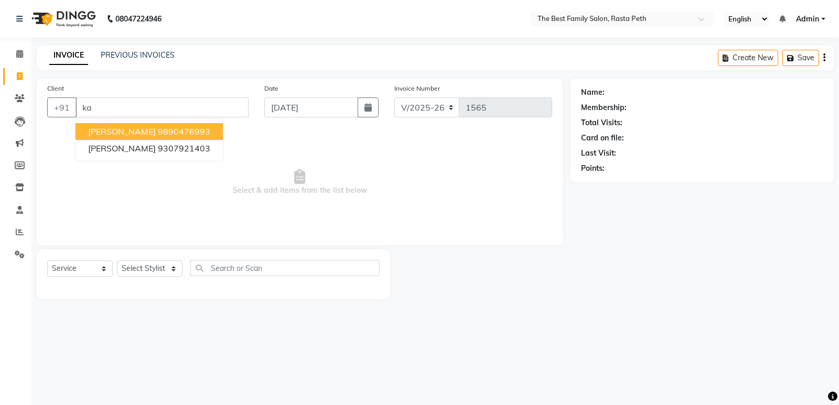
type input "k"
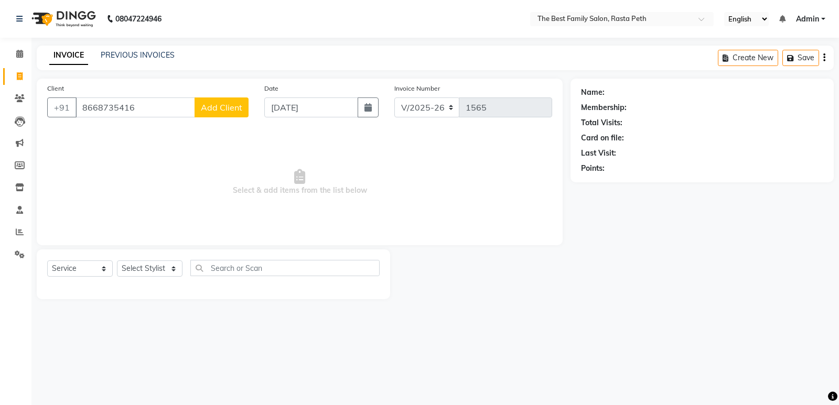
type input "8668735416"
click at [224, 110] on span "Add Client" at bounding box center [221, 107] width 41 height 10
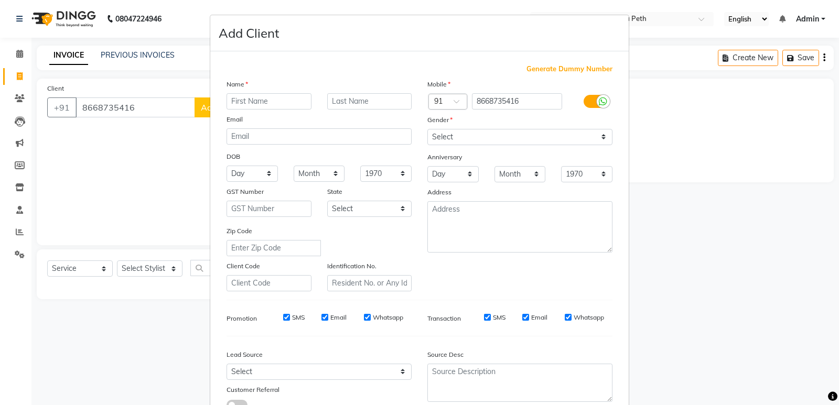
click at [238, 101] on input "text" at bounding box center [268, 101] width 85 height 16
type input "K"
click at [498, 215] on textarea at bounding box center [519, 226] width 185 height 51
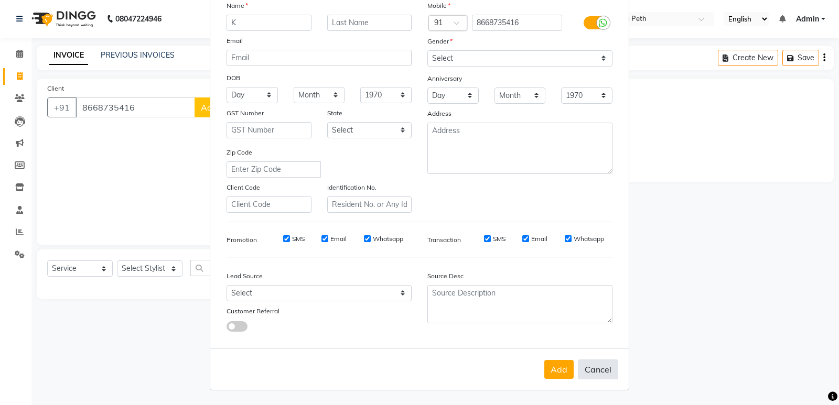
click at [599, 372] on button "Cancel" at bounding box center [598, 370] width 40 height 20
select select
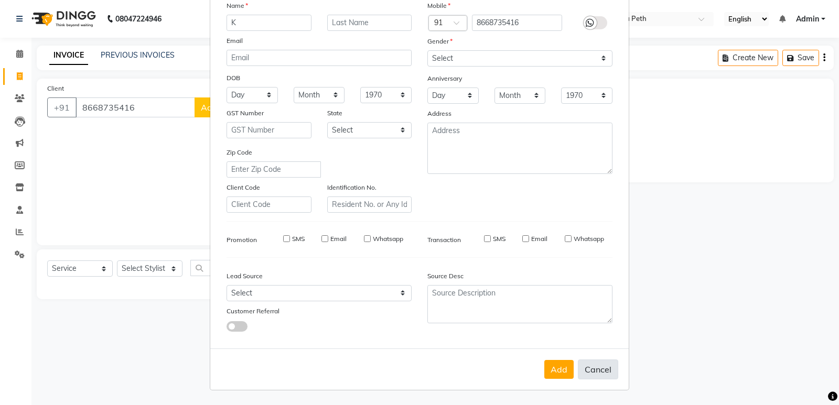
select select
checkbox input "false"
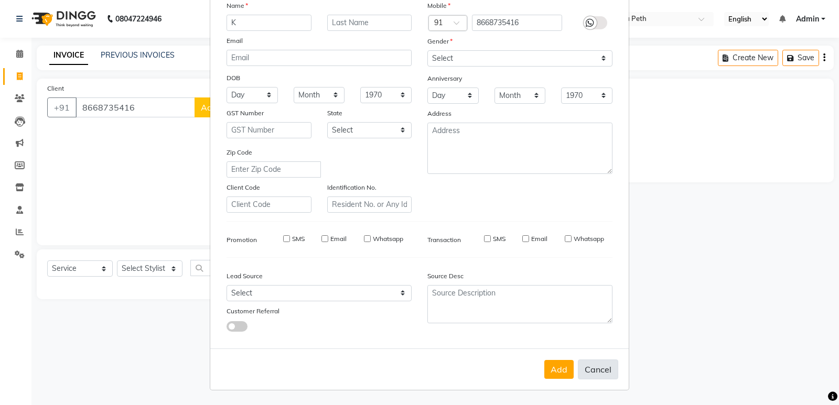
checkbox input "false"
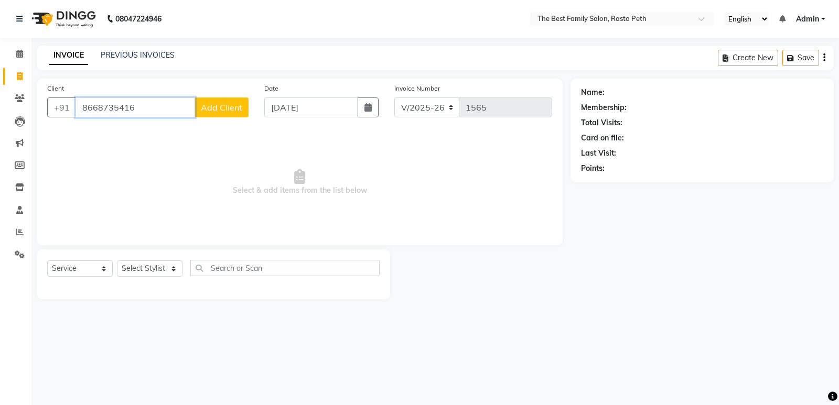
click at [96, 108] on input "8668735416" at bounding box center [134, 107] width 119 height 20
click at [143, 92] on div "Client [PHONE_NUMBER] Add Client" at bounding box center [147, 104] width 217 height 43
click at [143, 103] on input "8608735416" at bounding box center [134, 107] width 119 height 20
click at [99, 106] on input "8608735416" at bounding box center [134, 107] width 119 height 20
type input "8668735416"
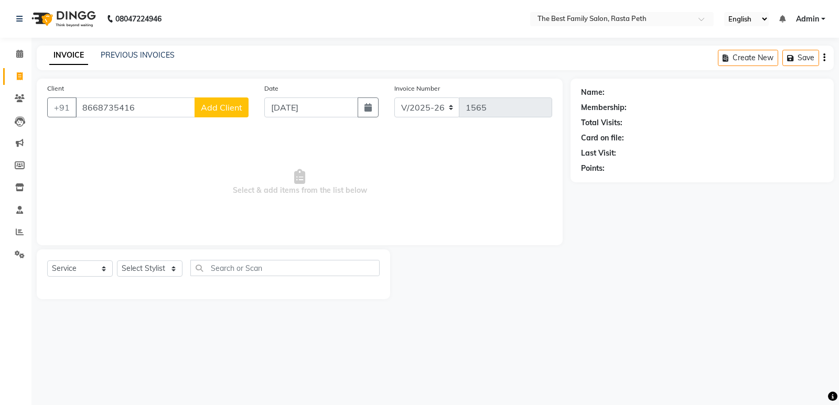
click at [230, 109] on span "Add Client" at bounding box center [221, 107] width 41 height 10
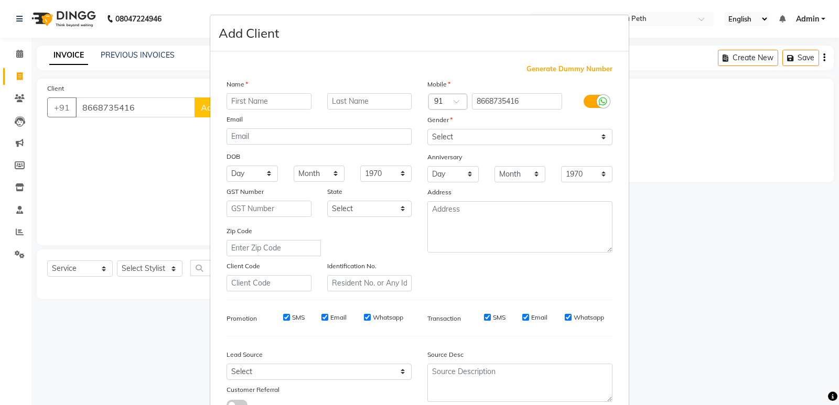
click at [231, 102] on input "text" at bounding box center [268, 101] width 85 height 16
type input "Kalyani"
click at [368, 102] on input "text" at bounding box center [369, 101] width 85 height 16
click at [362, 101] on input "text" at bounding box center [369, 101] width 85 height 16
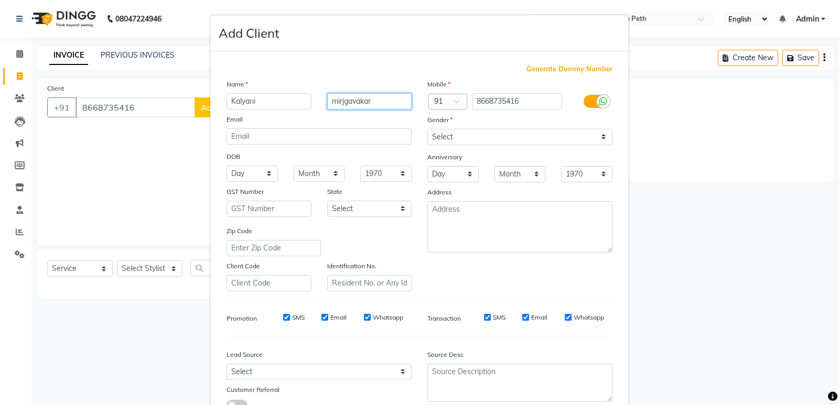
type input "mirjgavakar"
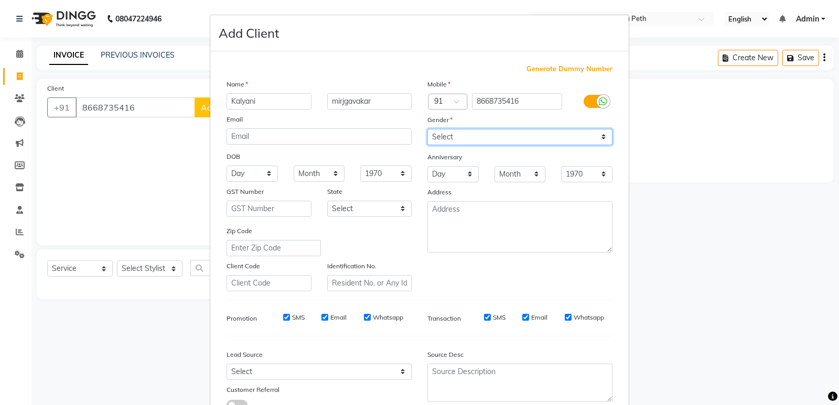
click at [490, 138] on select "Select [DEMOGRAPHIC_DATA] [DEMOGRAPHIC_DATA] Other Prefer Not To Say" at bounding box center [519, 137] width 185 height 16
select select "[DEMOGRAPHIC_DATA]"
click at [427, 129] on select "Select [DEMOGRAPHIC_DATA] [DEMOGRAPHIC_DATA] Other Prefer Not To Say" at bounding box center [519, 137] width 185 height 16
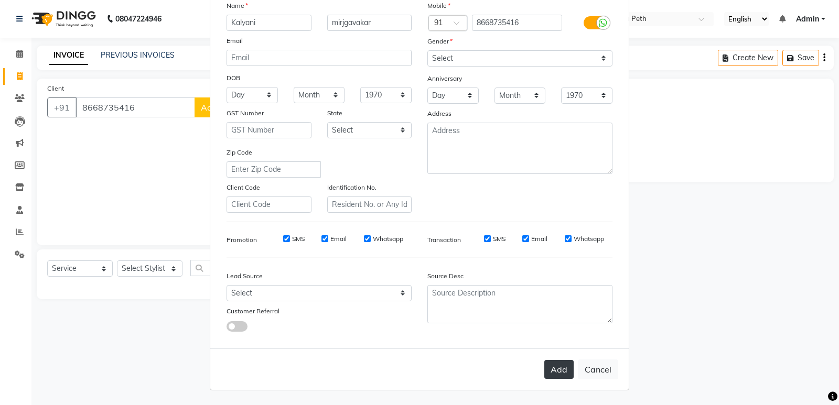
click at [545, 374] on button "Add" at bounding box center [558, 369] width 29 height 19
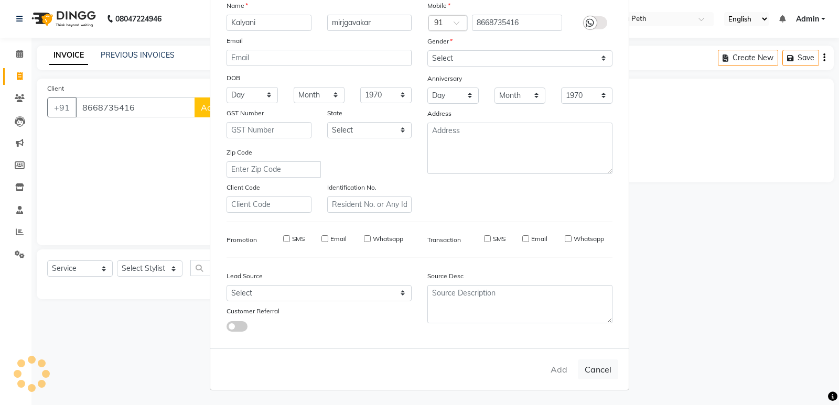
select select
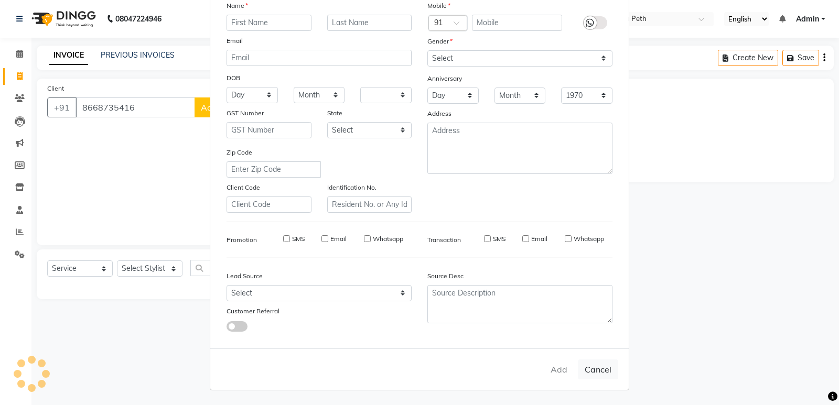
select select
checkbox input "false"
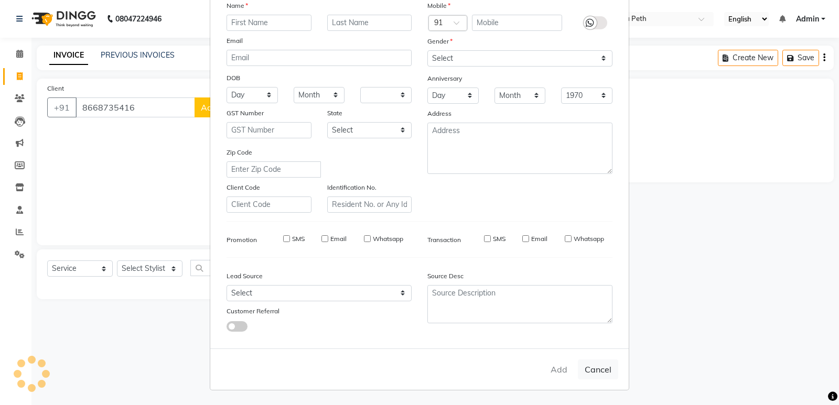
checkbox input "false"
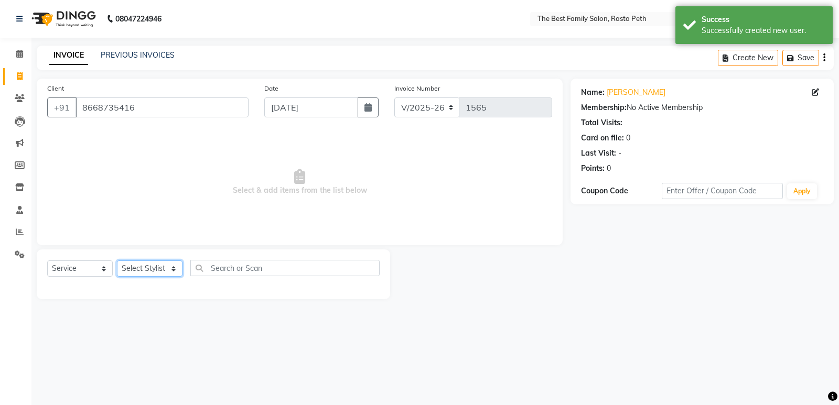
click at [162, 268] on select "Select Stylist Hrugwedi [PERSON_NAME] [PERSON_NAME] Om Other Pooja Somnath [PER…" at bounding box center [150, 268] width 66 height 16
click at [117, 260] on select "Select Stylist Hrugwedi [PERSON_NAME] [PERSON_NAME] Om Other Pooja Somnath [PER…" at bounding box center [150, 268] width 66 height 16
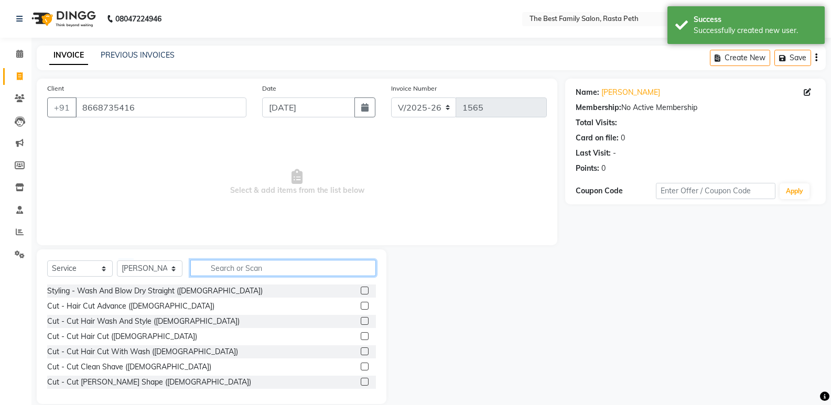
click at [243, 272] on input "text" at bounding box center [283, 268] width 186 height 16
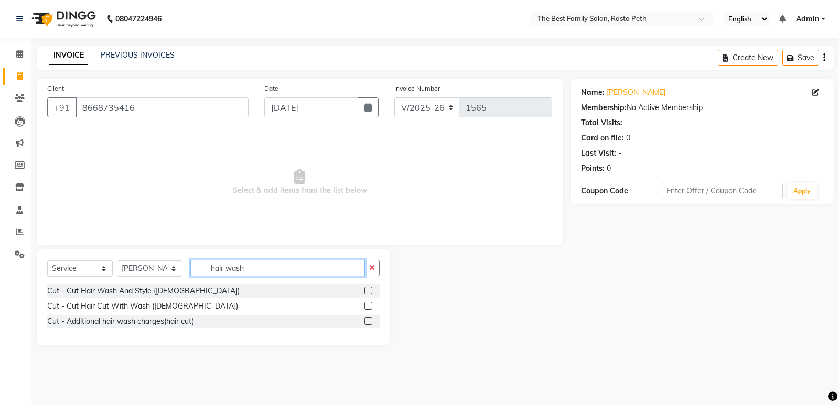
click at [270, 266] on input "hair wash" at bounding box center [277, 268] width 175 height 16
click at [253, 264] on input "hair wash" at bounding box center [277, 268] width 175 height 16
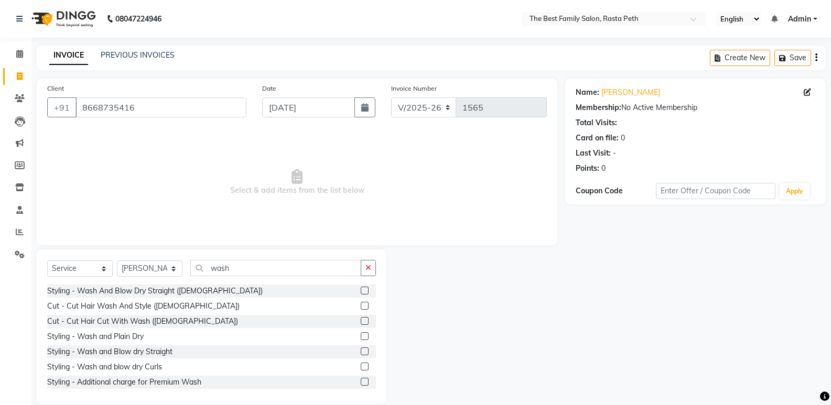
click at [361, 364] on label at bounding box center [365, 367] width 8 height 8
click at [361, 364] on input "checkbox" at bounding box center [364, 367] width 7 height 7
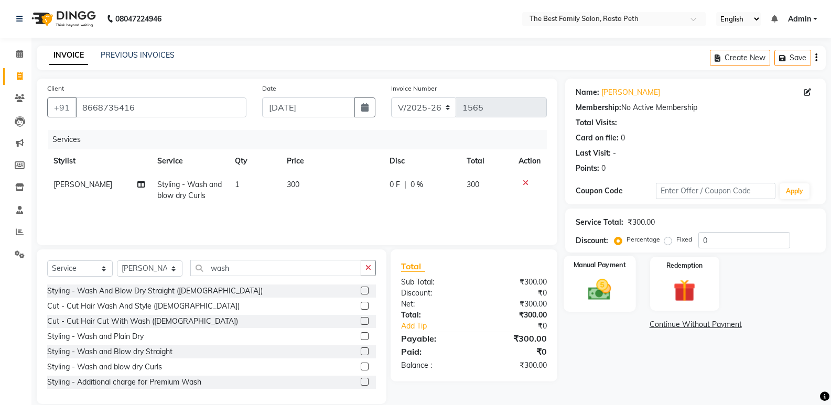
click at [620, 297] on div "Manual Payment" at bounding box center [600, 284] width 72 height 56
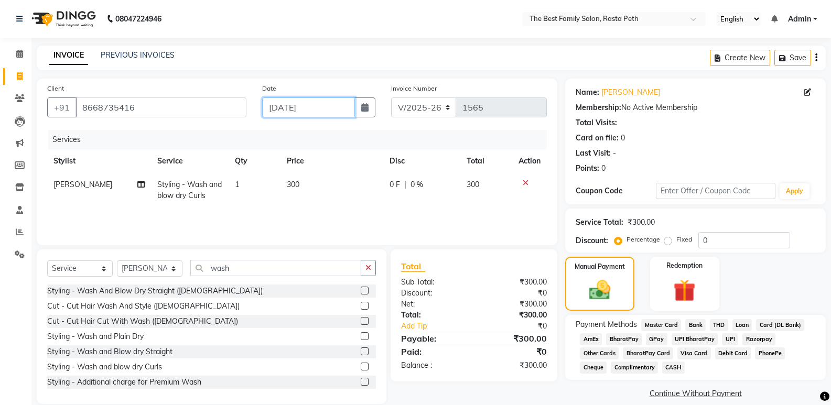
click at [285, 117] on input "[DATE]" at bounding box center [308, 107] width 93 height 20
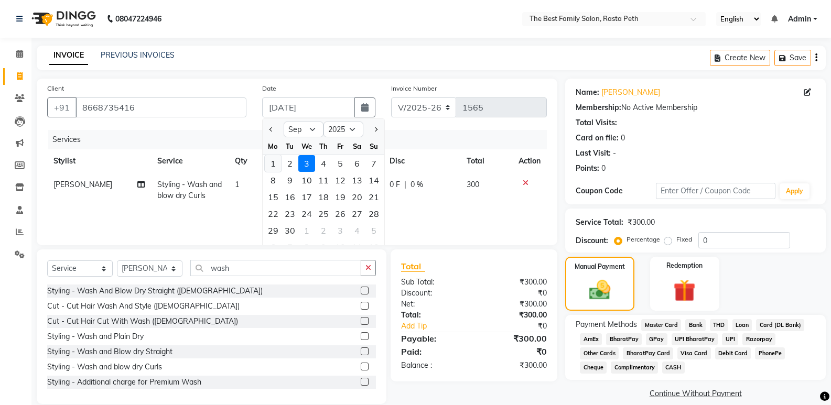
click at [275, 169] on div "1" at bounding box center [273, 163] width 17 height 17
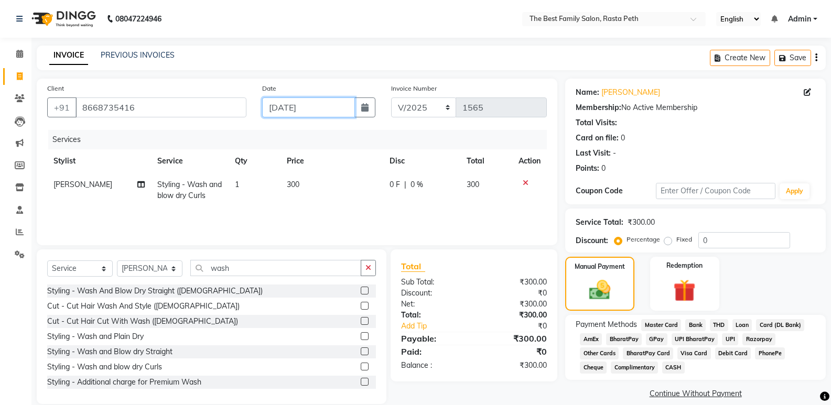
scroll to position [15, 0]
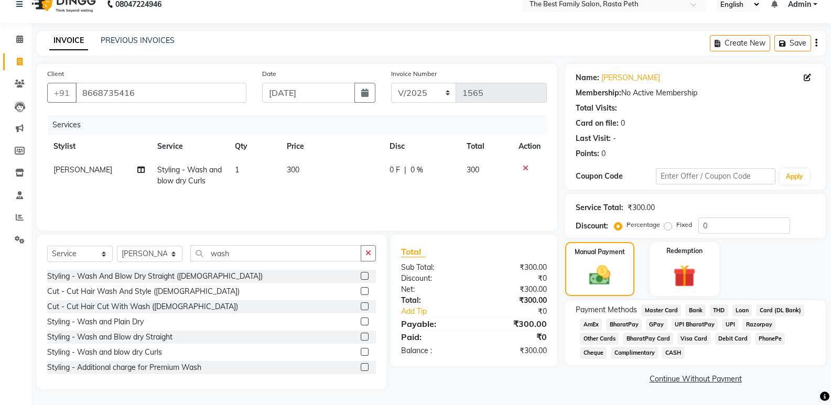
click at [729, 328] on span "UPI" at bounding box center [730, 325] width 16 height 12
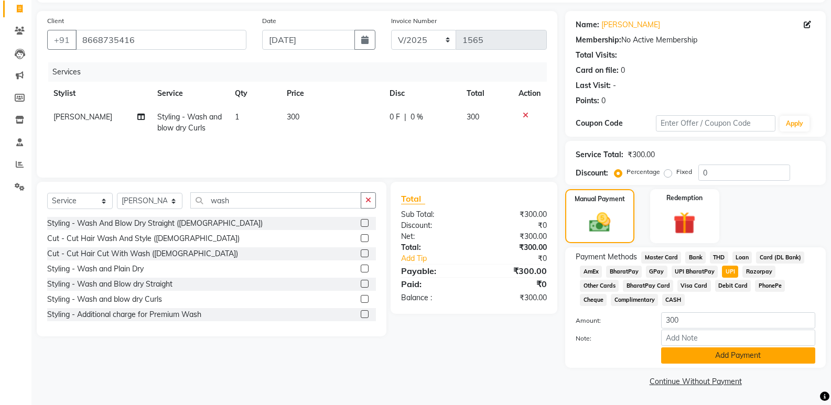
click at [731, 359] on button "Add Payment" at bounding box center [738, 355] width 154 height 16
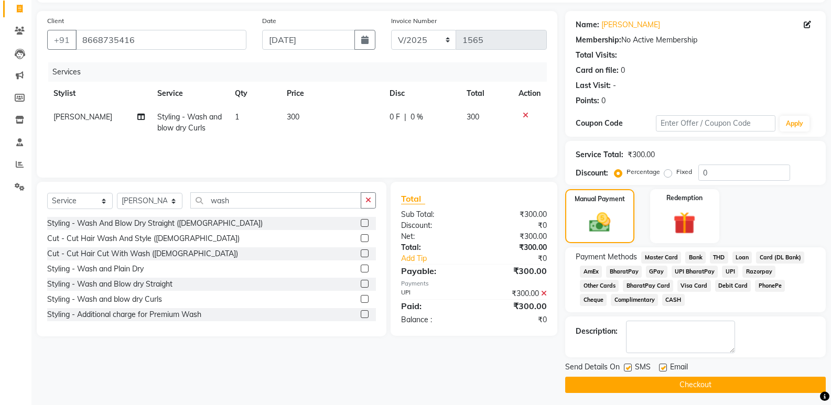
scroll to position [71, 0]
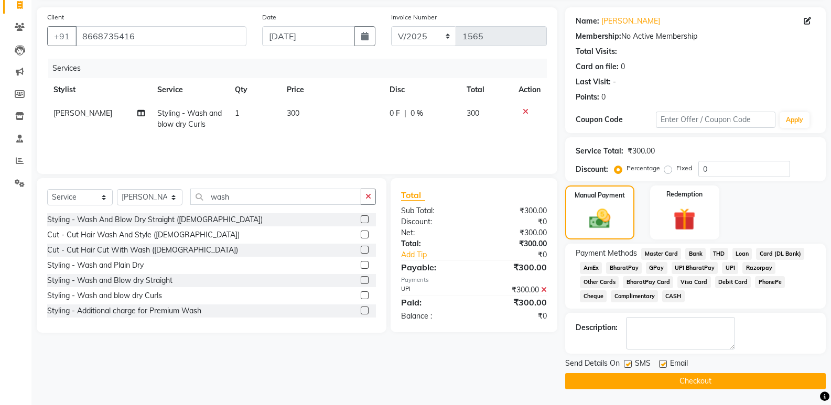
click at [662, 365] on label at bounding box center [663, 364] width 8 height 8
click at [662, 365] on input "checkbox" at bounding box center [662, 364] width 7 height 7
click at [629, 363] on label at bounding box center [628, 364] width 8 height 8
click at [629, 363] on input "checkbox" at bounding box center [627, 364] width 7 height 7
click at [730, 376] on button "Checkout" at bounding box center [695, 381] width 260 height 16
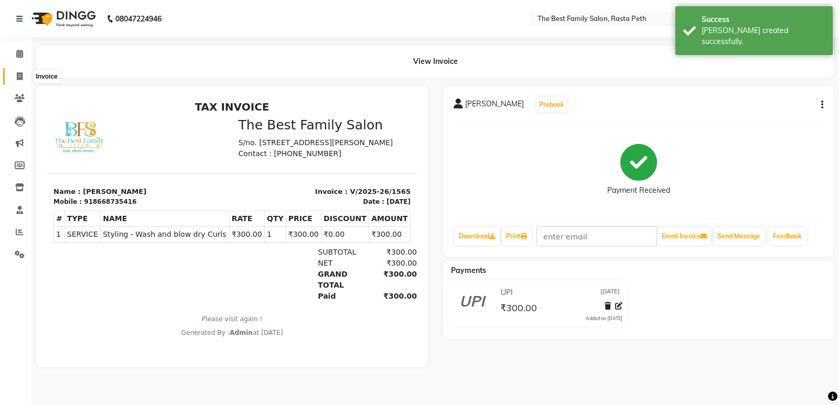
click at [21, 79] on icon at bounding box center [20, 76] width 6 height 8
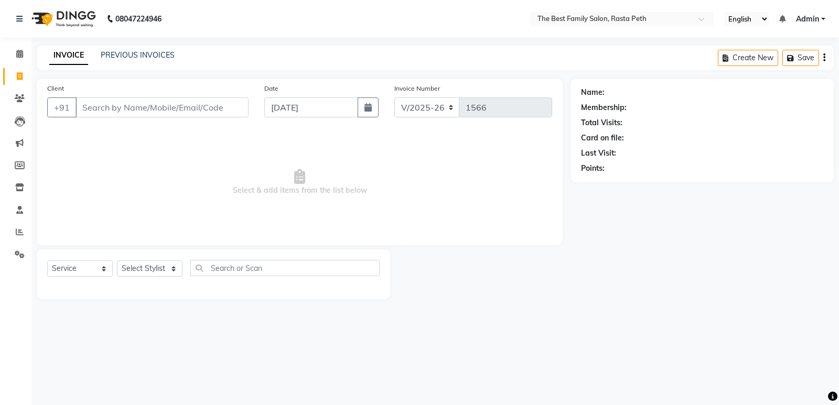
click at [92, 100] on input "Client" at bounding box center [161, 107] width 173 height 20
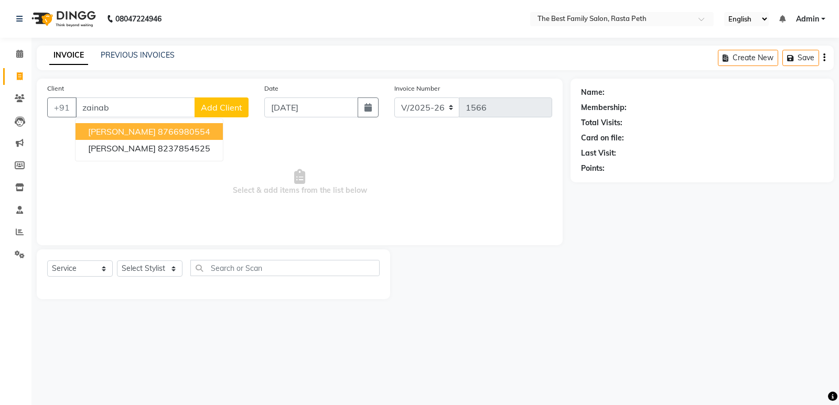
click at [158, 133] on ngb-highlight "8766980554" at bounding box center [184, 131] width 52 height 10
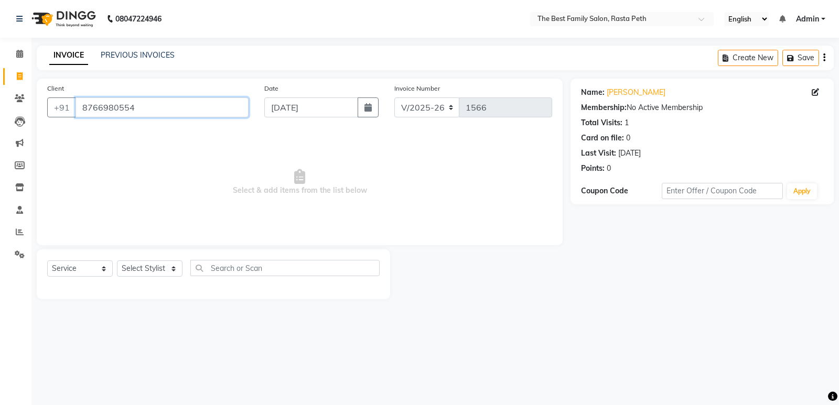
click at [165, 112] on input "8766980554" at bounding box center [161, 107] width 173 height 20
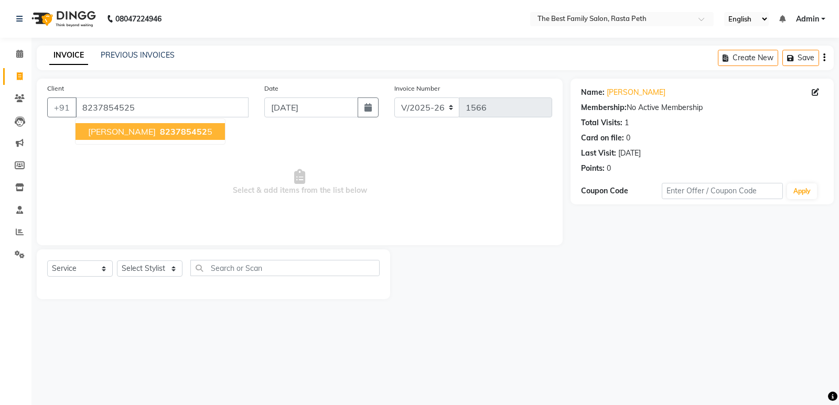
click at [182, 135] on span "823785452" at bounding box center [183, 131] width 47 height 10
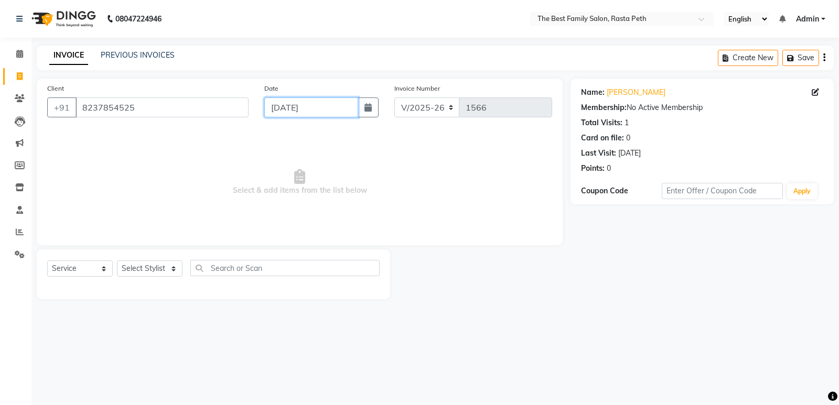
click at [280, 107] on input "[DATE]" at bounding box center [311, 107] width 94 height 20
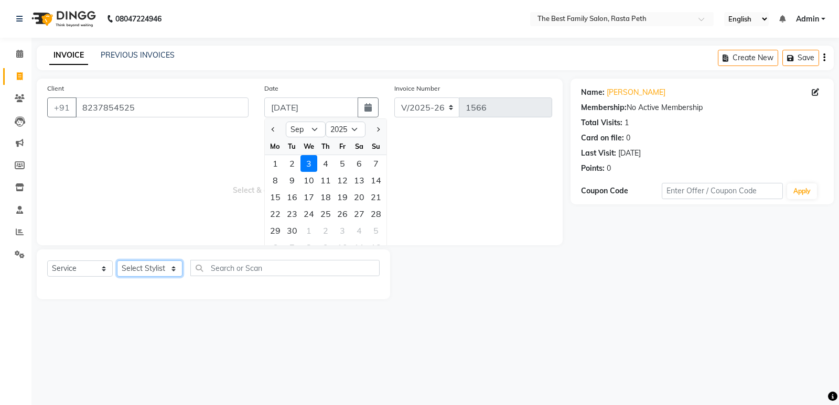
click at [157, 268] on select "Select Stylist Hrugwedi [PERSON_NAME] [PERSON_NAME] Om Other Pooja Somnath [PER…" at bounding box center [150, 268] width 66 height 16
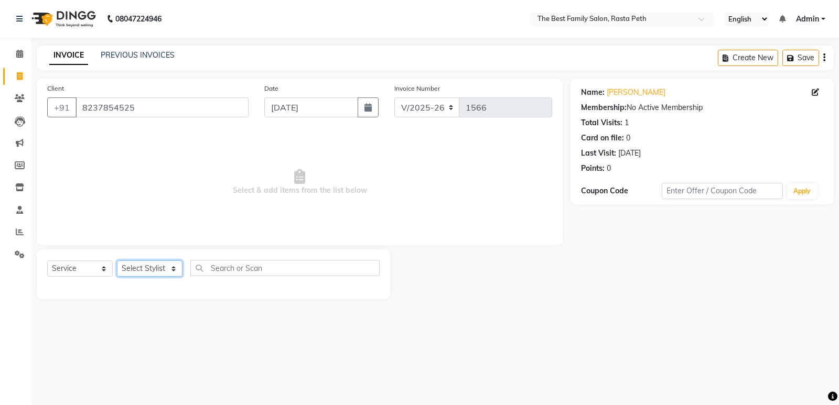
click at [157, 268] on select "Select Stylist Hrugwedi [PERSON_NAME] [PERSON_NAME] Om Other Pooja Somnath [PER…" at bounding box center [150, 268] width 66 height 16
click at [117, 260] on select "Select Stylist Hrugwedi [PERSON_NAME] [PERSON_NAME] Om Other Pooja Somnath [PER…" at bounding box center [150, 268] width 66 height 16
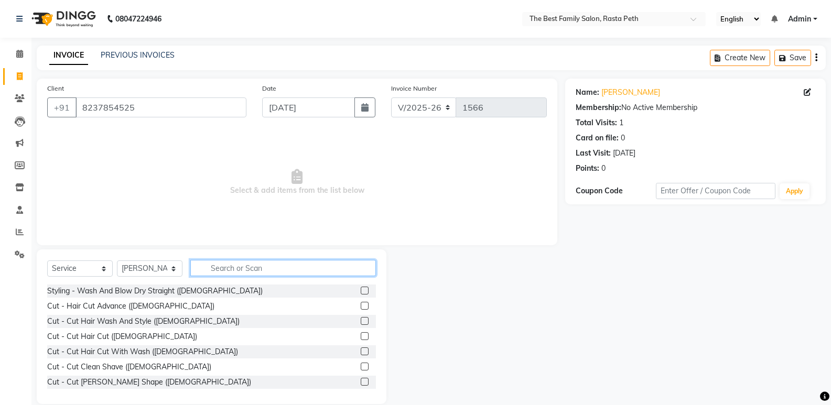
click at [214, 271] on input "text" at bounding box center [283, 268] width 186 height 16
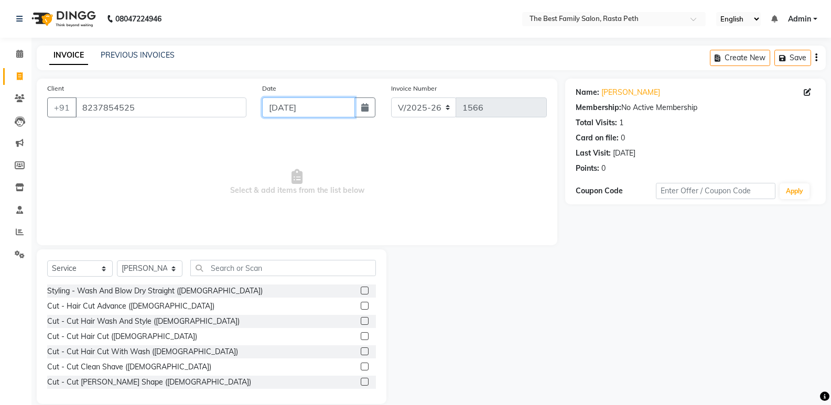
click at [281, 107] on input "[DATE]" at bounding box center [308, 107] width 93 height 20
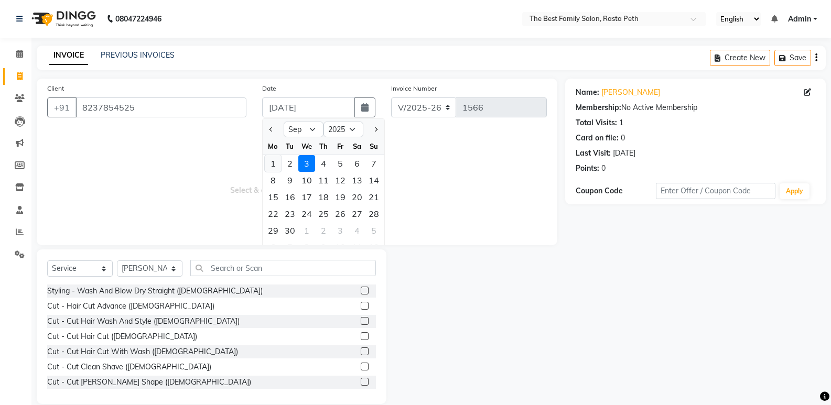
click at [271, 161] on div "1" at bounding box center [273, 163] width 17 height 17
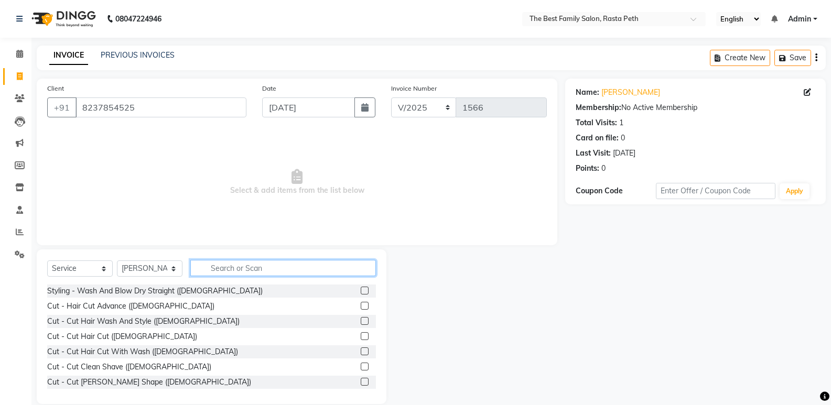
click at [230, 276] on input "text" at bounding box center [283, 268] width 186 height 16
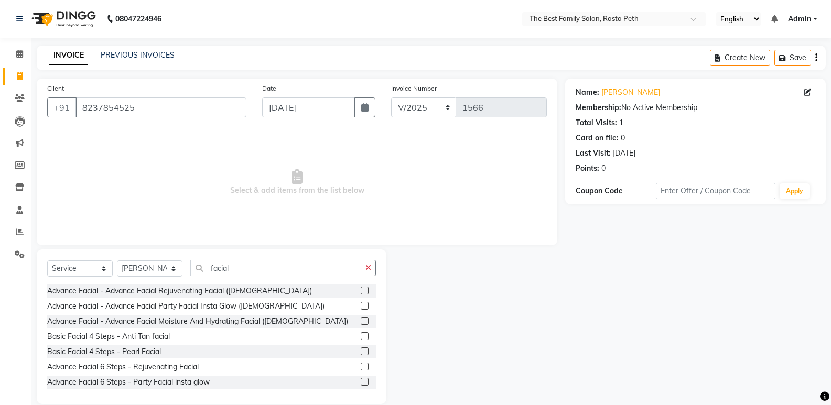
click at [361, 305] on label at bounding box center [365, 306] width 8 height 8
click at [361, 305] on input "checkbox" at bounding box center [364, 306] width 7 height 7
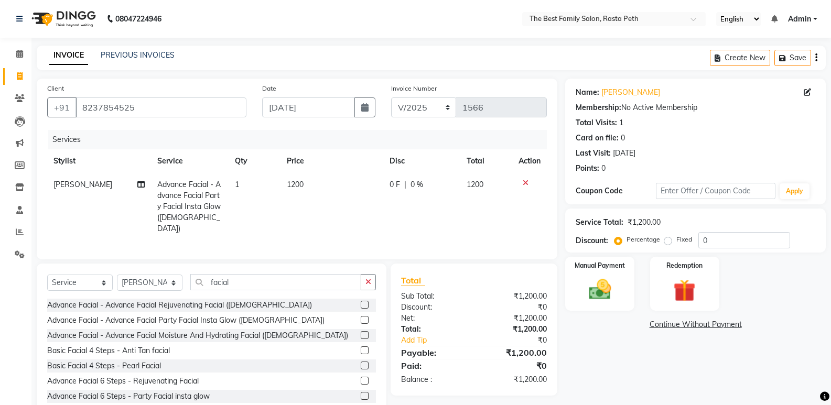
click at [361, 331] on label at bounding box center [365, 335] width 8 height 8
click at [361, 332] on input "checkbox" at bounding box center [364, 335] width 7 height 7
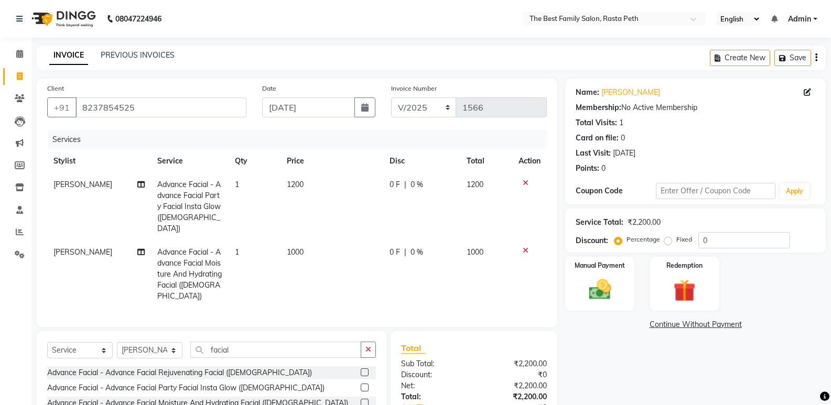
click at [523, 182] on icon at bounding box center [526, 182] width 6 height 7
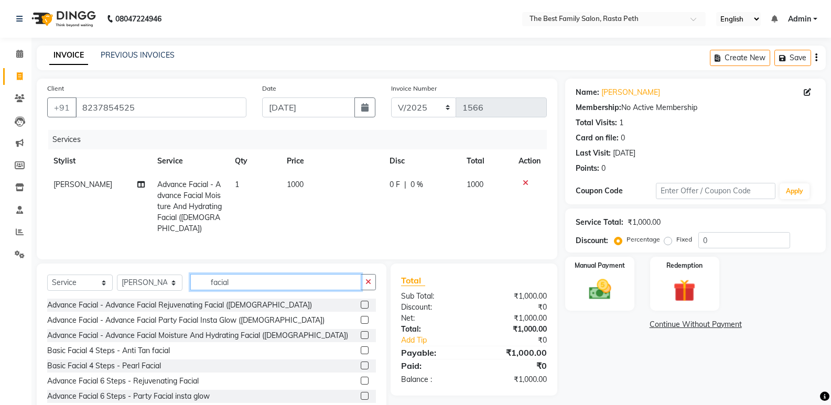
click at [236, 274] on input "facial" at bounding box center [275, 282] width 171 height 16
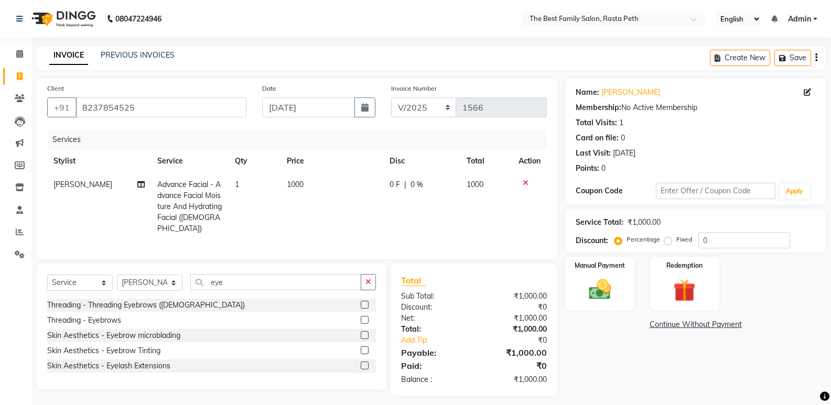
click at [365, 317] on label at bounding box center [365, 320] width 8 height 8
click at [365, 317] on input "checkbox" at bounding box center [364, 320] width 7 height 7
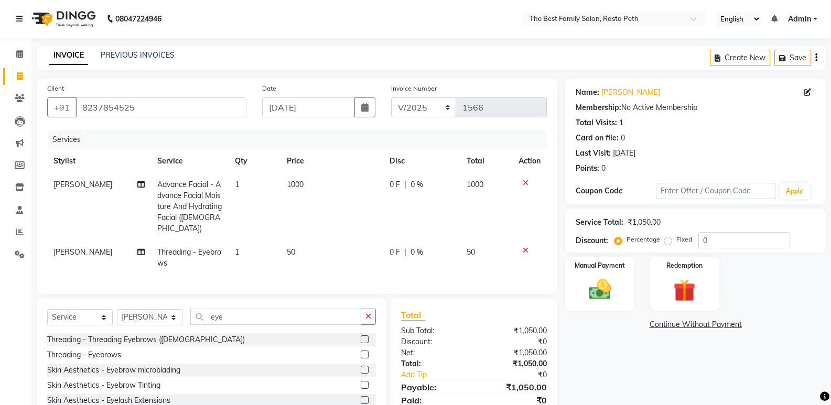
click at [229, 323] on div "Select Service Product Membership Package Voucher Prepaid Gift Card Select Styl…" at bounding box center [211, 321] width 329 height 25
click at [231, 309] on input "eye" at bounding box center [275, 317] width 171 height 16
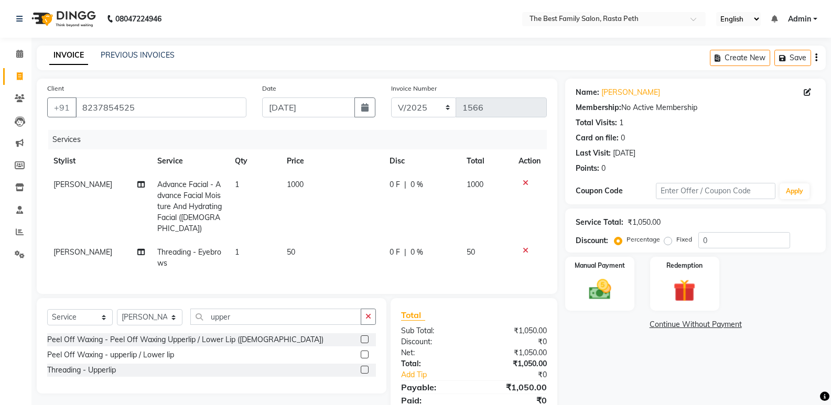
click at [367, 366] on label at bounding box center [365, 370] width 8 height 8
click at [367, 367] on input "checkbox" at bounding box center [364, 370] width 7 height 7
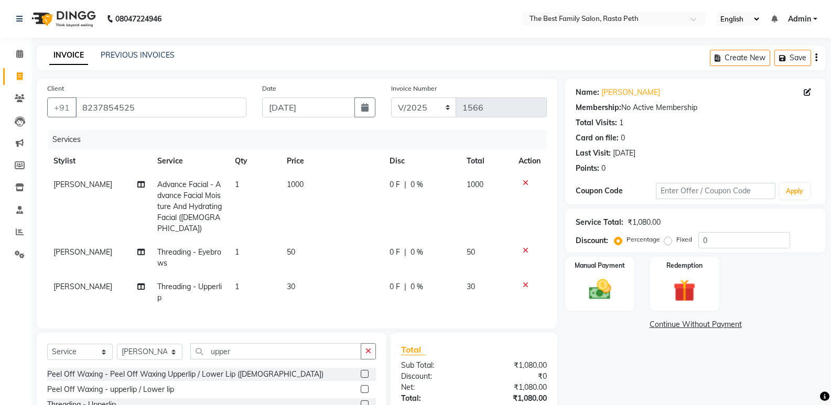
scroll to position [72, 0]
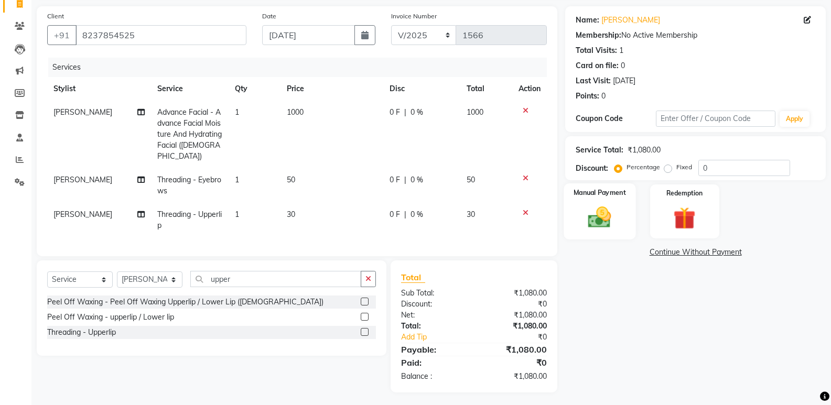
click at [599, 213] on img at bounding box center [599, 217] width 37 height 27
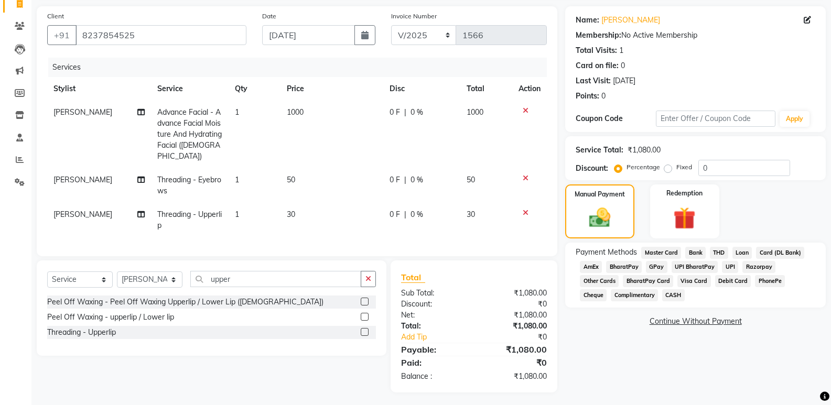
click at [662, 291] on span "CASH" at bounding box center [673, 295] width 23 height 12
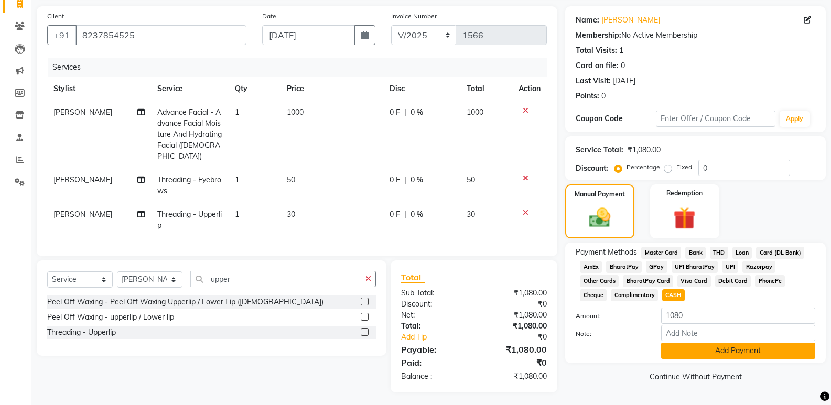
click at [740, 357] on button "Add Payment" at bounding box center [738, 351] width 154 height 16
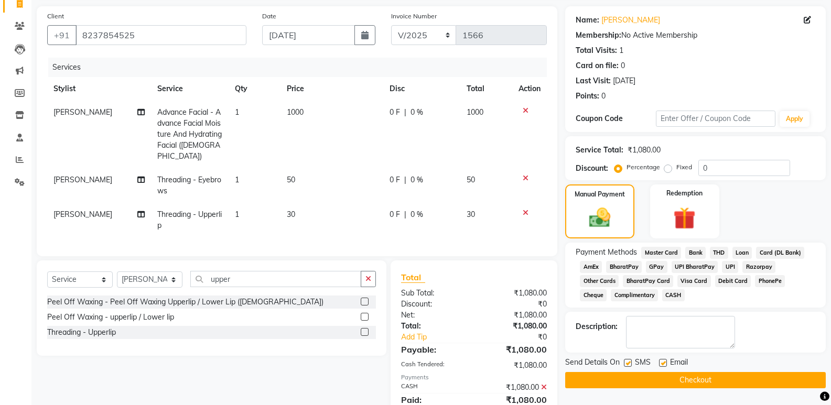
scroll to position [110, 0]
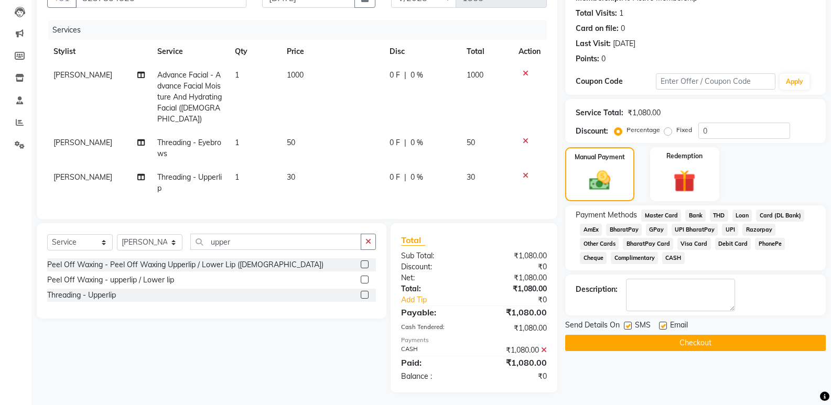
click at [667, 328] on div "Email" at bounding box center [677, 326] width 37 height 13
click at [676, 340] on button "Checkout" at bounding box center [695, 343] width 260 height 16
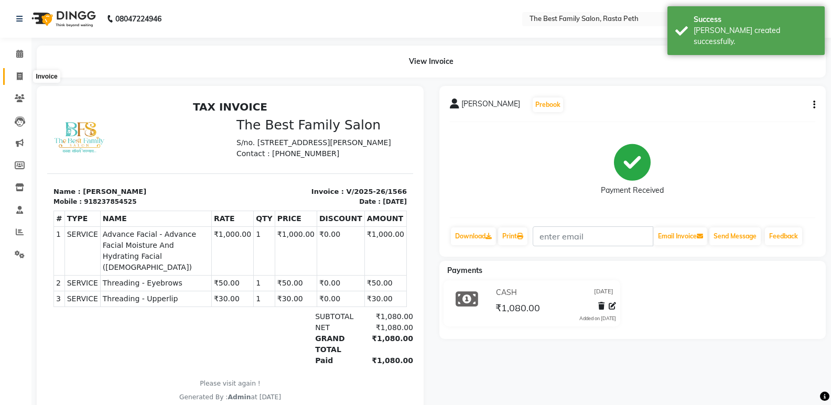
click at [24, 72] on span at bounding box center [19, 77] width 18 height 12
